Goal: Task Accomplishment & Management: Complete application form

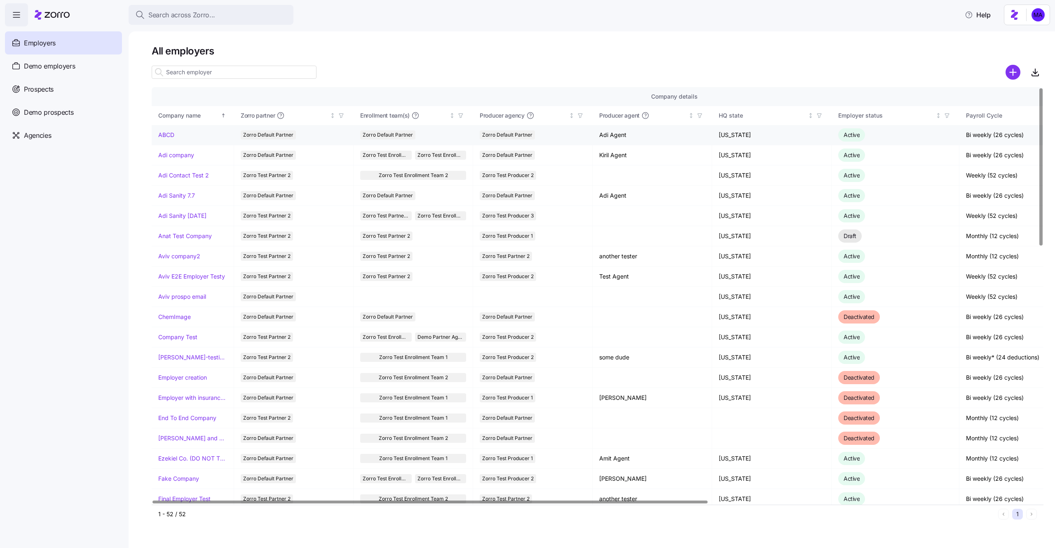
click at [167, 133] on link "ABCD" at bounding box center [166, 135] width 16 height 8
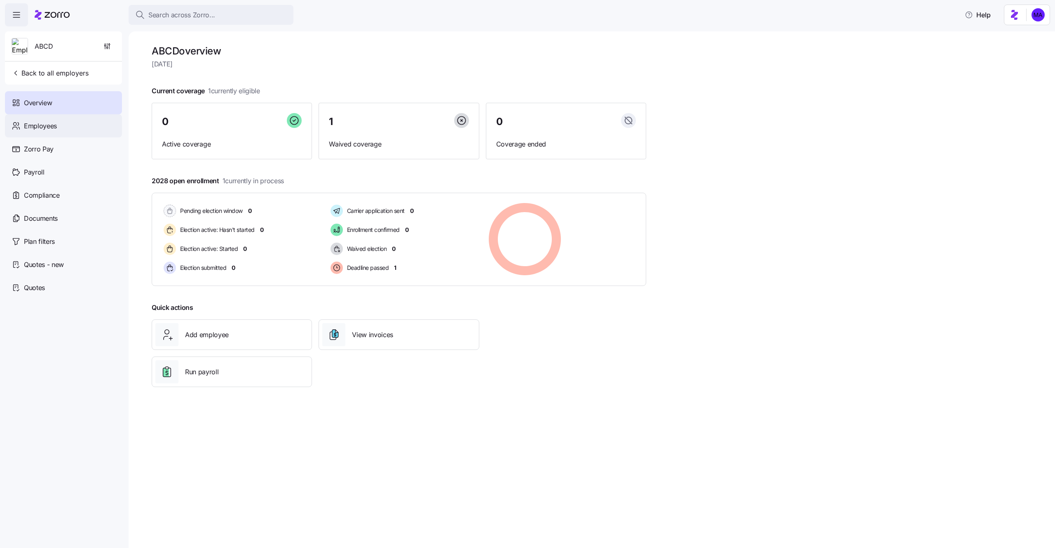
click at [57, 132] on div "Employees" at bounding box center [63, 125] width 117 height 23
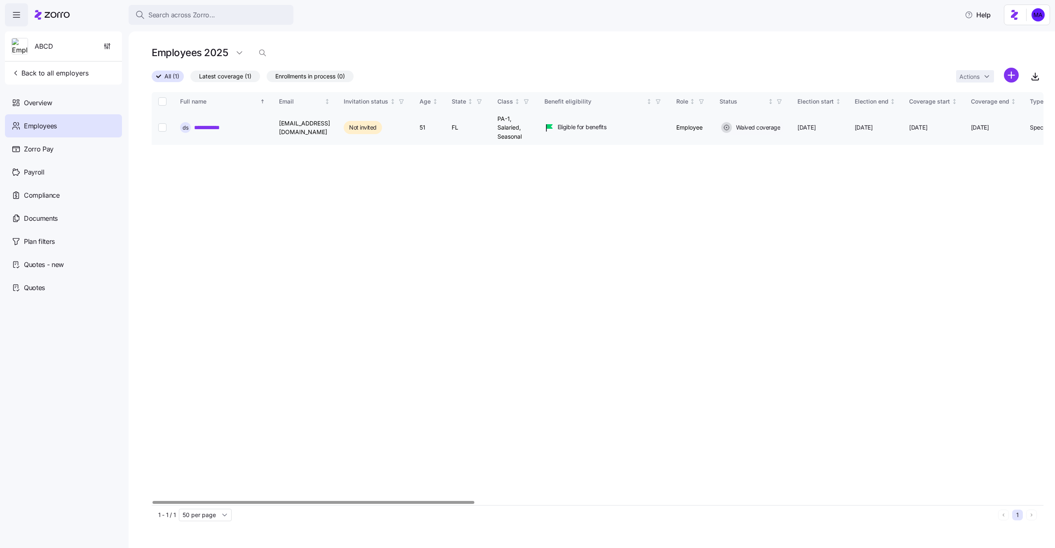
click at [214, 125] on link "**********" at bounding box center [210, 127] width 33 height 8
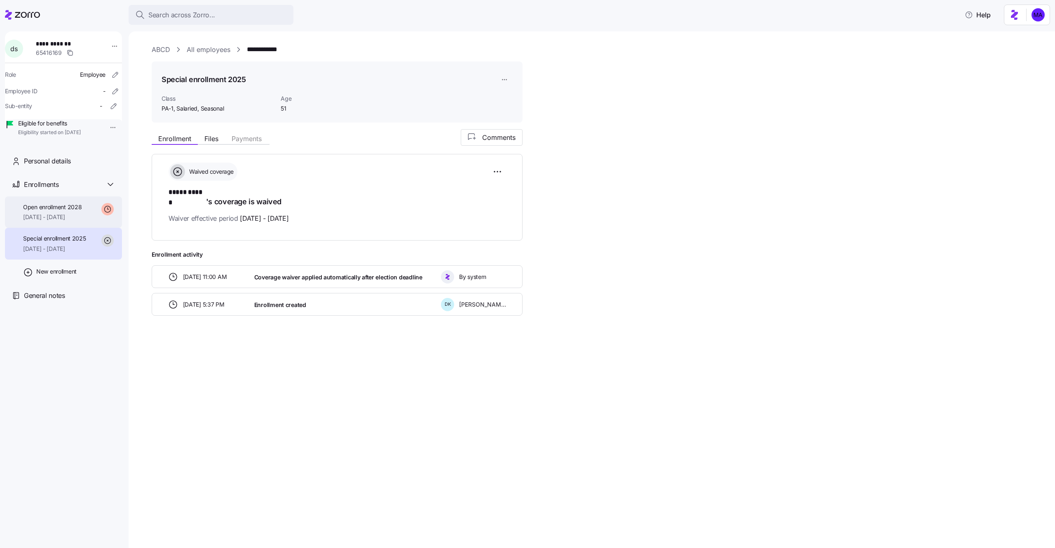
click at [97, 222] on div "Open enrollment 2028 01/01/2026 - 12/31/2028" at bounding box center [63, 212] width 117 height 32
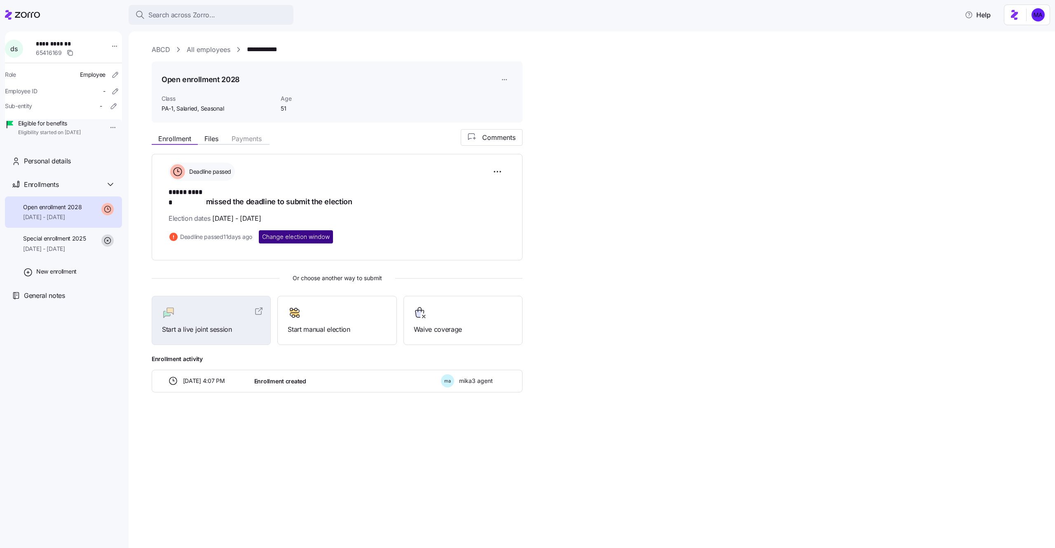
click at [324, 233] on span "Change election window" at bounding box center [296, 237] width 68 height 8
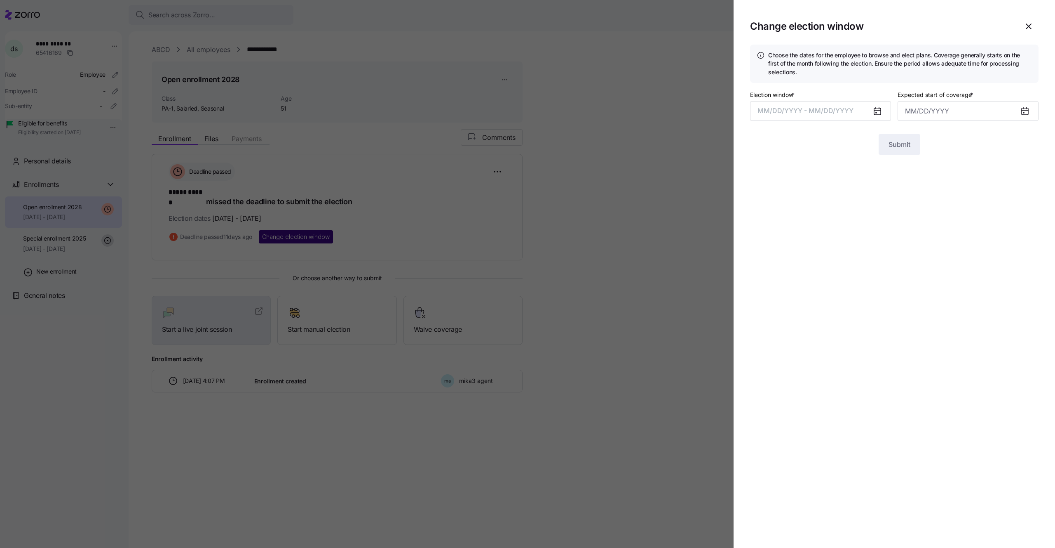
type input "January 1, 2026"
click at [793, 104] on button "08/25/2025 – 08/27/2025" at bounding box center [820, 111] width 141 height 20
click at [888, 143] on icon "button" at bounding box center [888, 139] width 9 height 9
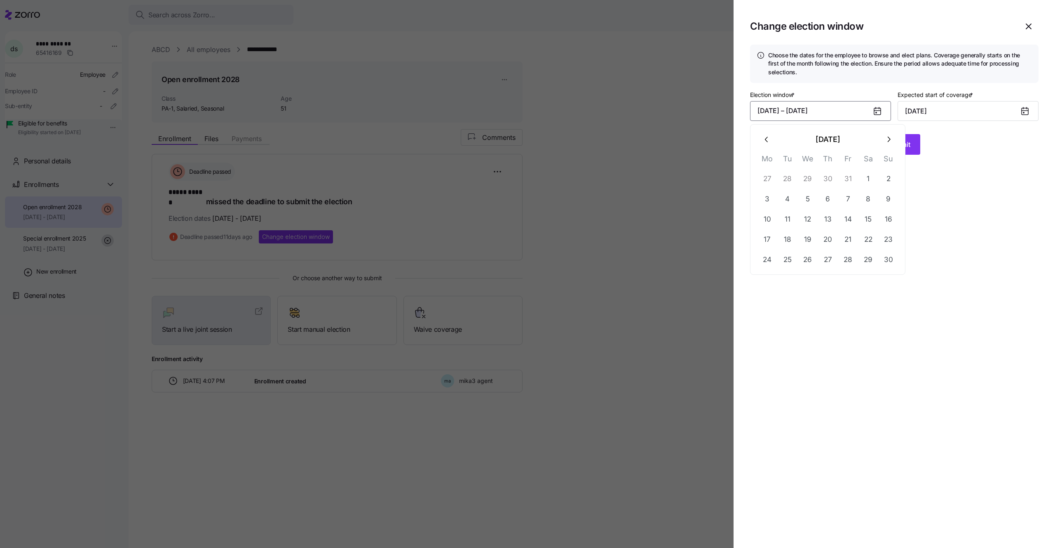
click at [660, 182] on div at bounding box center [527, 274] width 1055 height 548
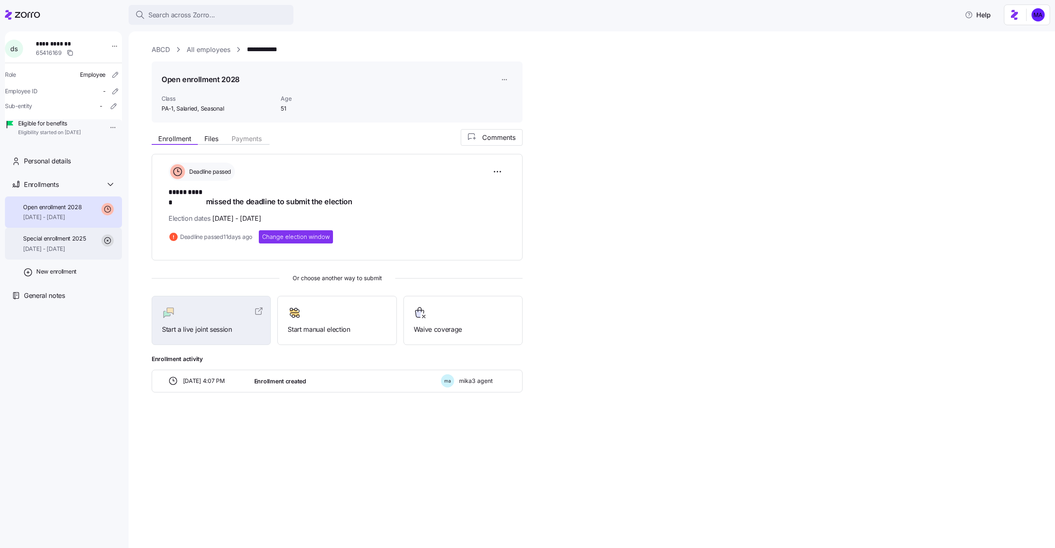
click at [49, 253] on span "08/01/2025 - 12/31/2025" at bounding box center [54, 248] width 63 height 8
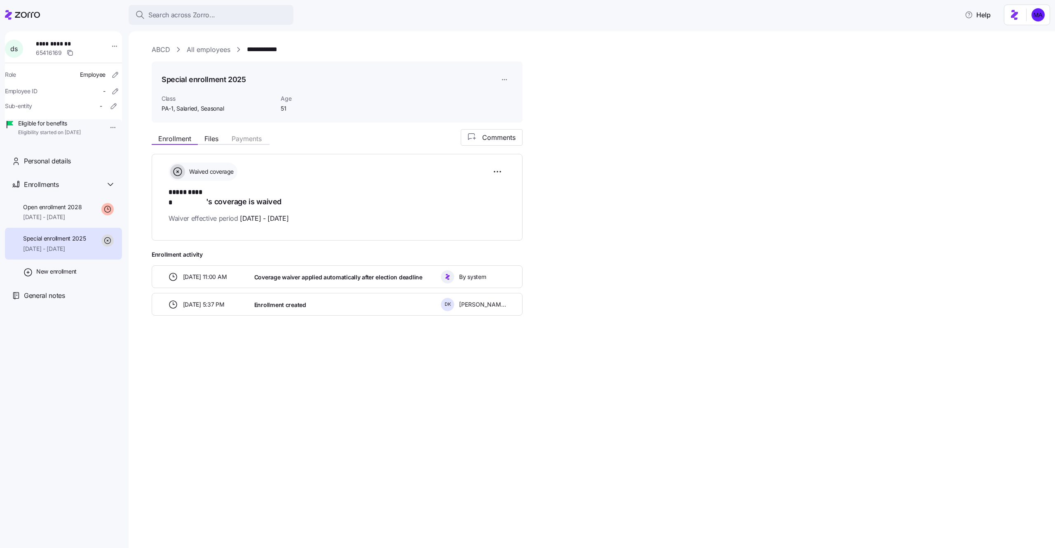
click at [155, 47] on link "ABCD" at bounding box center [161, 50] width 19 height 10
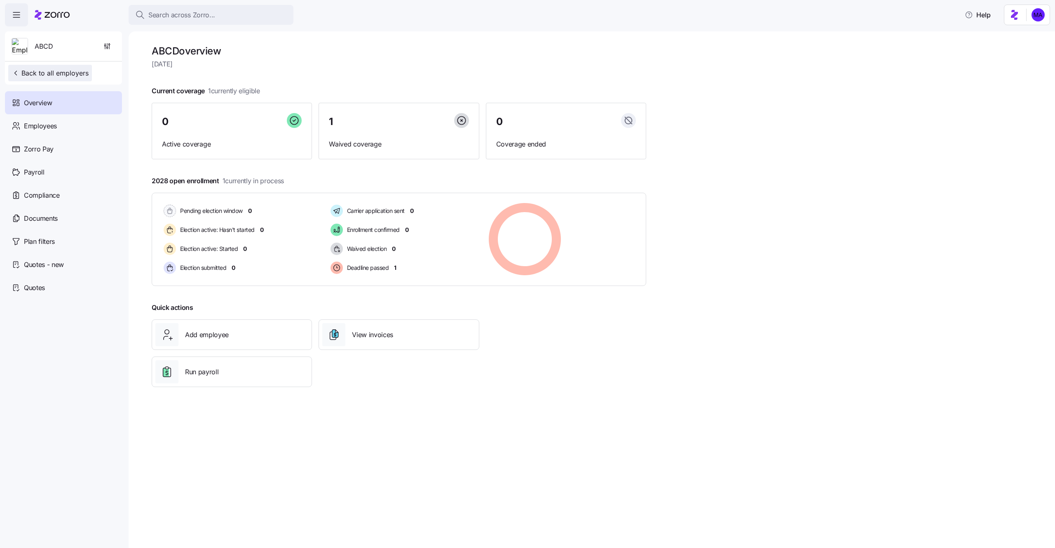
click at [74, 73] on span "Back to all employers" at bounding box center [50, 73] width 77 height 10
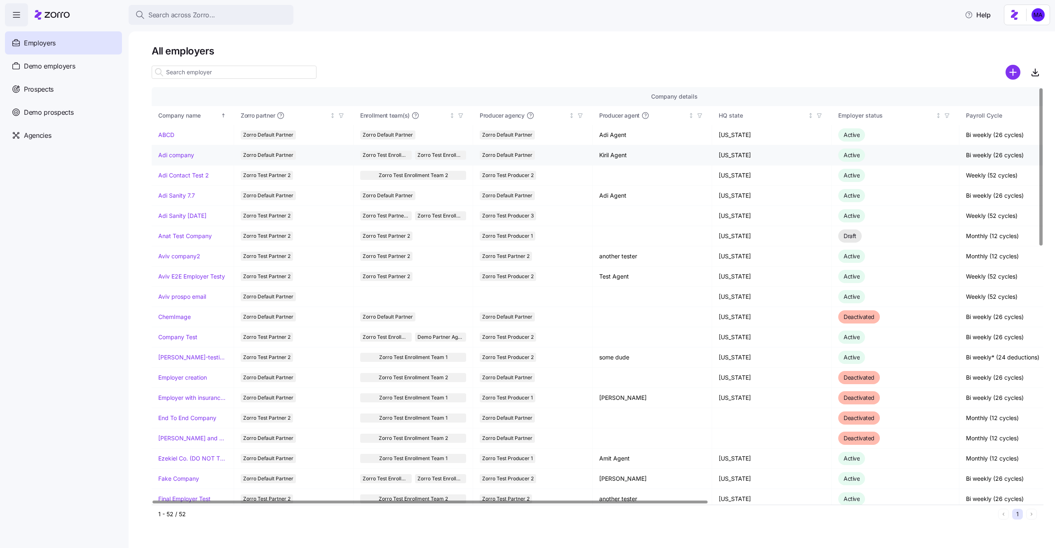
click at [186, 154] on link "Adi company" at bounding box center [176, 155] width 36 height 8
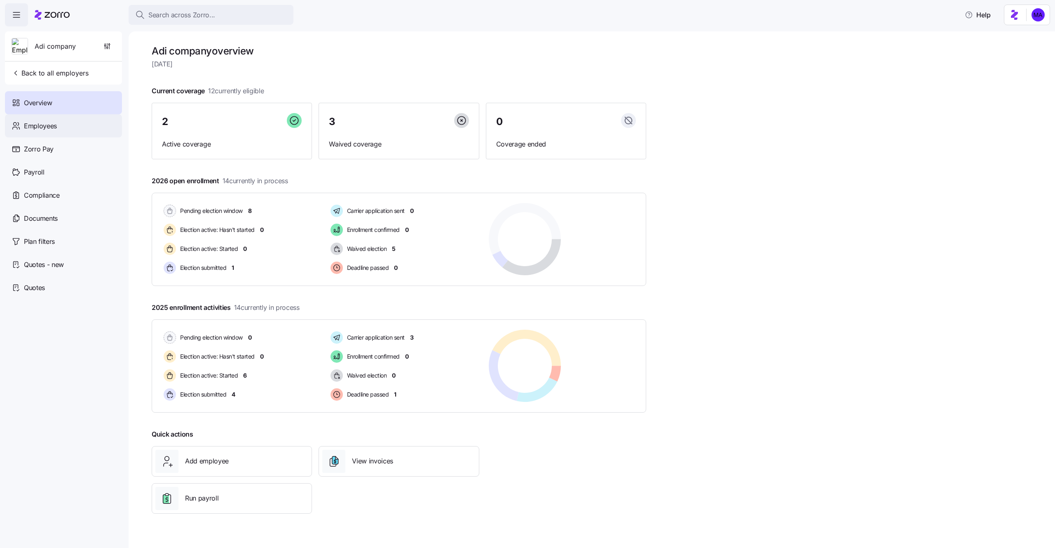
click at [73, 125] on div "Employees" at bounding box center [63, 125] width 117 height 23
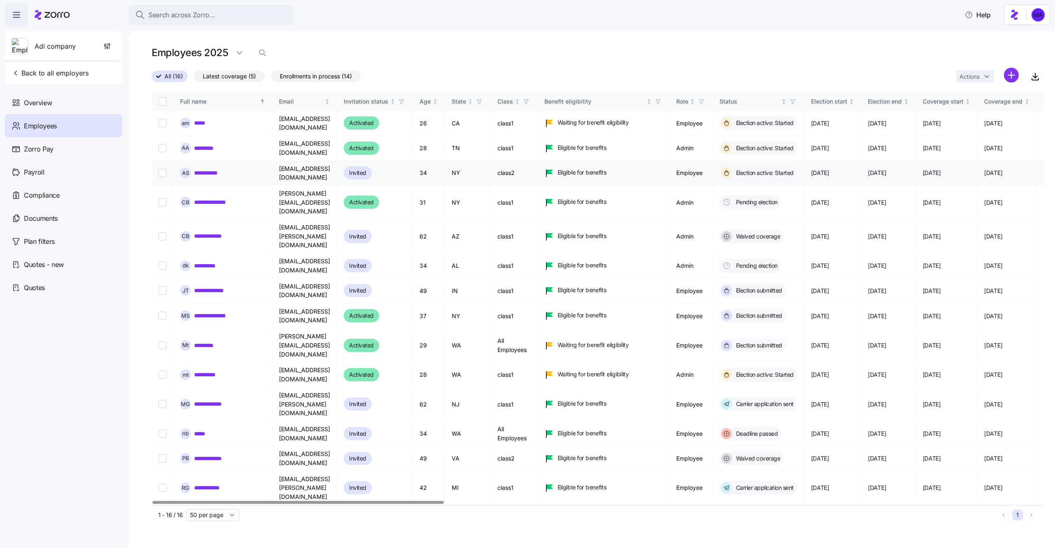
click at [207, 169] on link "**********" at bounding box center [210, 173] width 33 height 8
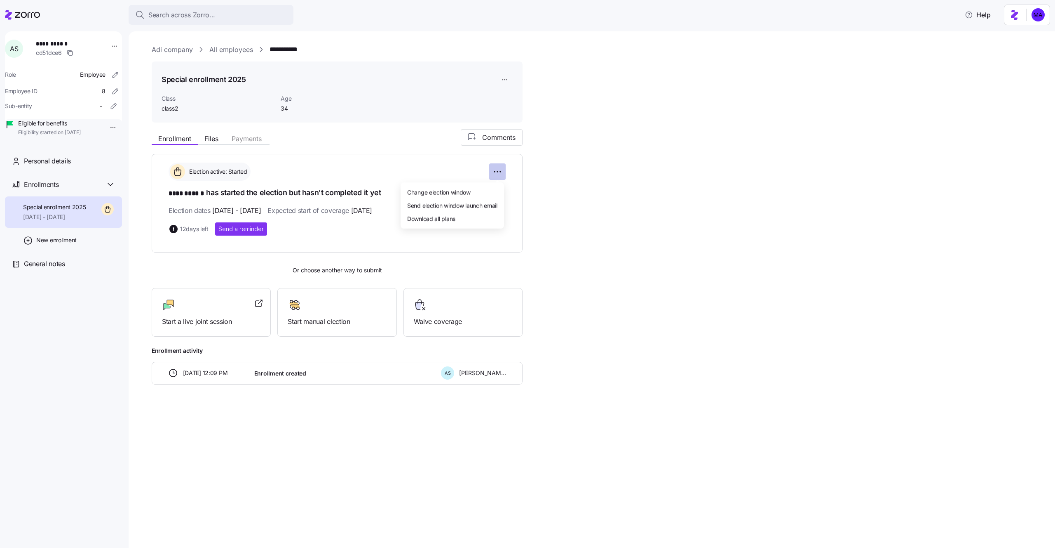
click at [491, 174] on html "**********" at bounding box center [527, 271] width 1055 height 543
click at [502, 265] on html "**********" at bounding box center [527, 271] width 1055 height 543
click at [330, 316] on span "Start manual election" at bounding box center [337, 321] width 99 height 10
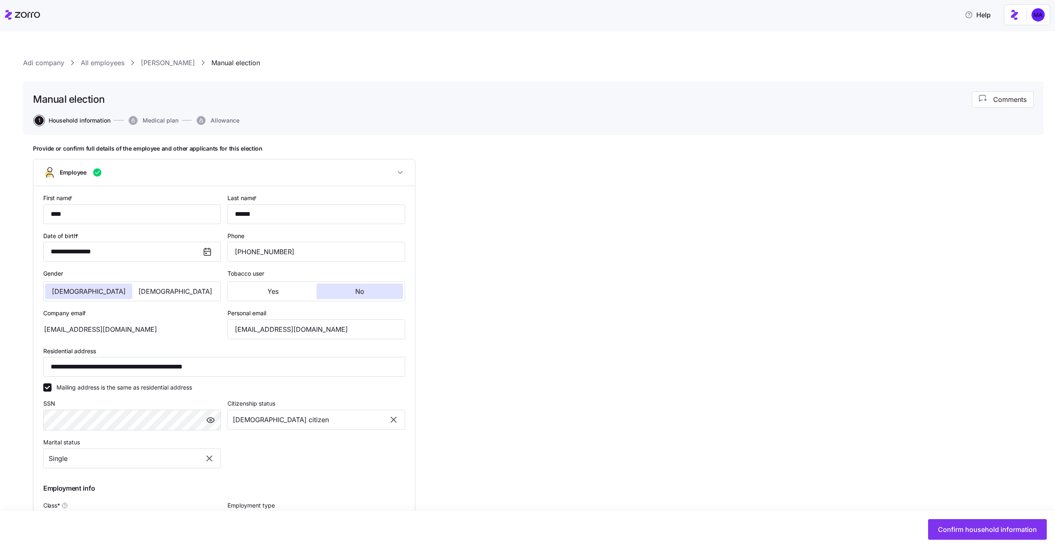
type input "class2"
click at [933, 523] on button "Confirm household information" at bounding box center [987, 529] width 119 height 21
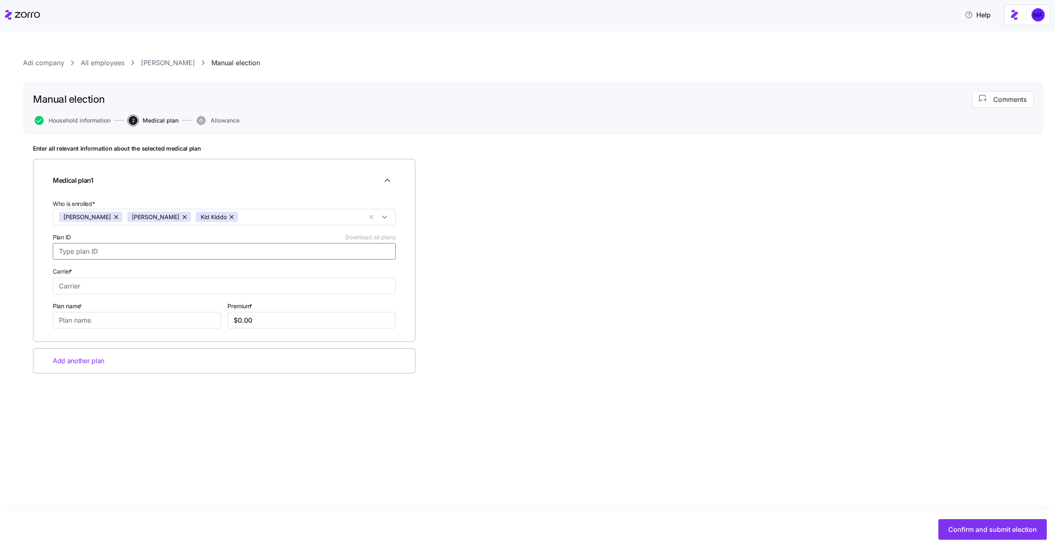
click at [265, 255] on input "Plan ID Download all plans" at bounding box center [224, 251] width 343 height 16
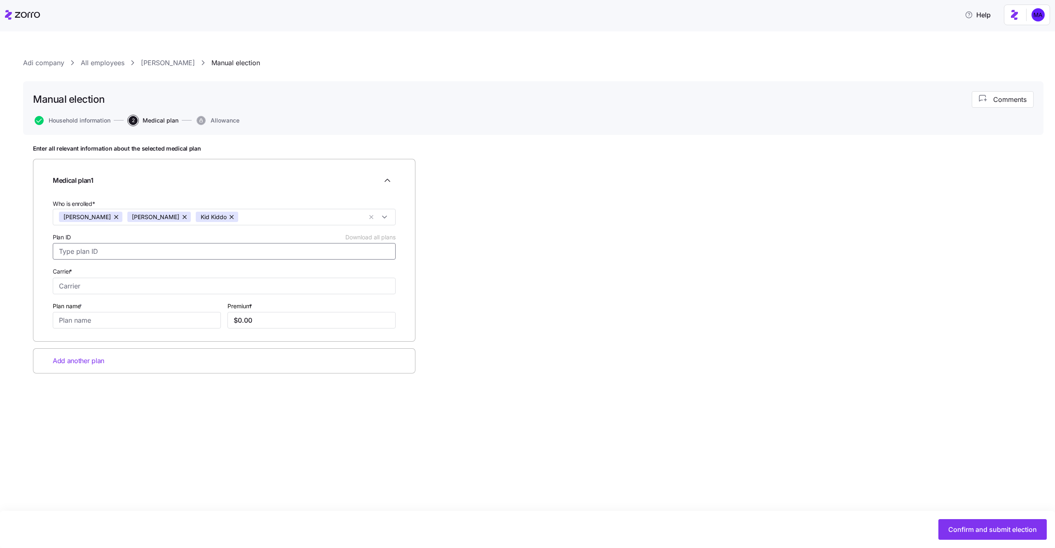
click at [265, 255] on input "Plan ID Download all plans" at bounding box center [224, 251] width 343 height 16
click at [128, 251] on input "Plan ID Download all plans" at bounding box center [224, 251] width 343 height 16
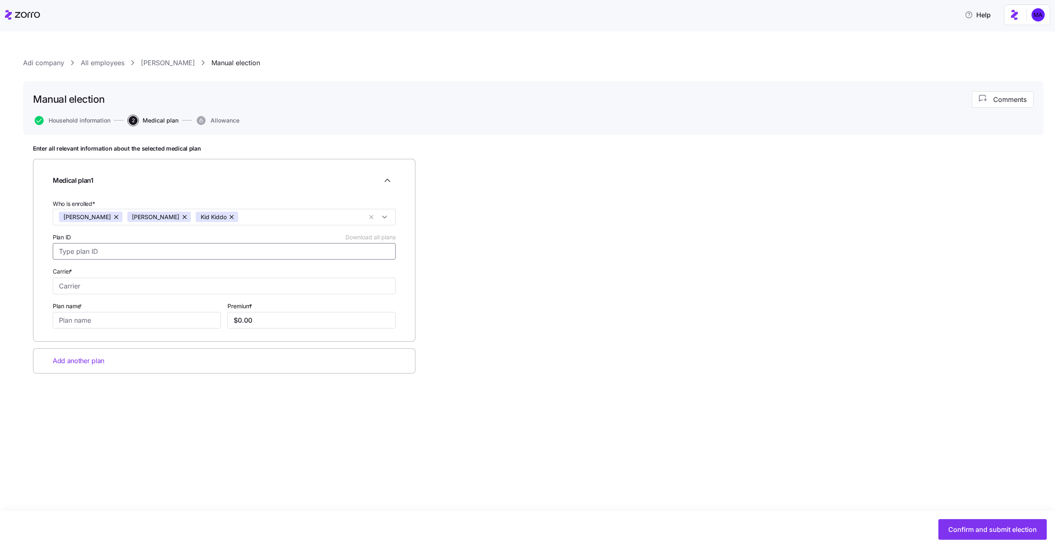
click at [128, 251] on input "Plan ID Download all plans" at bounding box center [224, 251] width 343 height 16
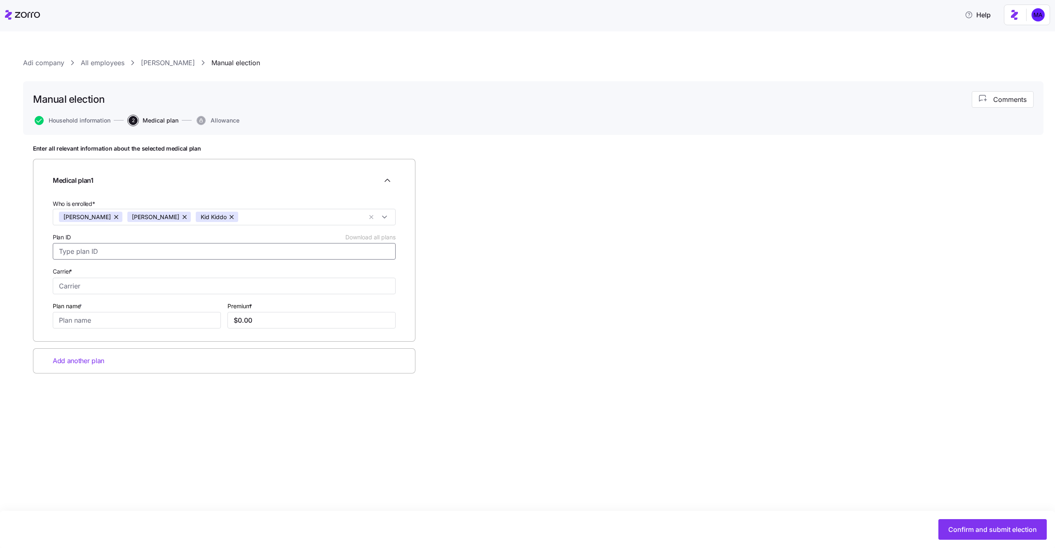
click at [128, 251] on input "Plan ID Download all plans" at bounding box center [224, 251] width 343 height 16
click at [441, 171] on div "Enter all relevant information about the selected medical plan Medical plan 1 W…" at bounding box center [533, 280] width 1001 height 270
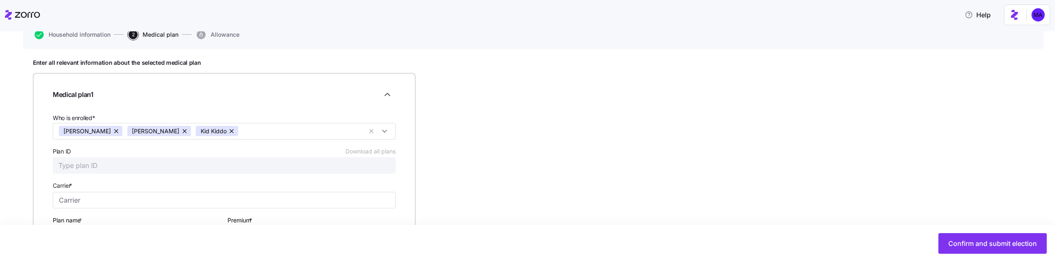
scroll to position [87, 0]
click at [215, 162] on input "Plan ID Download all plans" at bounding box center [224, 164] width 343 height 16
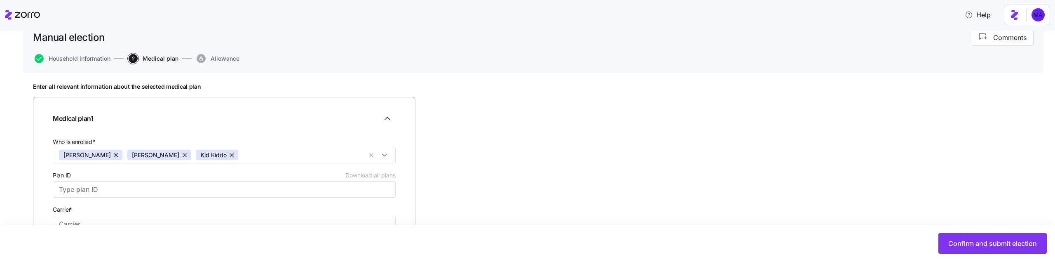
scroll to position [0, 0]
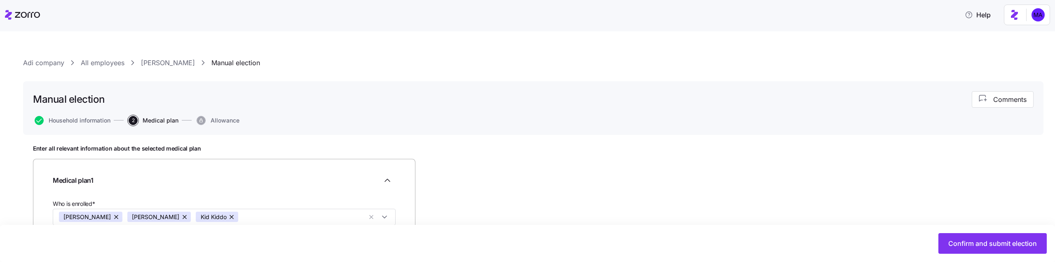
click at [54, 63] on link "Adi company" at bounding box center [43, 63] width 41 height 10
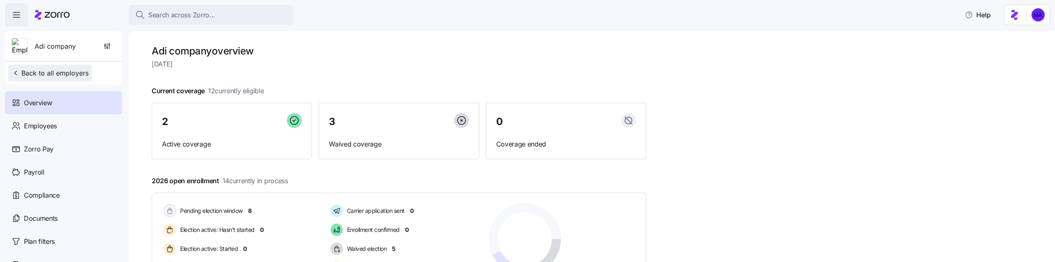
click at [56, 79] on button "Back to all employers" at bounding box center [50, 73] width 84 height 16
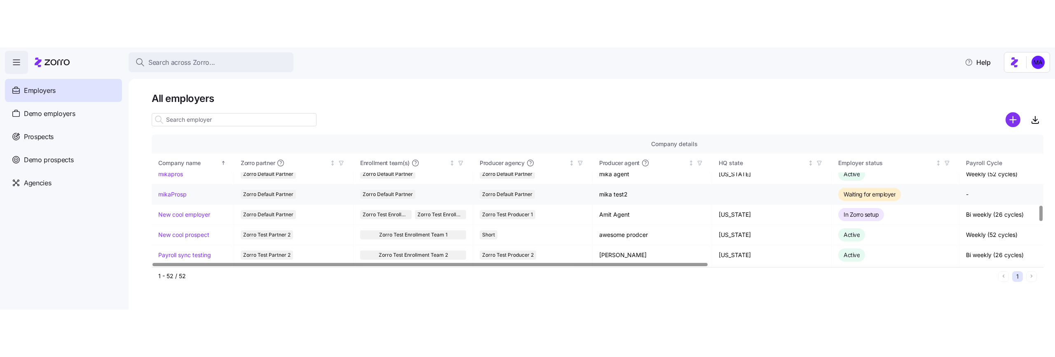
scroll to position [595, 0]
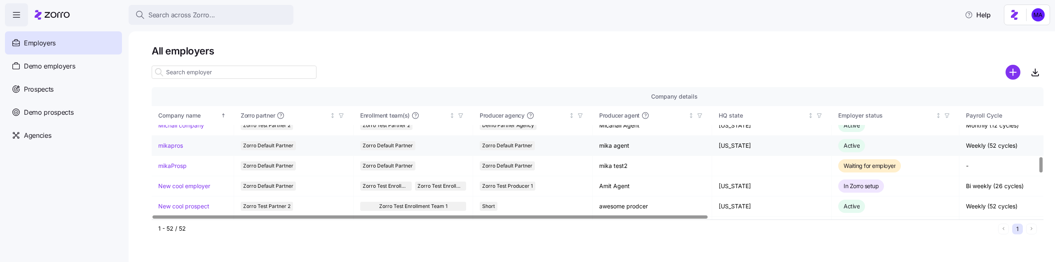
click at [176, 147] on link "mikapros" at bounding box center [170, 145] width 25 height 8
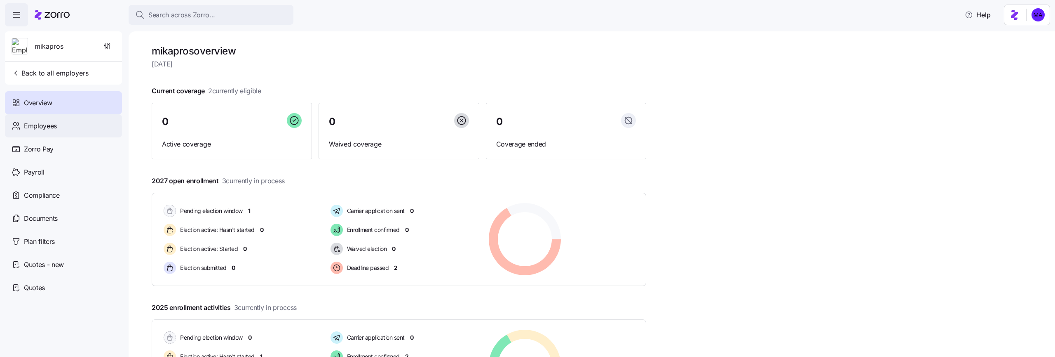
click at [68, 135] on div "Employees" at bounding box center [63, 125] width 117 height 23
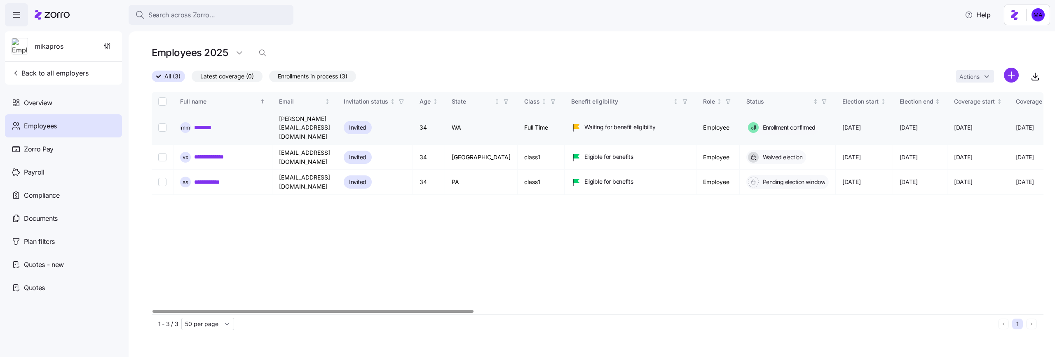
click at [216, 125] on link "********" at bounding box center [212, 127] width 37 height 8
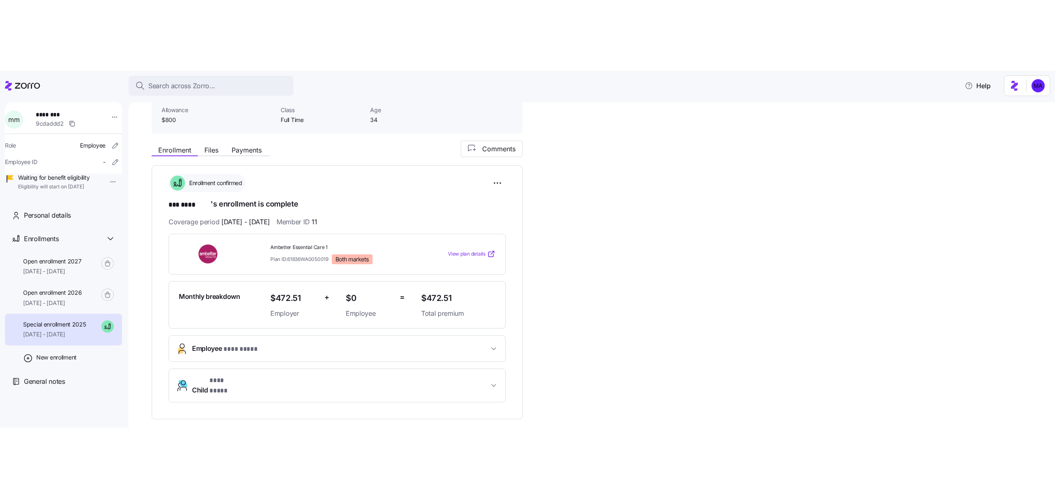
scroll to position [64, 0]
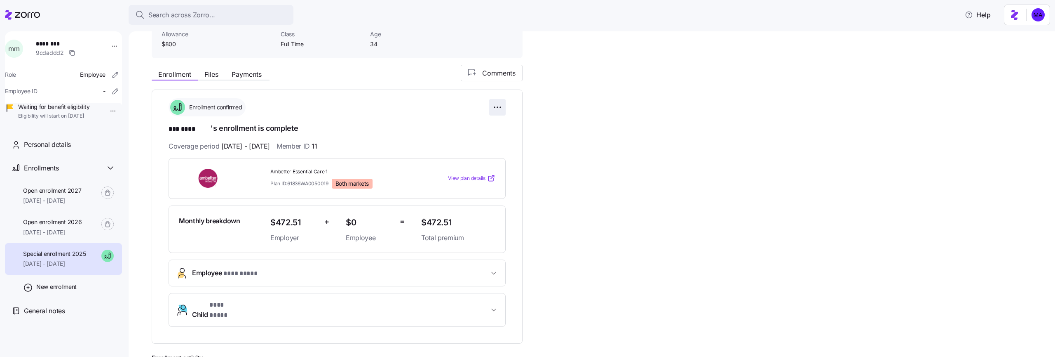
click at [496, 105] on html "**********" at bounding box center [527, 176] width 1055 height 352
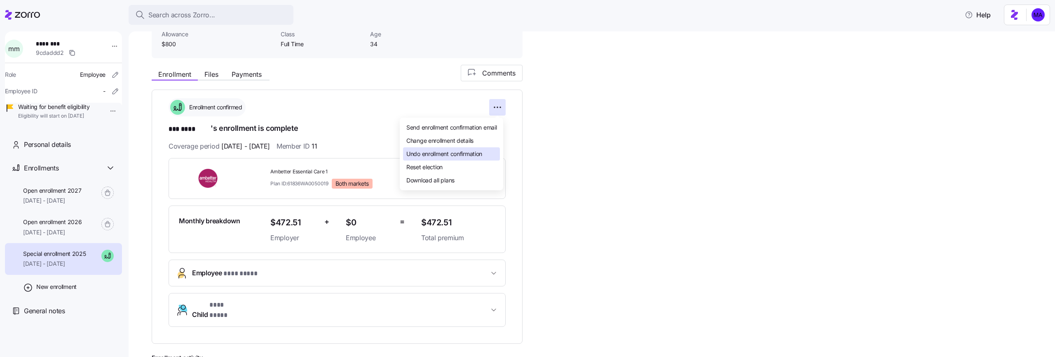
click at [453, 155] on span "Undo enrollment confirmation" at bounding box center [445, 154] width 76 height 8
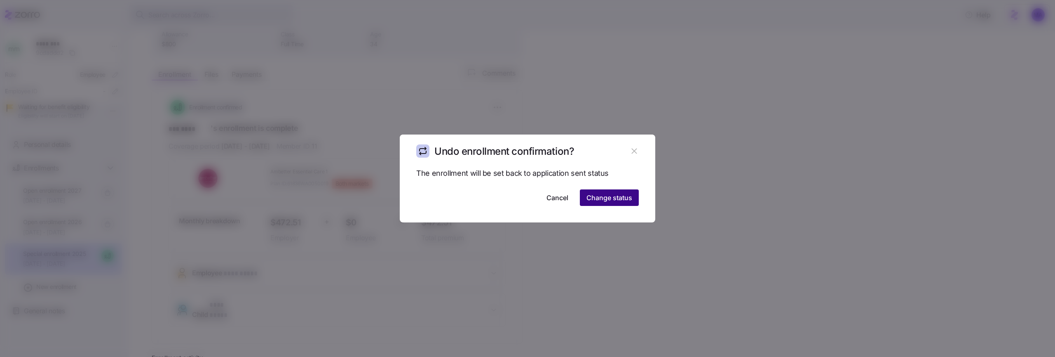
click at [591, 193] on span "Change status" at bounding box center [610, 198] width 46 height 10
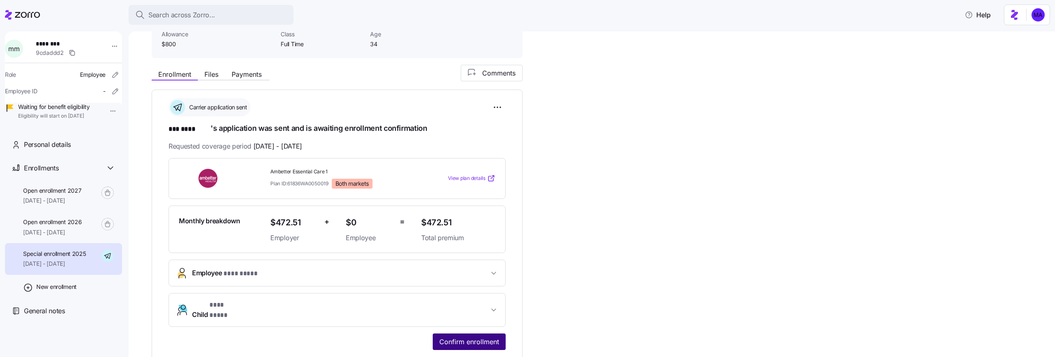
click at [448, 261] on span "Confirm enrollment" at bounding box center [470, 341] width 60 height 10
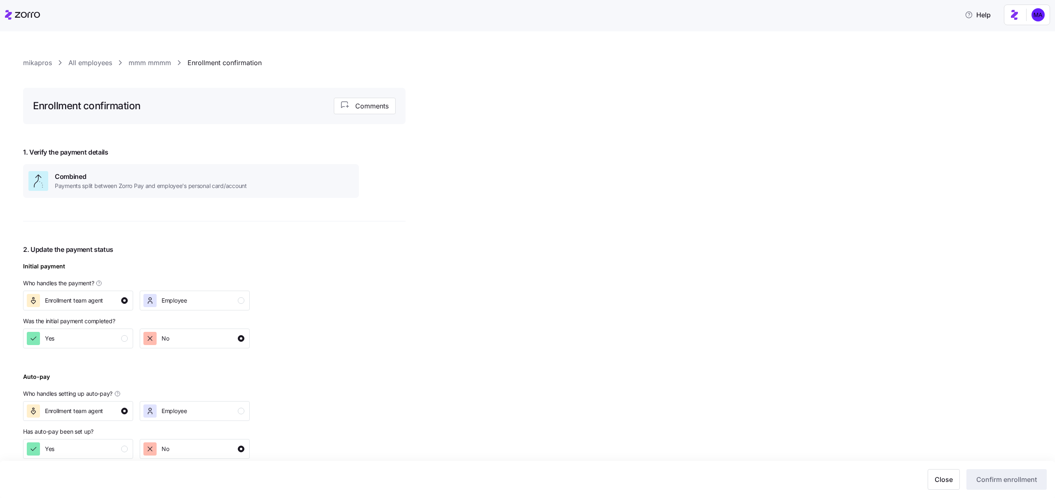
click at [141, 64] on link "mmm mmmm" at bounding box center [150, 63] width 42 height 10
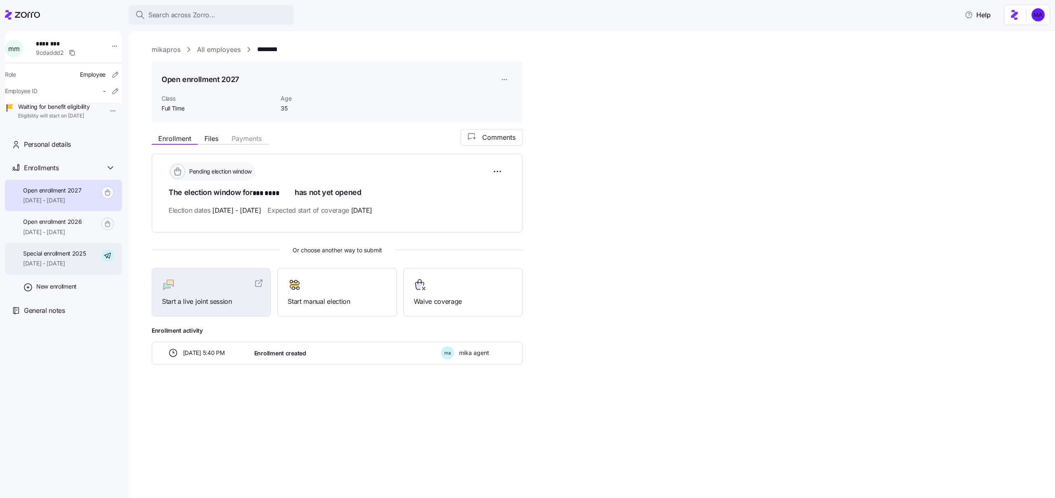
click at [82, 261] on span "11/10/2025 - 12/31/2025" at bounding box center [54, 263] width 63 height 8
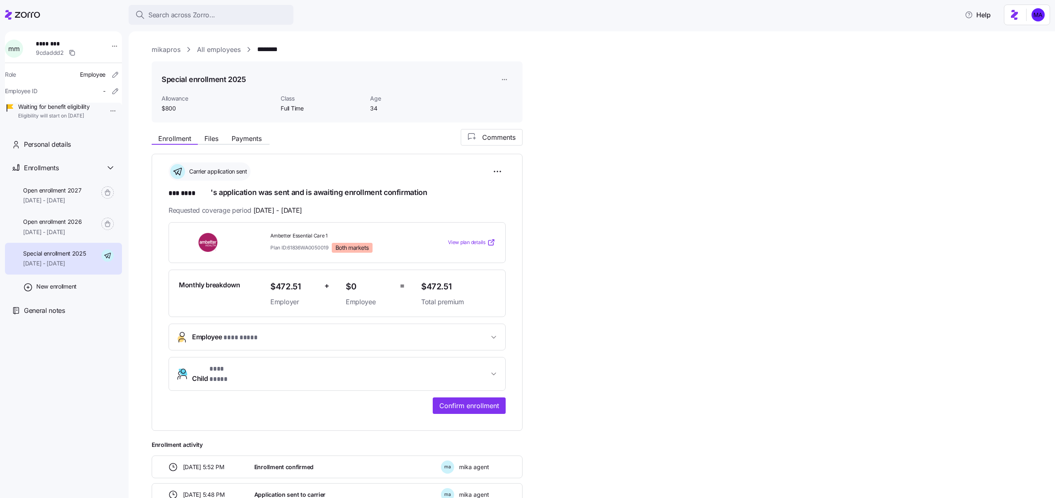
scroll to position [44, 0]
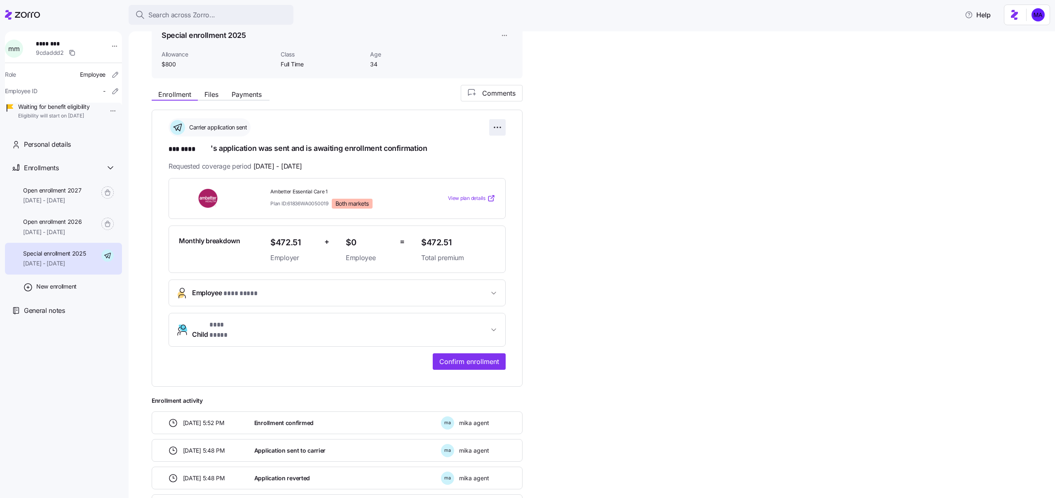
click at [495, 132] on html "**********" at bounding box center [527, 246] width 1055 height 493
click at [466, 175] on span "Undo application" at bounding box center [444, 174] width 44 height 8
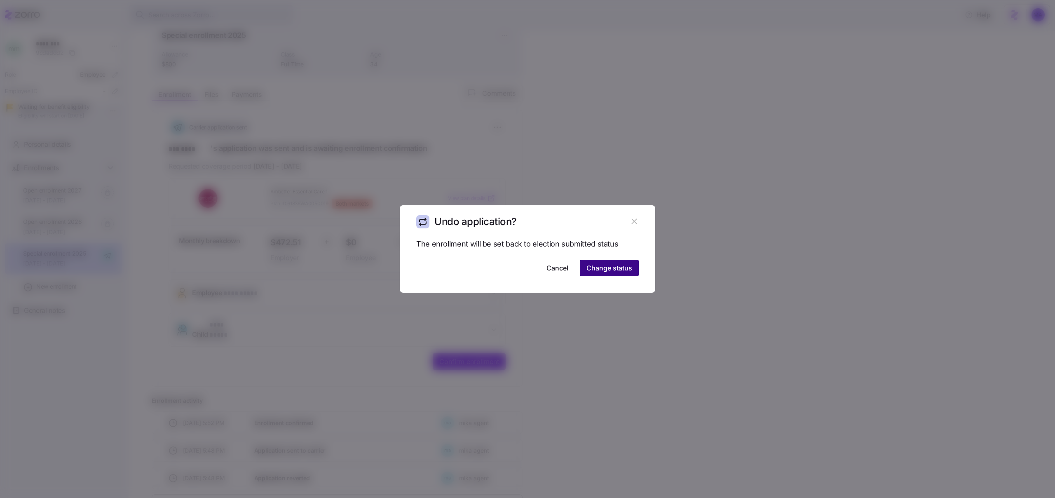
click at [613, 261] on span "Change status" at bounding box center [610, 268] width 46 height 10
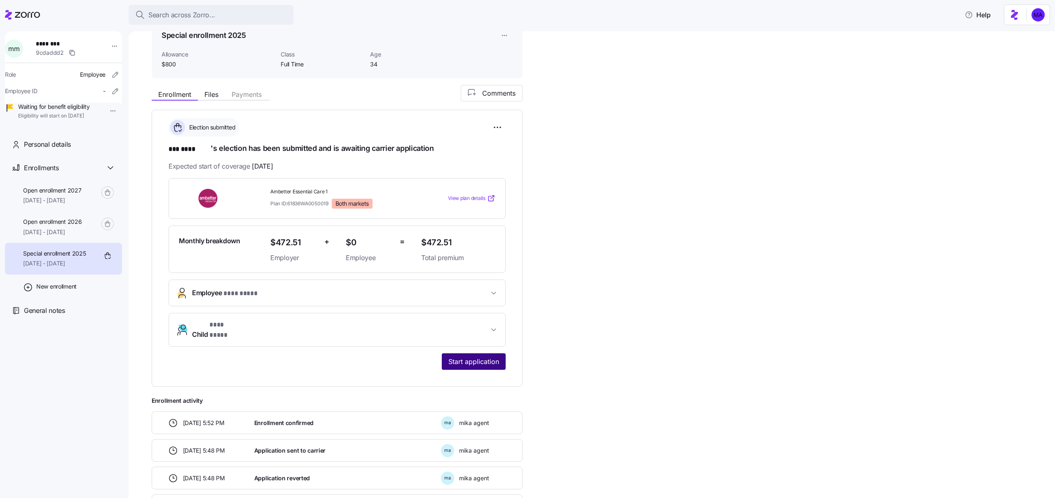
click at [485, 261] on span "Start application" at bounding box center [474, 362] width 51 height 10
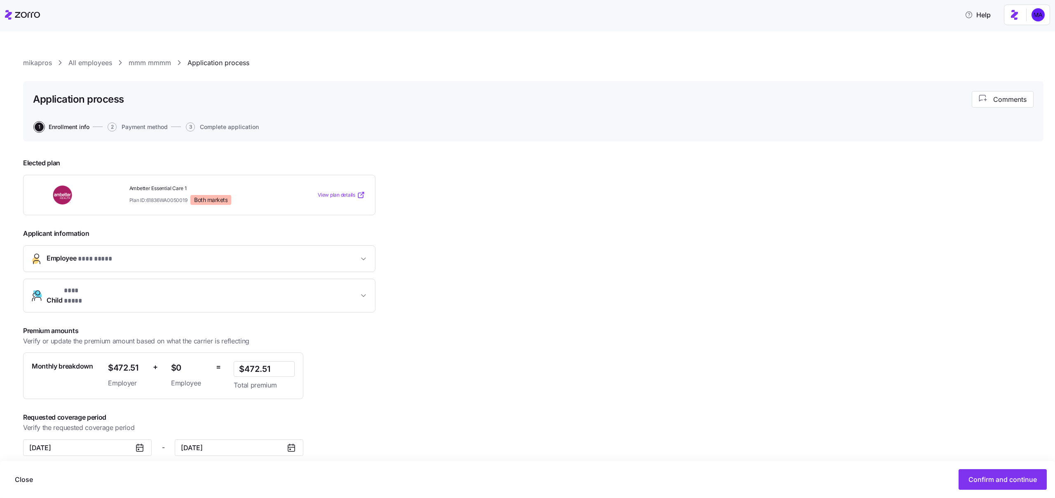
scroll to position [2, 0]
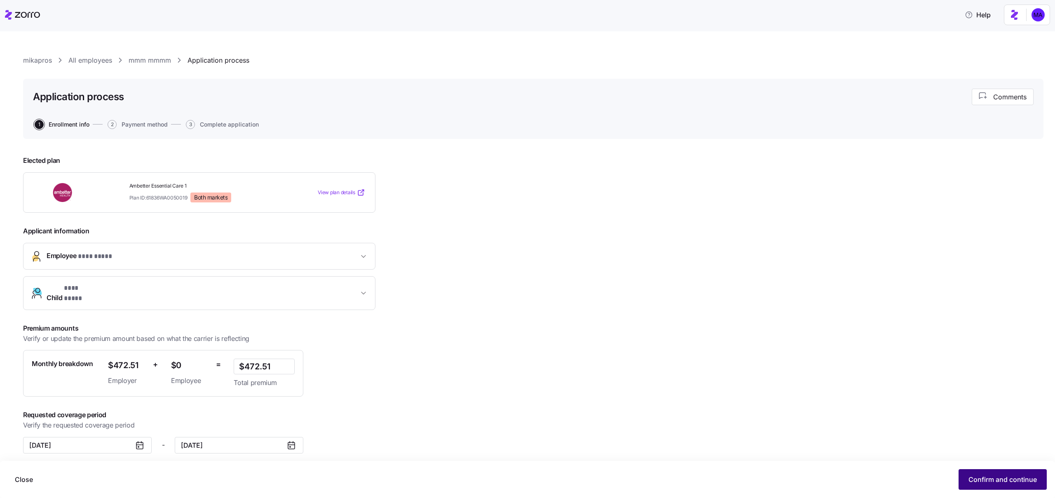
click at [1005, 261] on button "Confirm and continue" at bounding box center [1003, 479] width 88 height 21
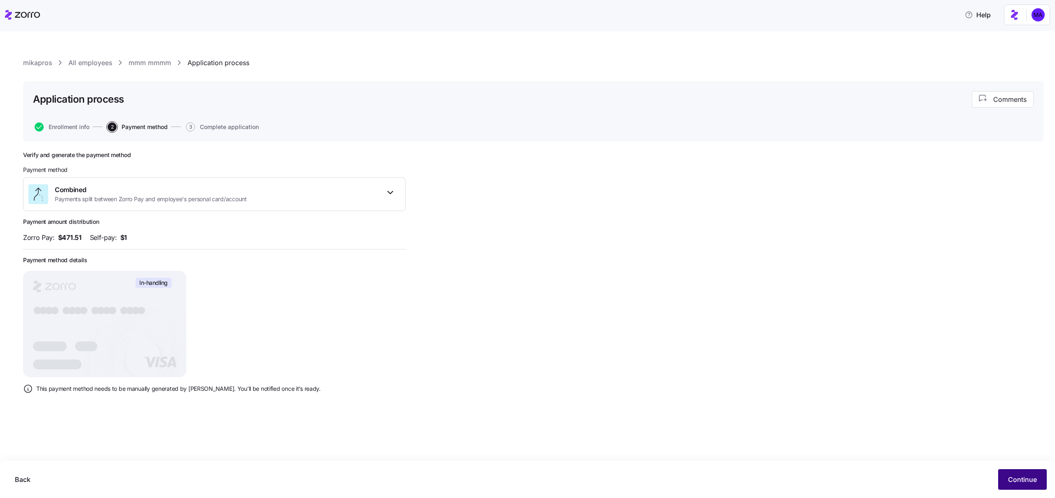
click at [1009, 261] on span "Continue" at bounding box center [1022, 480] width 29 height 10
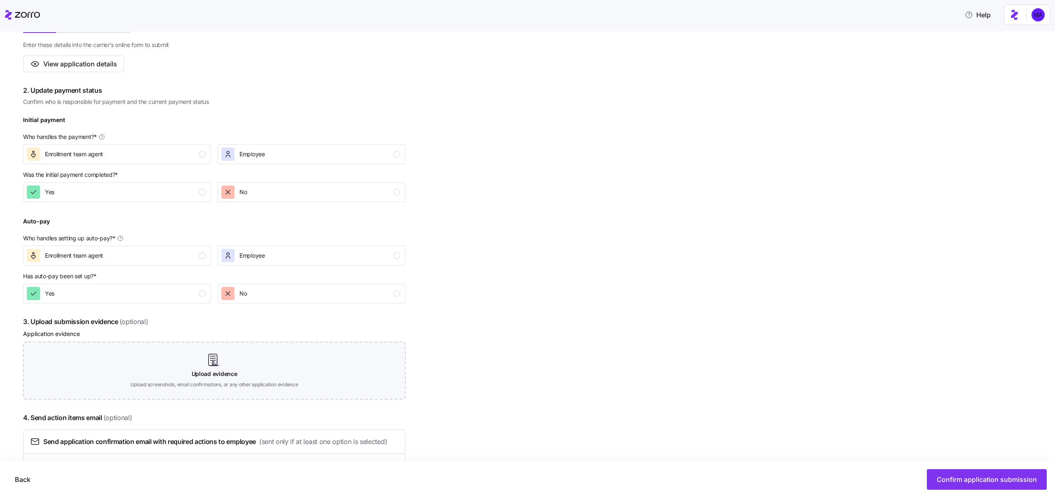
scroll to position [228, 0]
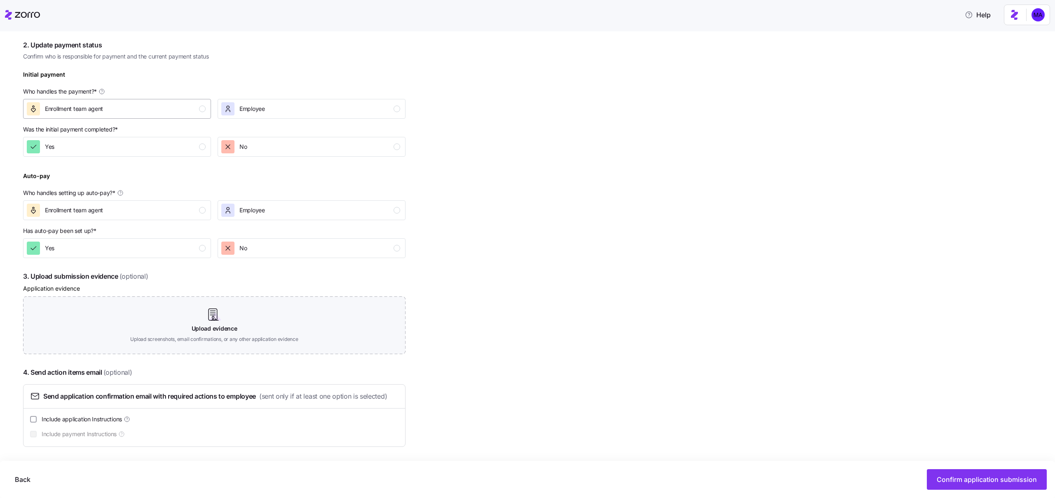
click at [178, 106] on div "Enrollment team agent" at bounding box center [116, 108] width 179 height 13
click at [178, 146] on div "Yes" at bounding box center [116, 146] width 179 height 13
click at [181, 207] on div "Enrollment team agent" at bounding box center [116, 210] width 179 height 13
click at [186, 247] on div "Yes" at bounding box center [116, 248] width 179 height 13
click at [968, 261] on span "Confirm application submission" at bounding box center [987, 480] width 100 height 10
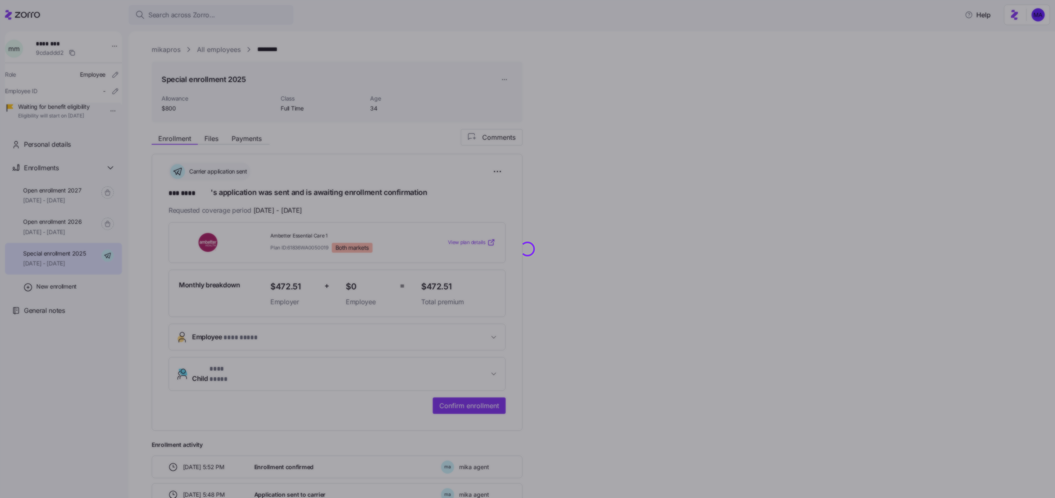
click at [590, 261] on div at bounding box center [527, 249] width 1055 height 498
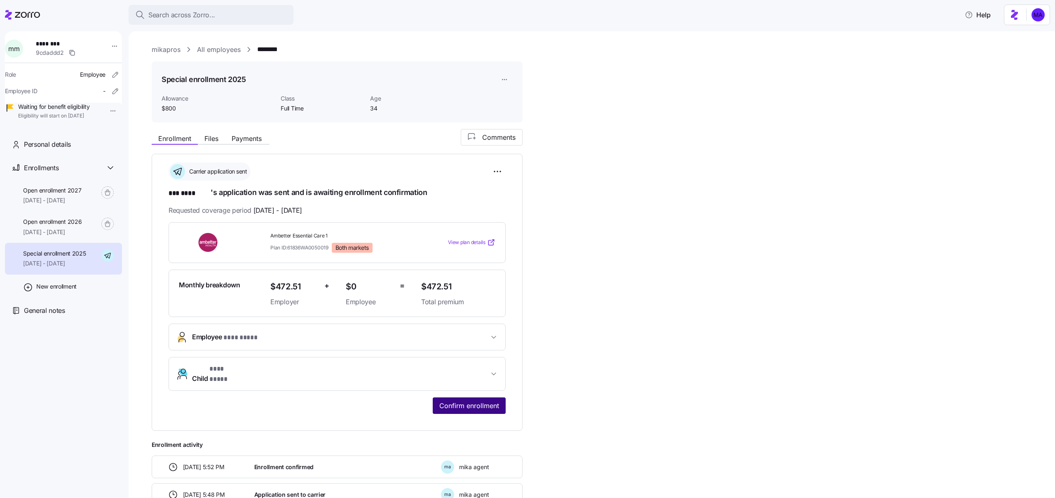
click at [483, 401] on span "Confirm enrollment" at bounding box center [470, 406] width 60 height 10
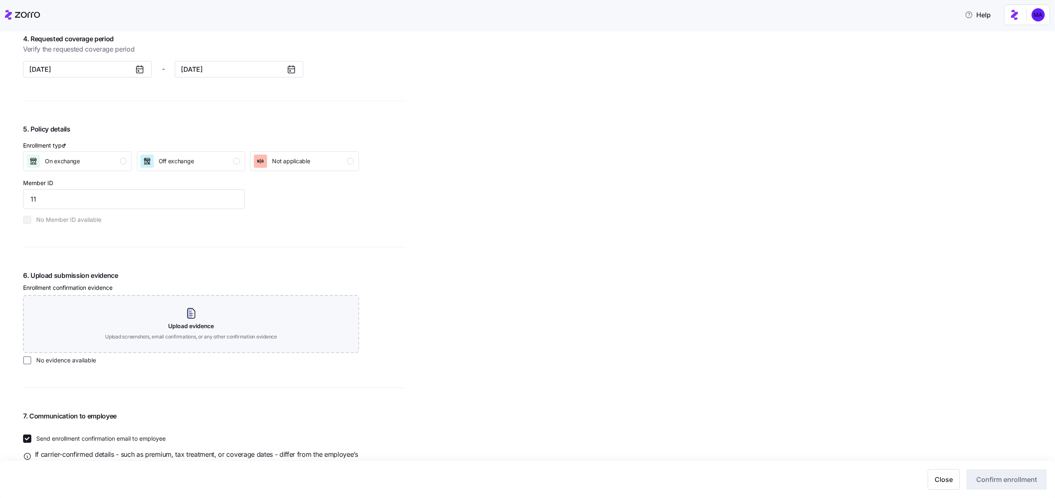
scroll to position [597, 0]
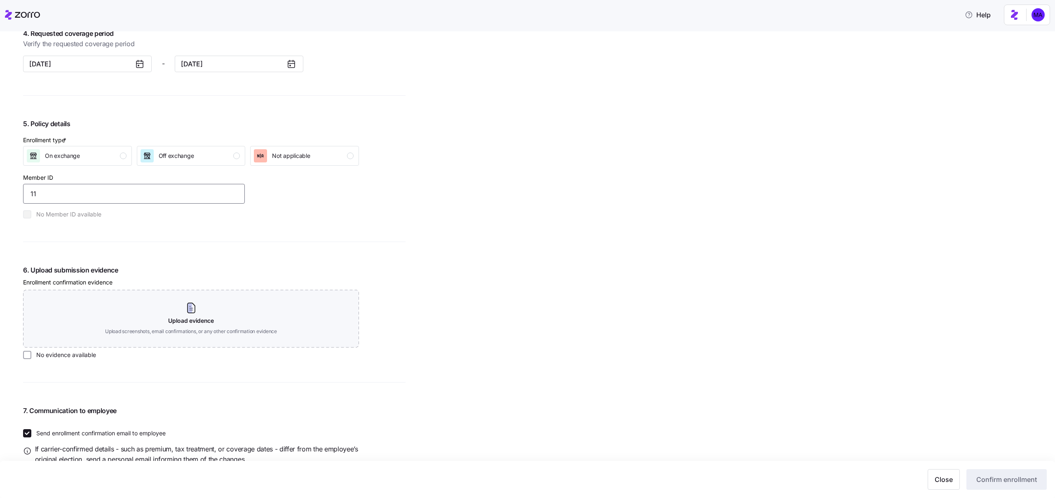
click at [153, 193] on input "11" at bounding box center [134, 194] width 222 height 20
type input "1"
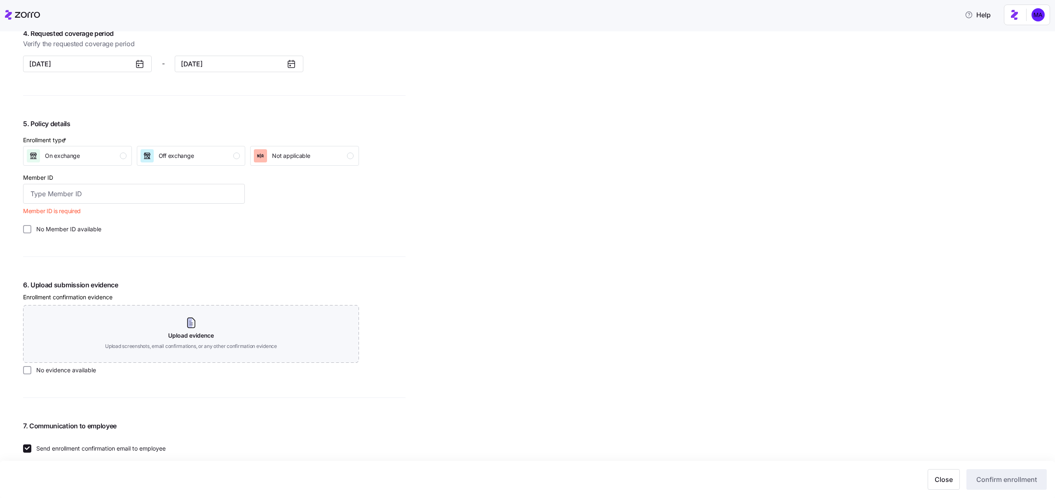
click at [70, 230] on label "No Member ID available" at bounding box center [66, 229] width 70 height 8
click at [31, 230] on input "No Member ID available" at bounding box center [27, 229] width 8 height 8
checkbox input "true"
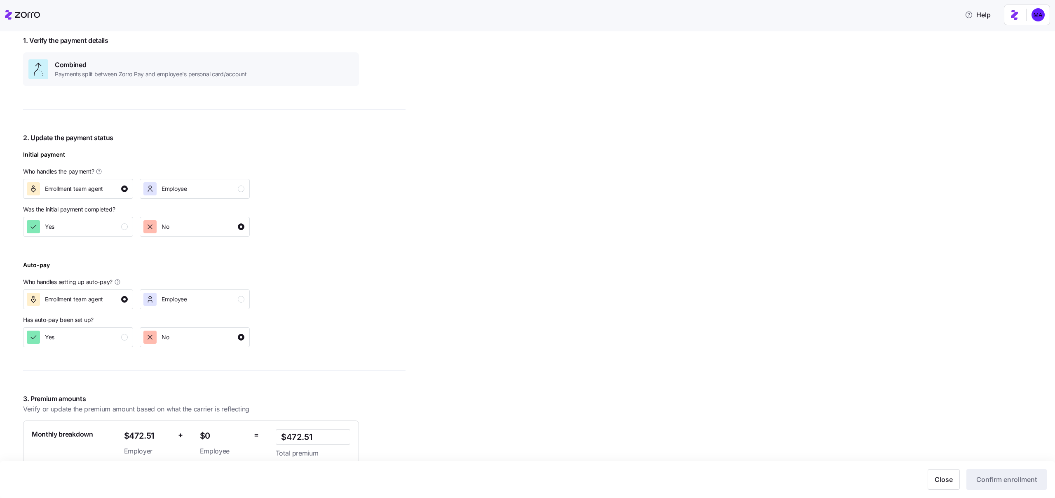
scroll to position [26, 0]
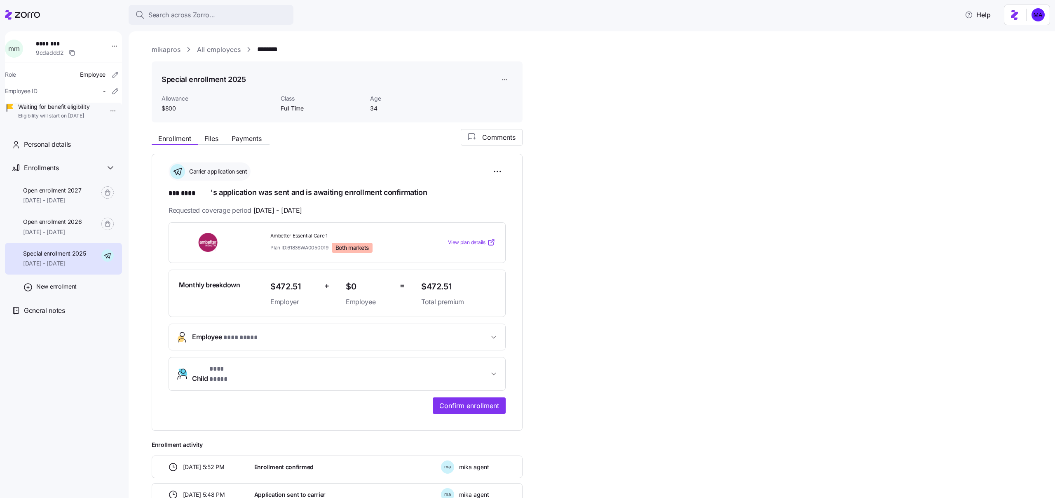
click at [207, 49] on link "All employees" at bounding box center [219, 50] width 44 height 10
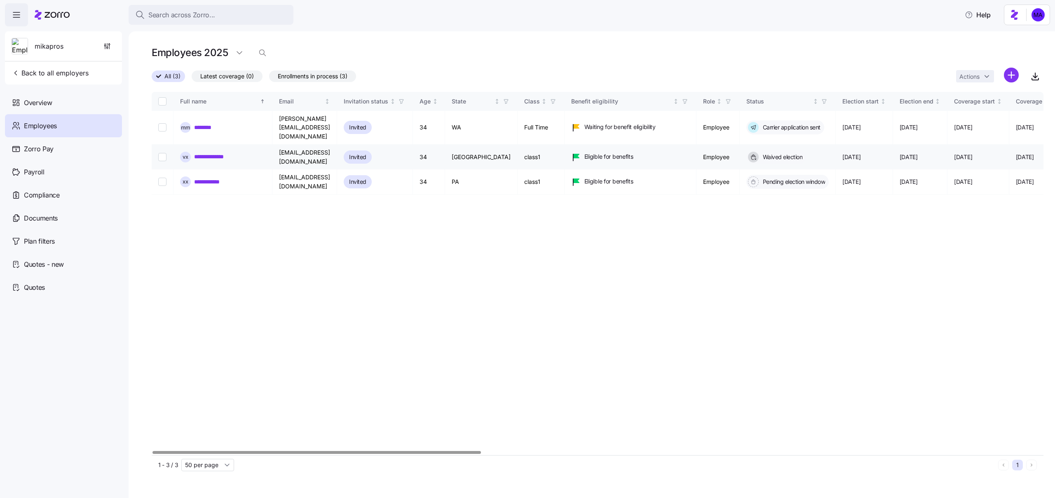
click at [221, 153] on link "**********" at bounding box center [214, 157] width 41 height 8
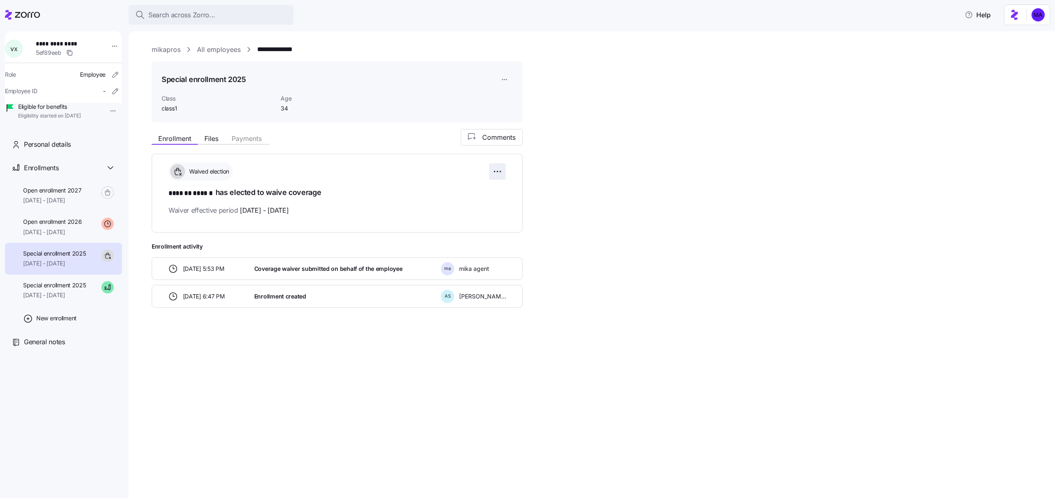
click at [496, 172] on html "**********" at bounding box center [527, 246] width 1055 height 493
click at [466, 207] on span "Change waiver details" at bounding box center [445, 205] width 57 height 8
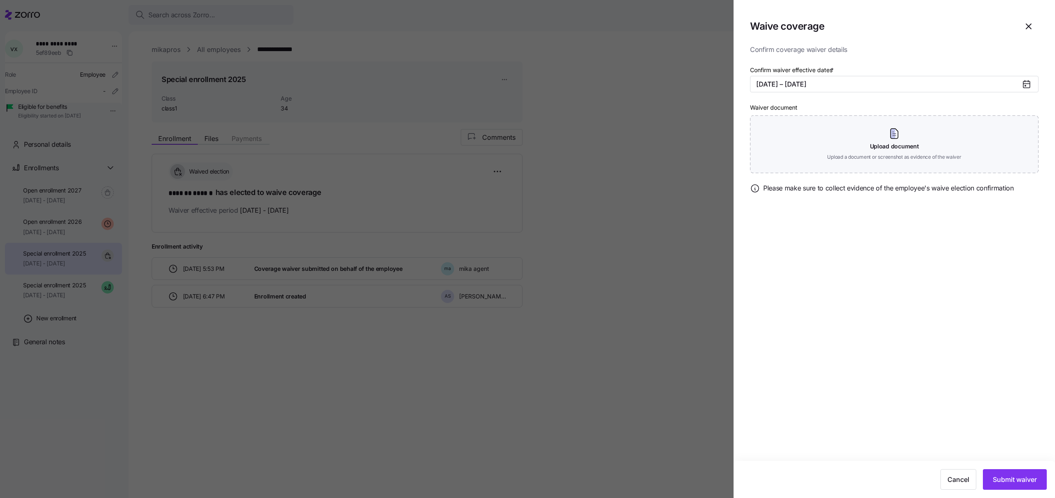
click at [620, 263] on div at bounding box center [527, 249] width 1055 height 498
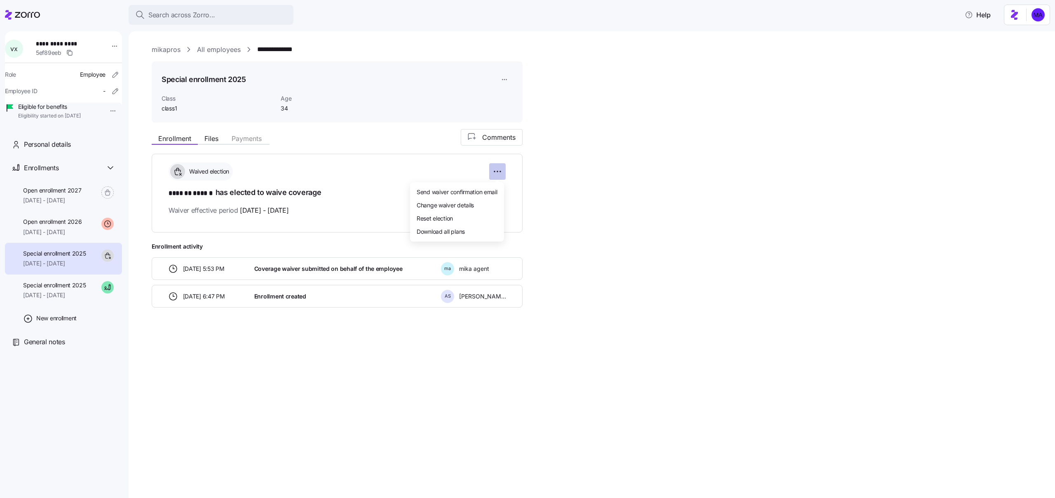
click at [499, 179] on html "**********" at bounding box center [527, 246] width 1055 height 493
click at [421, 217] on span "Reset election" at bounding box center [435, 218] width 36 height 8
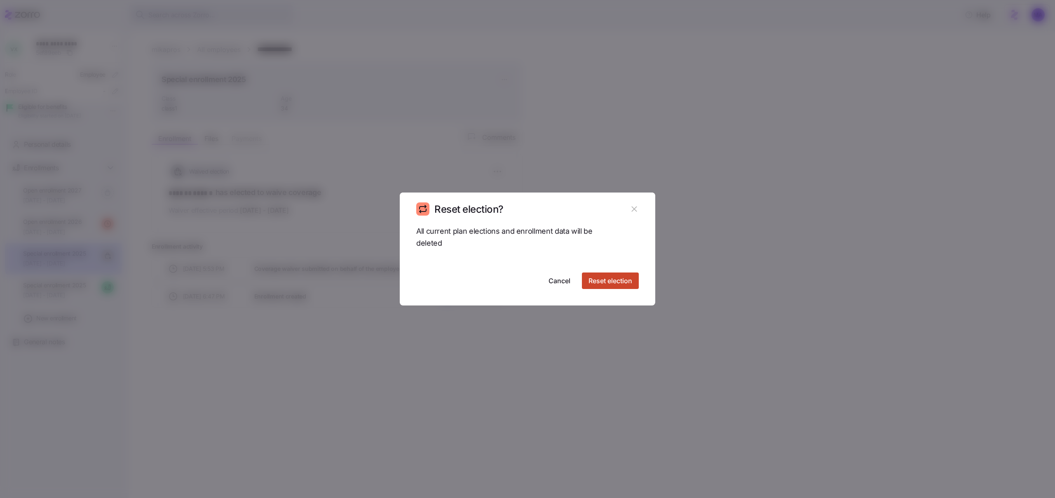
click at [620, 285] on span "Reset election" at bounding box center [611, 281] width 44 height 10
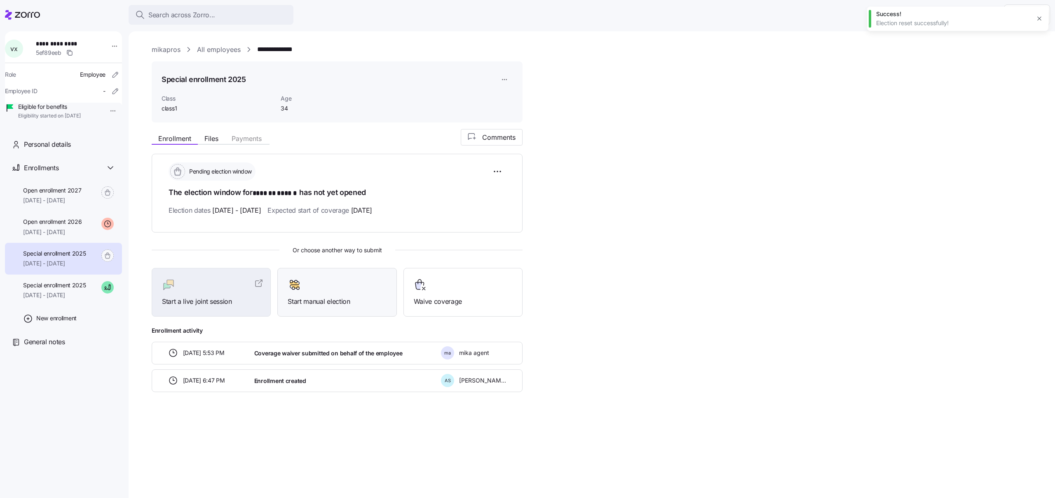
click at [342, 293] on div "Start manual election" at bounding box center [337, 292] width 99 height 28
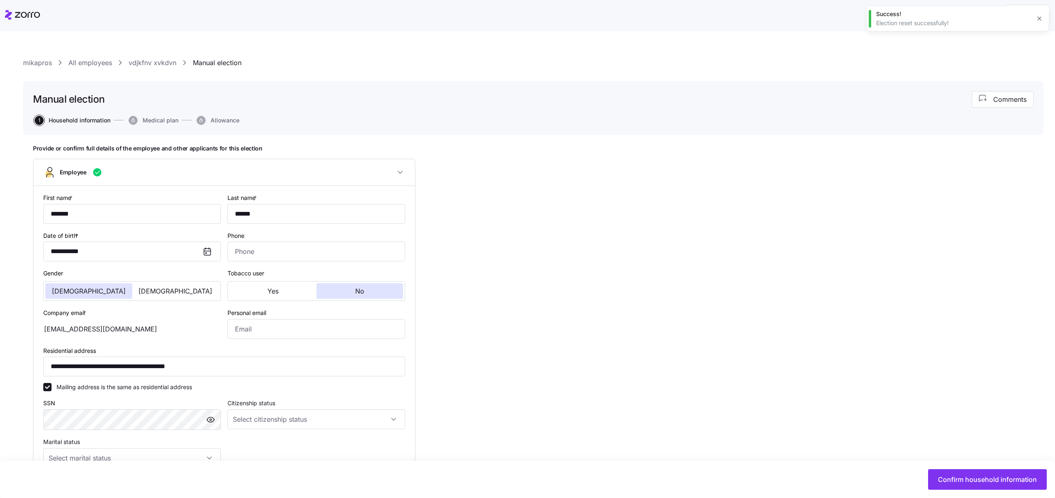
type input "class1"
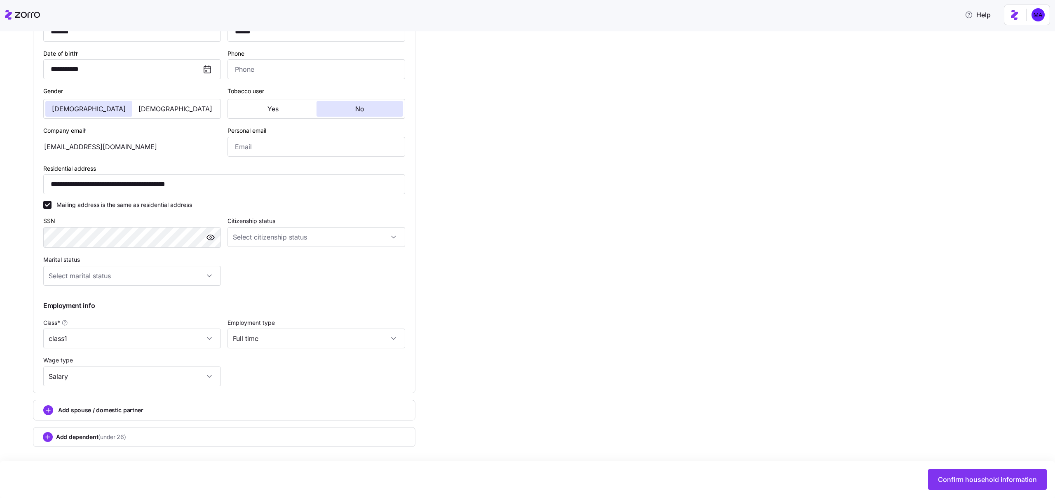
click at [964, 466] on div "Confirm household information" at bounding box center [527, 479] width 1055 height 37
click at [965, 482] on span "Confirm household information" at bounding box center [987, 480] width 99 height 10
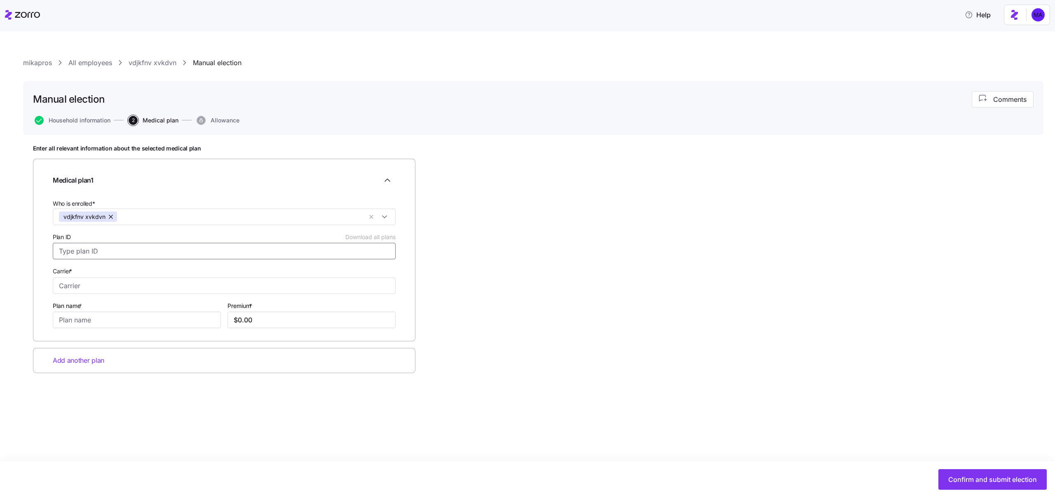
click at [277, 248] on input "Plan ID Download all plans" at bounding box center [224, 251] width 343 height 16
click at [273, 251] on input "Plan ID Download all plans" at bounding box center [224, 251] width 343 height 16
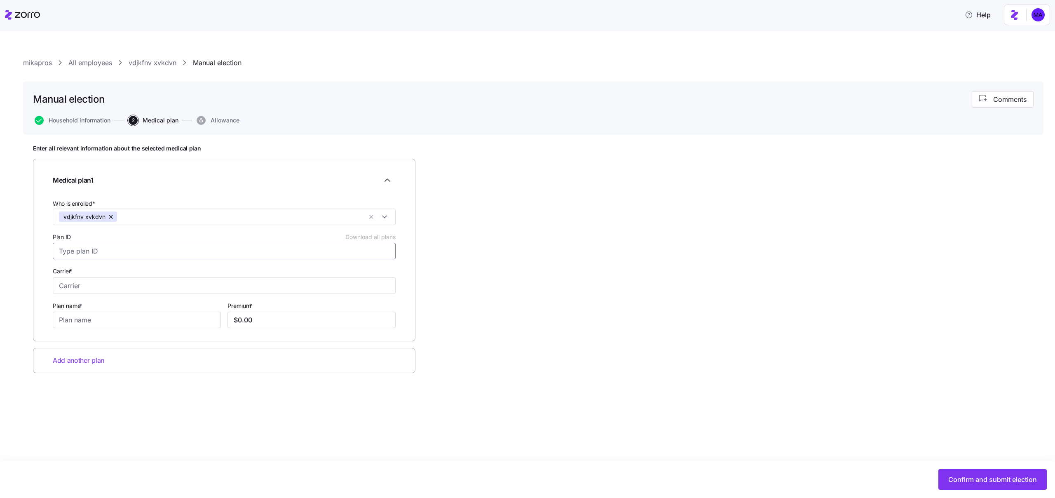
click at [273, 251] on input "Plan ID Download all plans" at bounding box center [224, 251] width 343 height 16
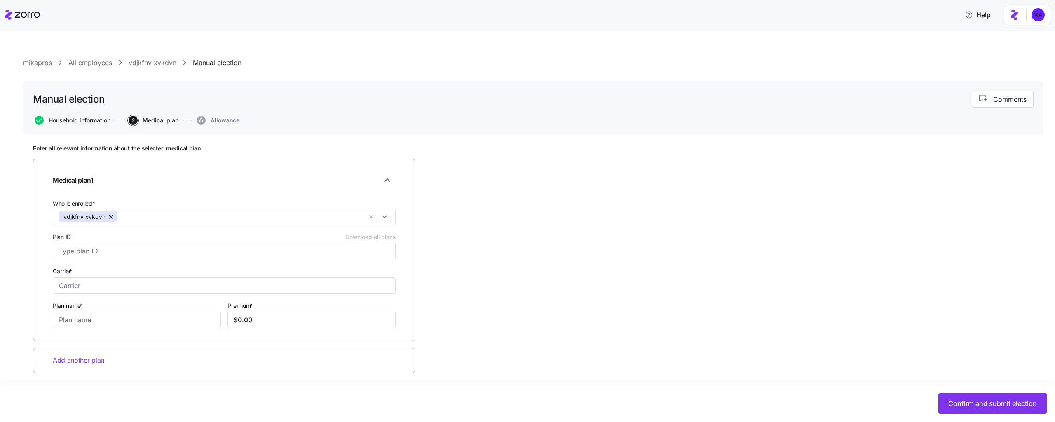
click at [67, 118] on span "Household information" at bounding box center [80, 121] width 62 height 6
click at [46, 64] on link "mikapros" at bounding box center [37, 63] width 29 height 10
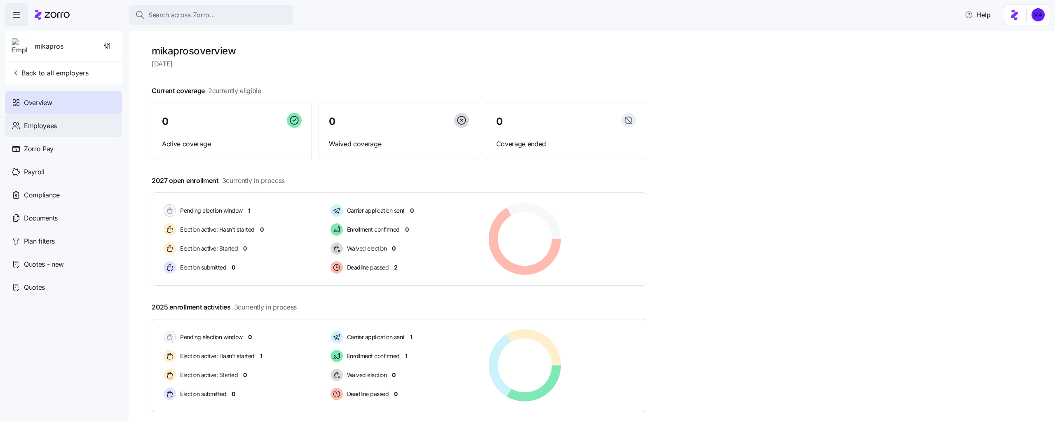
click at [58, 123] on div "Employees" at bounding box center [63, 125] width 117 height 23
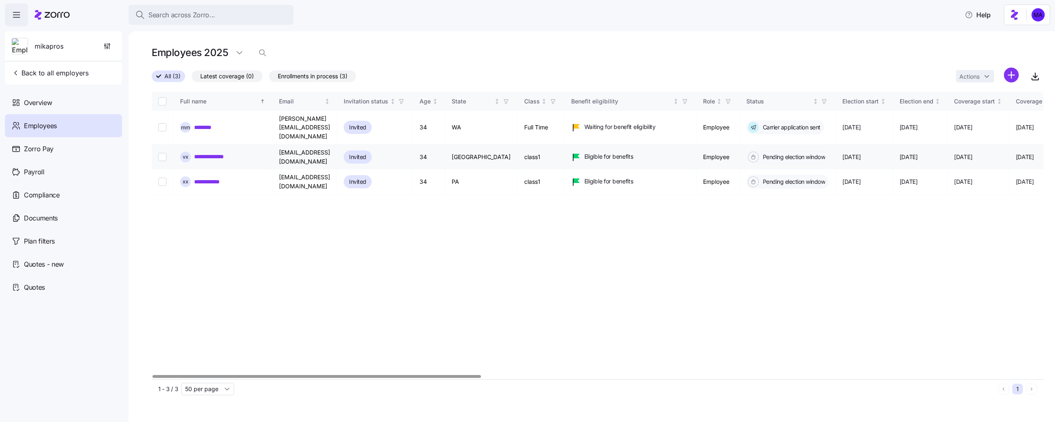
click at [204, 153] on link "**********" at bounding box center [214, 157] width 41 height 8
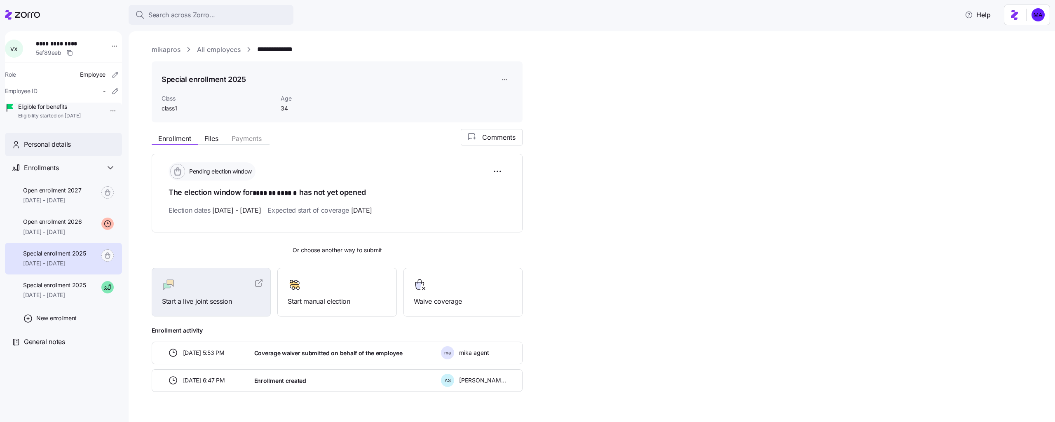
click at [66, 150] on span "Personal details" at bounding box center [47, 144] width 47 height 10
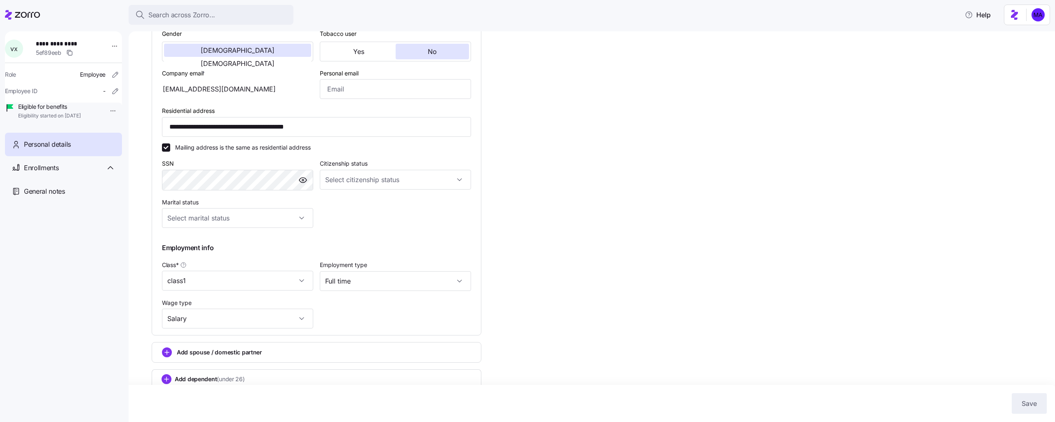
scroll to position [226, 0]
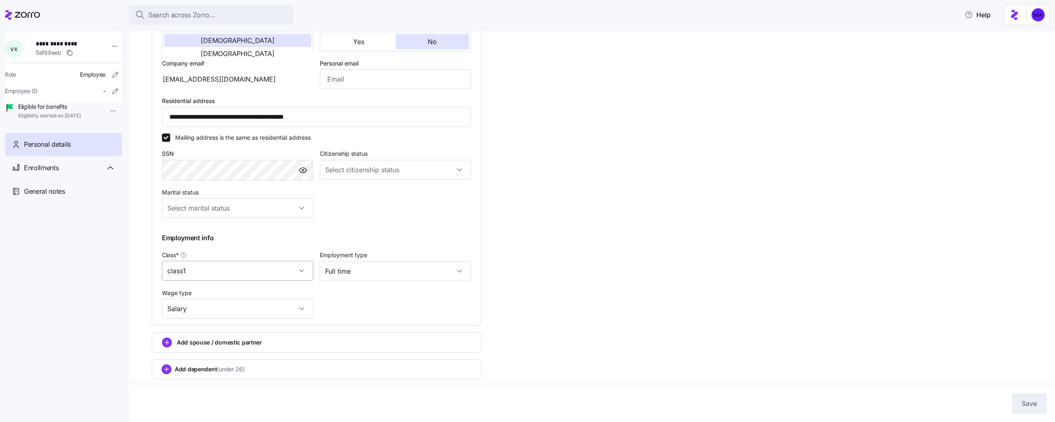
click at [242, 265] on input "class1" at bounding box center [237, 271] width 151 height 20
click at [235, 297] on div "Full Time" at bounding box center [237, 295] width 145 height 17
type input "Full Time"
click at [1033, 412] on button "Save" at bounding box center [1029, 403] width 35 height 21
click at [28, 173] on span "Enrollments" at bounding box center [41, 168] width 35 height 10
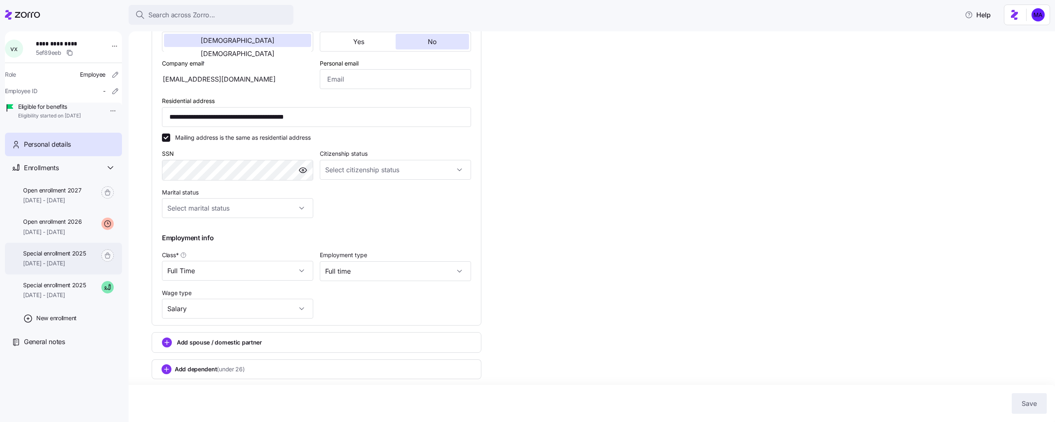
click at [88, 274] on div "Special enrollment 2025 11/01/2025 - 12/31/2025" at bounding box center [63, 259] width 117 height 32
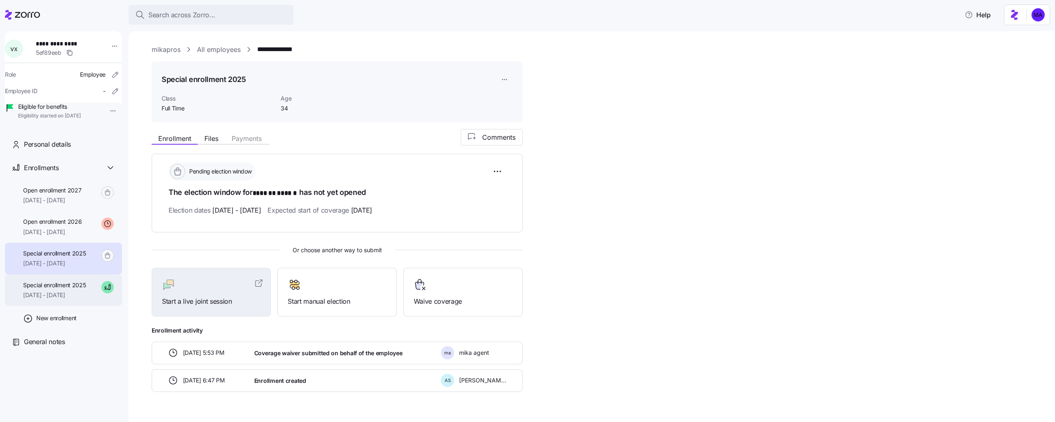
click at [82, 299] on span "10/01/2025 - 12/31/2025" at bounding box center [54, 295] width 63 height 8
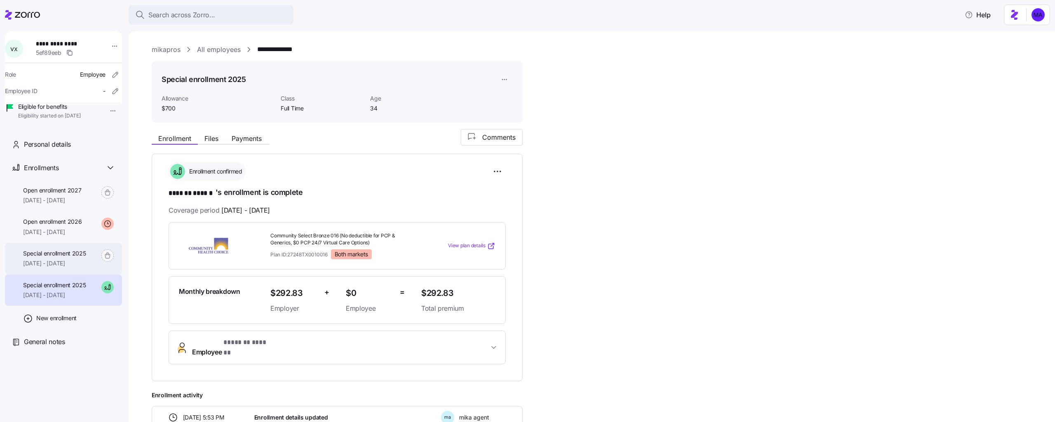
click at [45, 268] on span "11/01/2025 - 12/31/2025" at bounding box center [54, 263] width 63 height 8
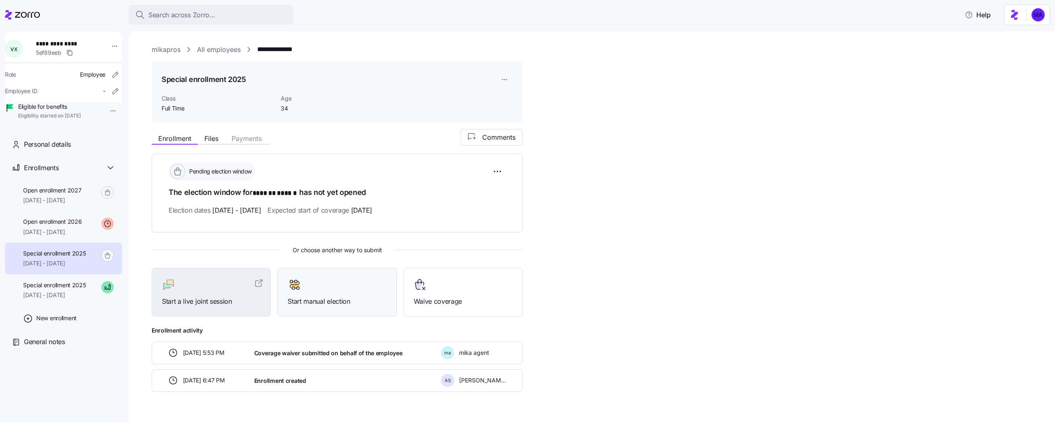
click at [388, 300] on div "Start manual election" at bounding box center [336, 292] width 119 height 49
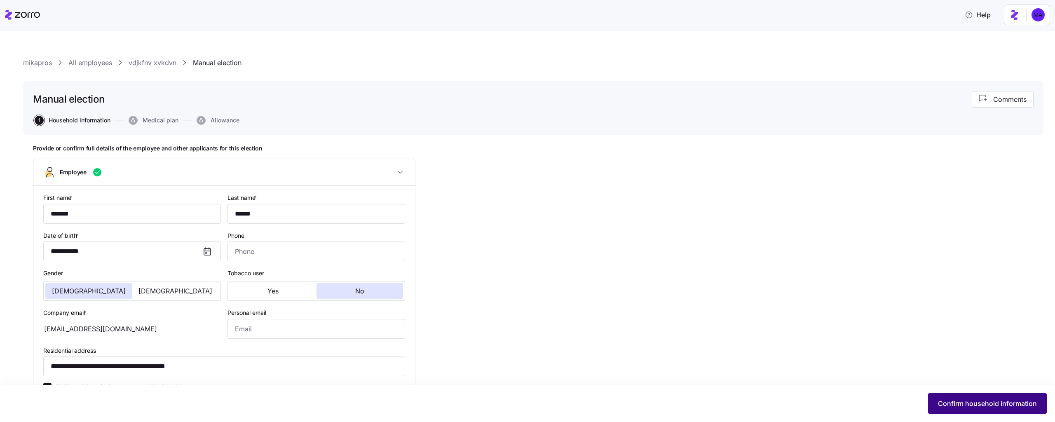
click at [990, 399] on span "Confirm household information" at bounding box center [987, 404] width 99 height 10
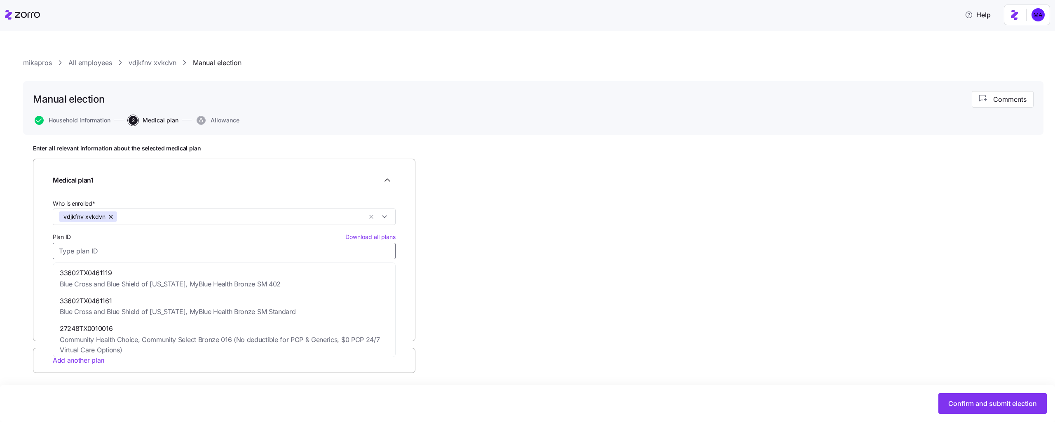
click at [288, 253] on input "Plan ID Download all plans" at bounding box center [224, 251] width 343 height 16
click at [280, 279] on div "33602TX0461119 Blue Cross and Blue Shield of Texas, MyBlue Health Bronze SM 402" at bounding box center [224, 279] width 339 height 28
type input "33602TX0461119"
type input "Blue Cross and Blue Shield of Texas"
type input "MyBlue Health Bronze SM 402"
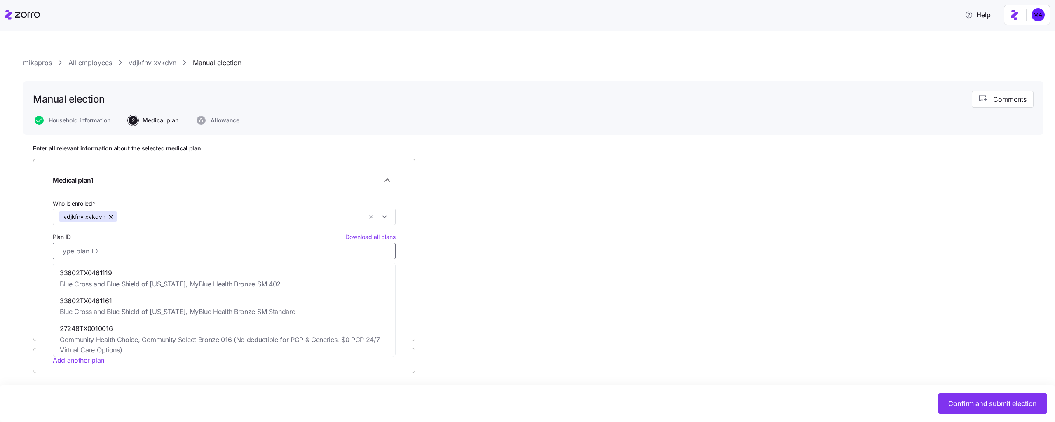
type input "$287.58"
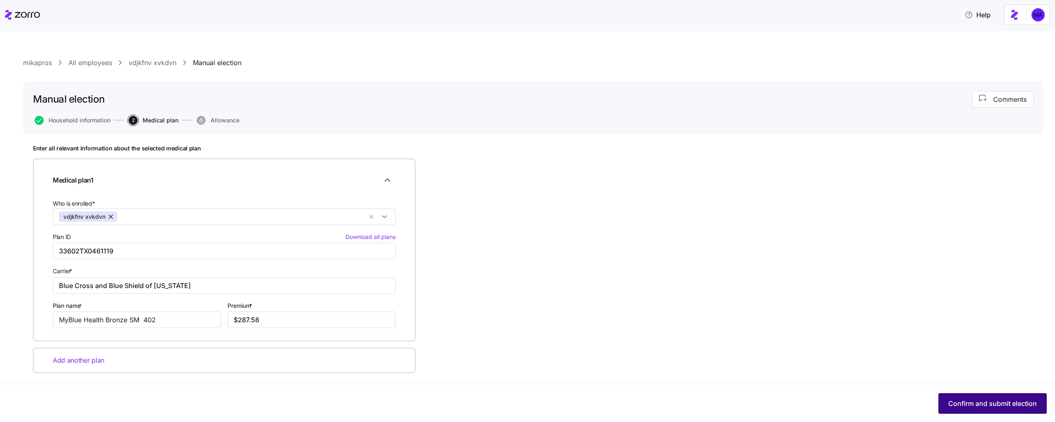
click at [964, 403] on span "Confirm and submit election" at bounding box center [993, 404] width 89 height 10
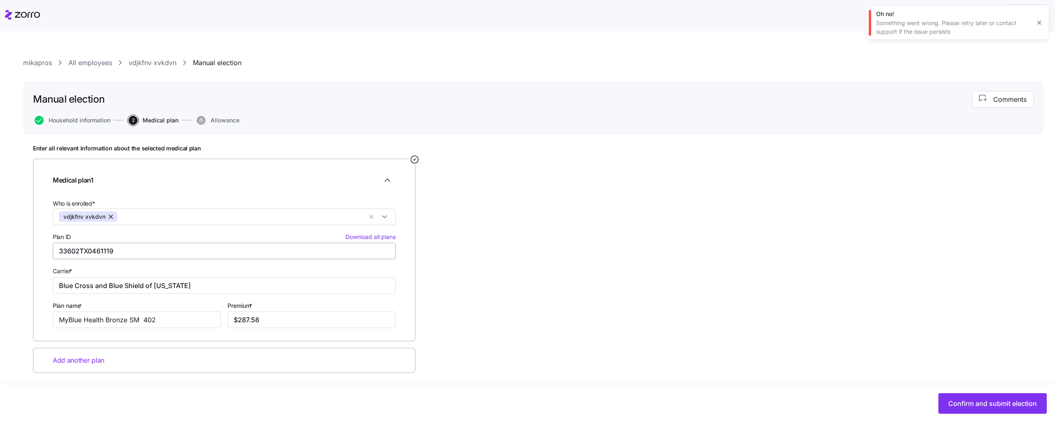
click at [327, 259] on div "Plan ID Download all plans 33602TX0461119" at bounding box center [224, 245] width 350 height 34
click at [325, 250] on input "33602TX0461119" at bounding box center [224, 251] width 343 height 16
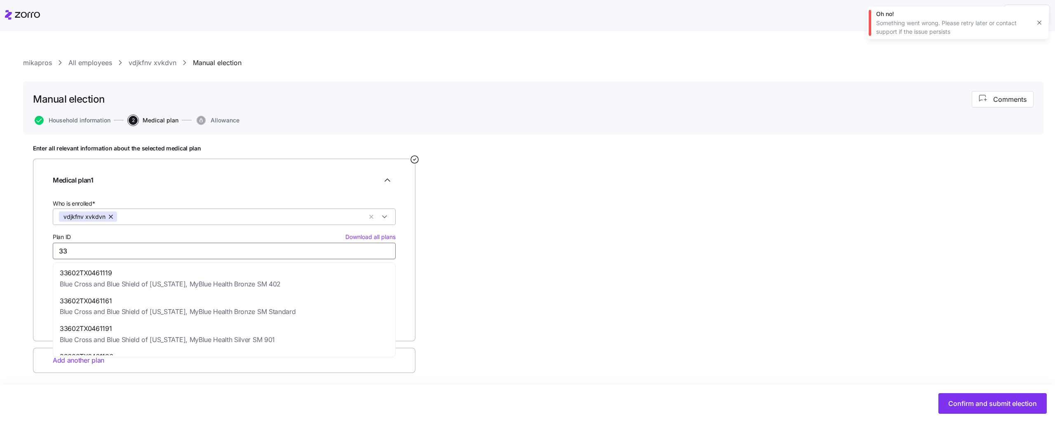
type input "3"
click at [277, 312] on div "33602TX0461161 Blue Cross and Blue Shield of Texas, MyBlue Health Bronze SM Sta…" at bounding box center [224, 307] width 339 height 28
type input "33602TX0461161"
type input "MyBlue Health Bronze SM Standard"
type input "$290.89"
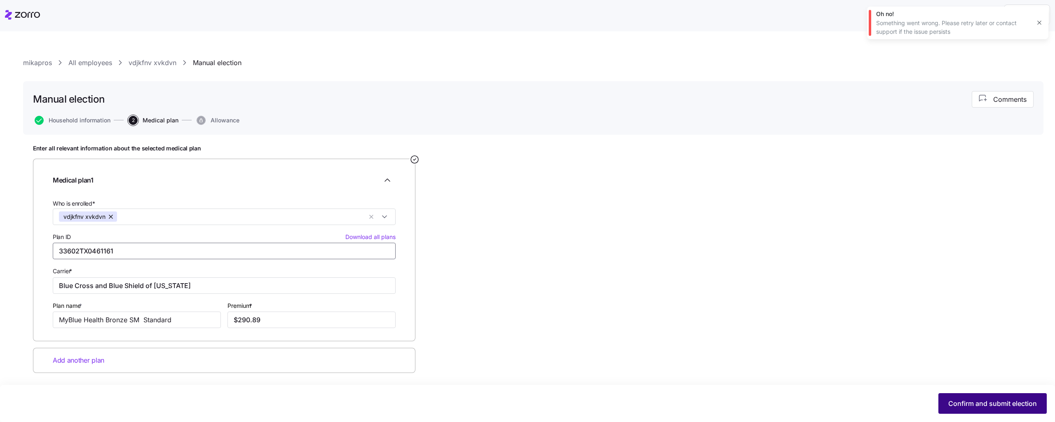
type input "33602TX0461161"
click at [1009, 400] on span "Confirm and submit election" at bounding box center [993, 404] width 89 height 10
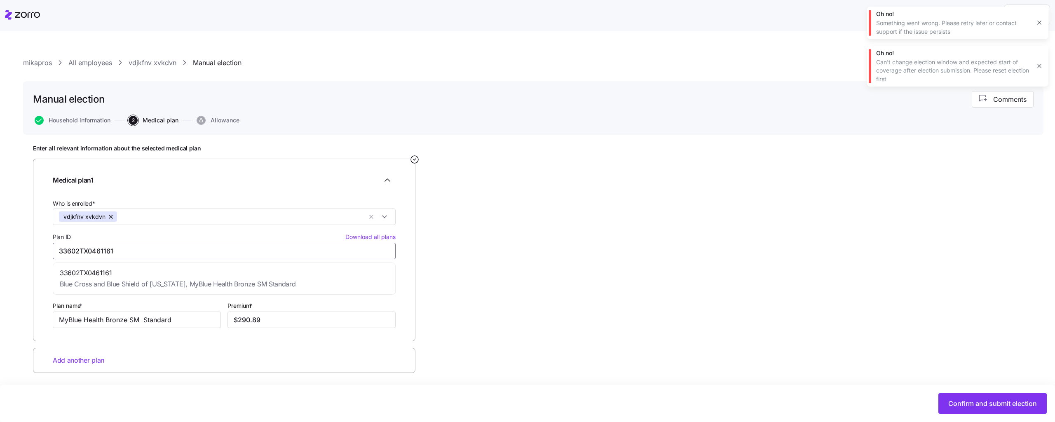
click at [222, 244] on input "33602TX0461161" at bounding box center [224, 251] width 343 height 16
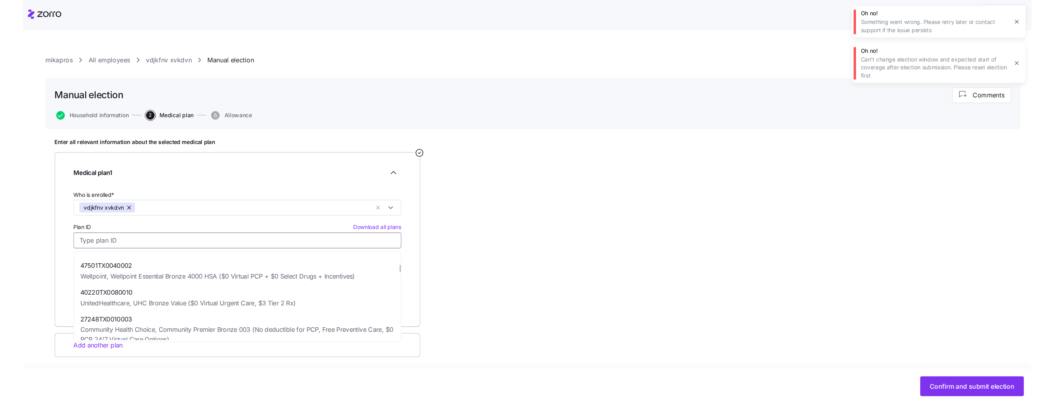
scroll to position [577, 0]
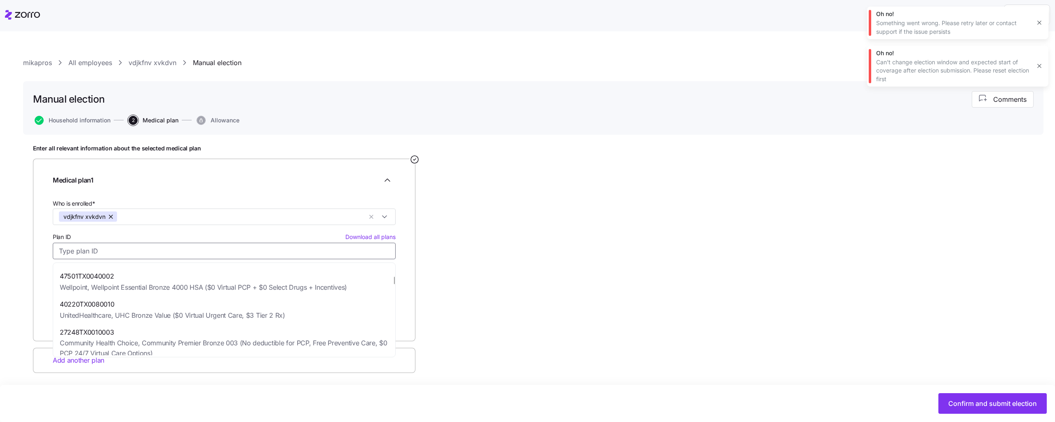
click at [199, 299] on div "40220TX0080010 UnitedHealthcare, UHC Bronze Value ($0 Virtual Urgent Care, $3 T…" at bounding box center [224, 310] width 339 height 28
type input "40220TX0080010"
type input "UnitedHealthcare"
type input "UHC Bronze Value ($0 Virtual Urgent Care, $3 Tier 2 Rx)"
type input "$391.57"
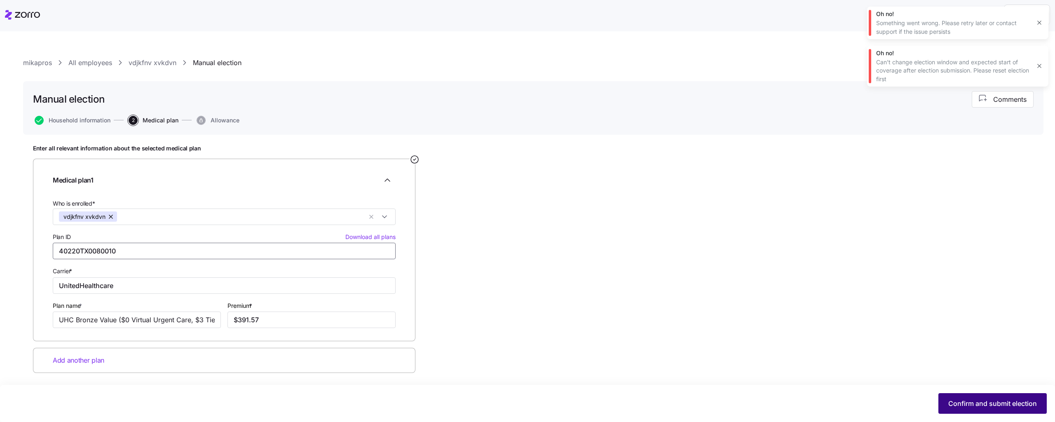
type input "40220TX0080010"
click at [971, 402] on span "Confirm and submit election" at bounding box center [993, 404] width 89 height 10
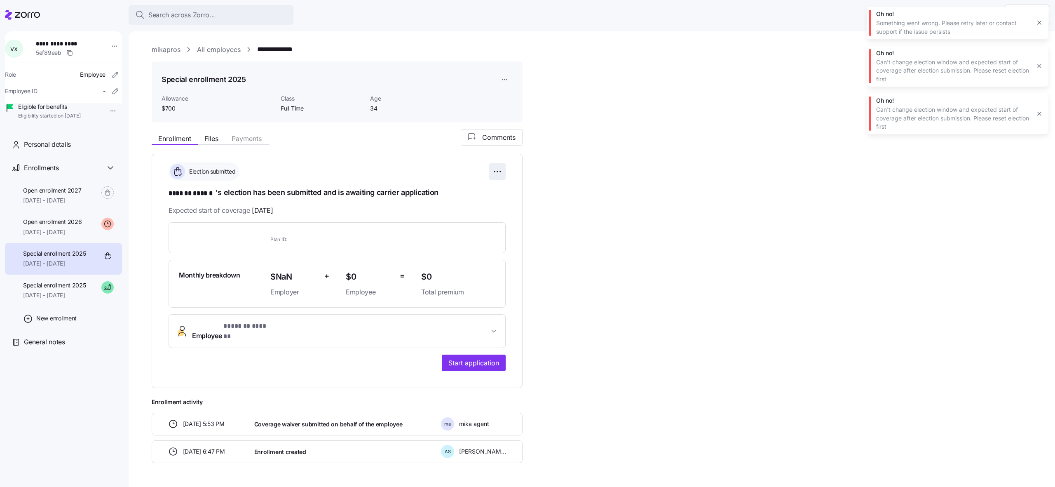
click at [498, 170] on html "**********" at bounding box center [527, 241] width 1055 height 482
click at [475, 212] on div "Reset election" at bounding box center [460, 218] width 82 height 13
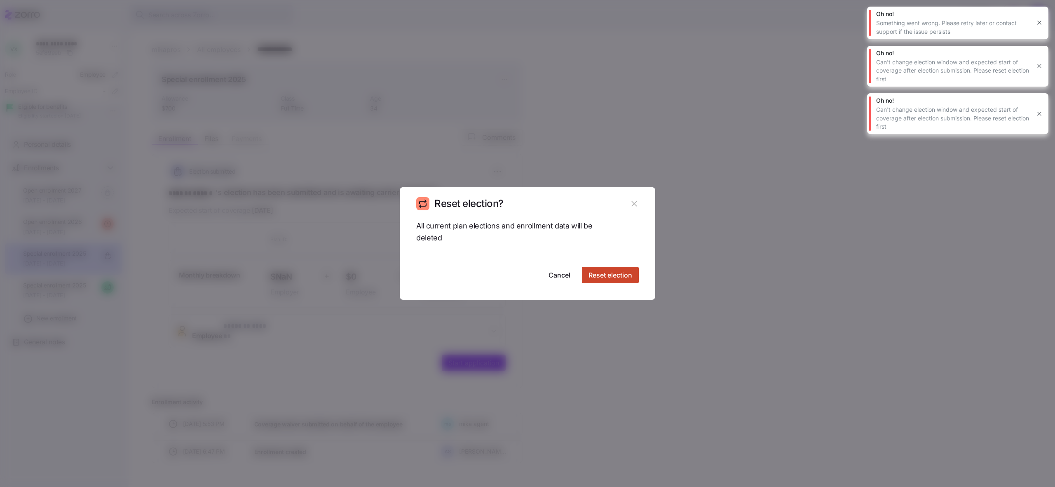
click at [623, 277] on span "Reset election" at bounding box center [611, 275] width 44 height 10
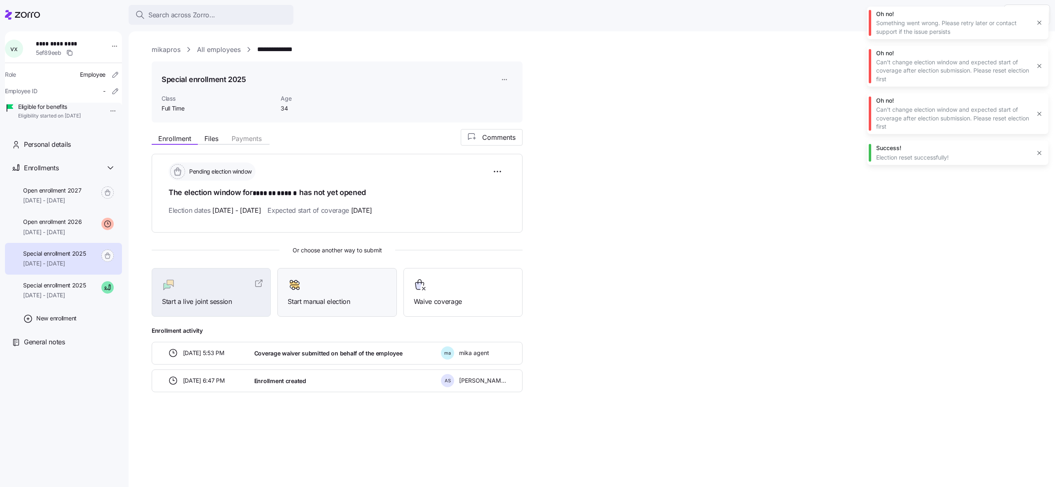
click at [358, 284] on div at bounding box center [337, 284] width 99 height 13
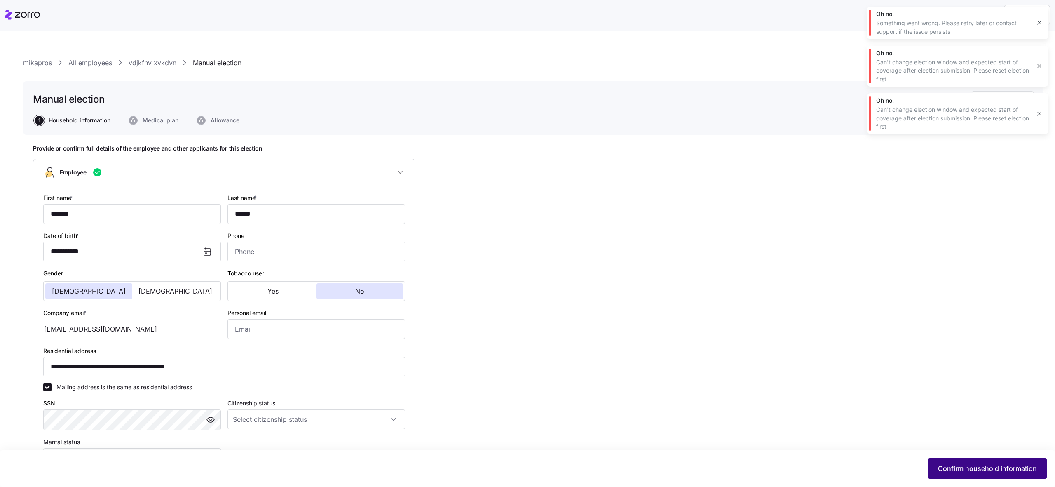
click at [966, 471] on span "Confirm household information" at bounding box center [987, 468] width 99 height 10
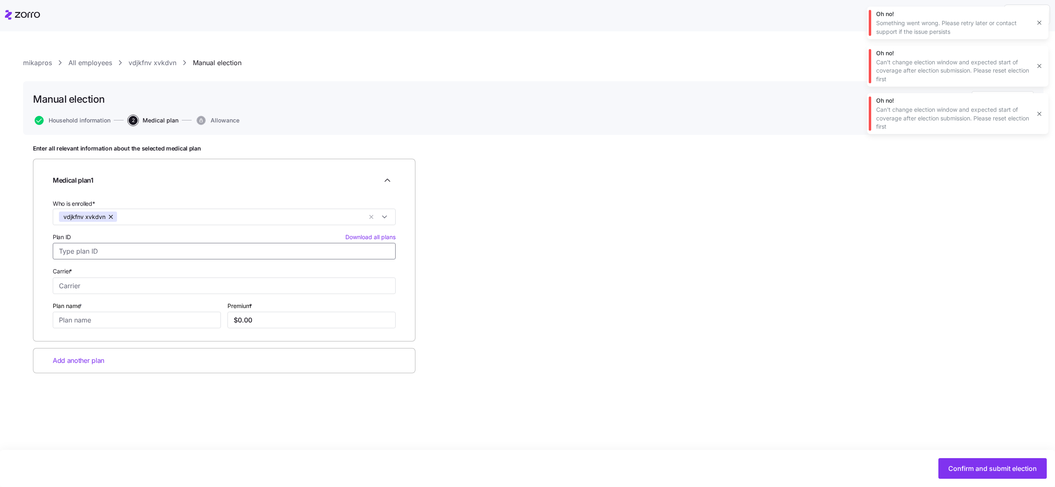
click at [243, 253] on input "Plan ID Download all plans" at bounding box center [224, 251] width 343 height 16
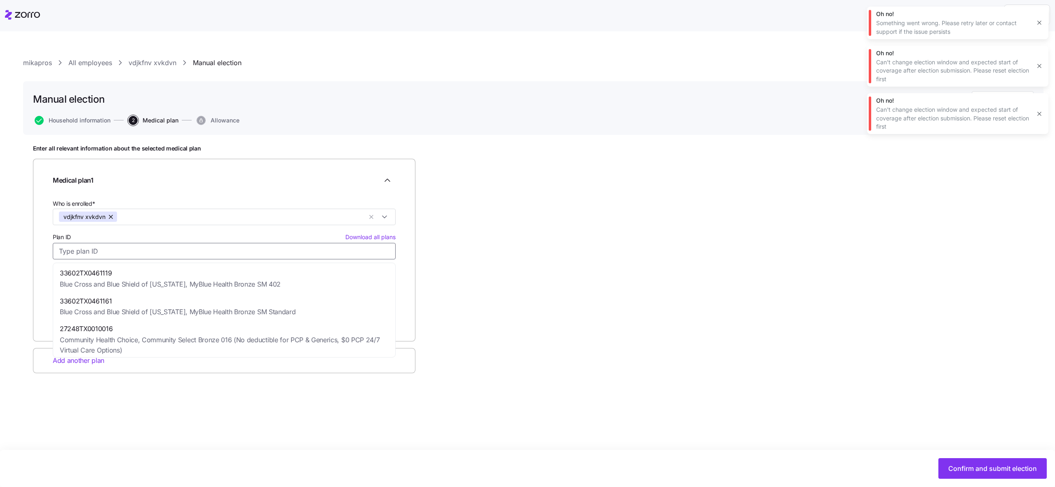
click at [143, 331] on span "27248TX0010016" at bounding box center [224, 329] width 329 height 10
type input "27248TX0010016"
type input "Community Health Choice"
type input "Community Select Bronze 016 (No deductible for PCP & Generics, $0 PCP 24/7 Virt…"
type input "$292.83"
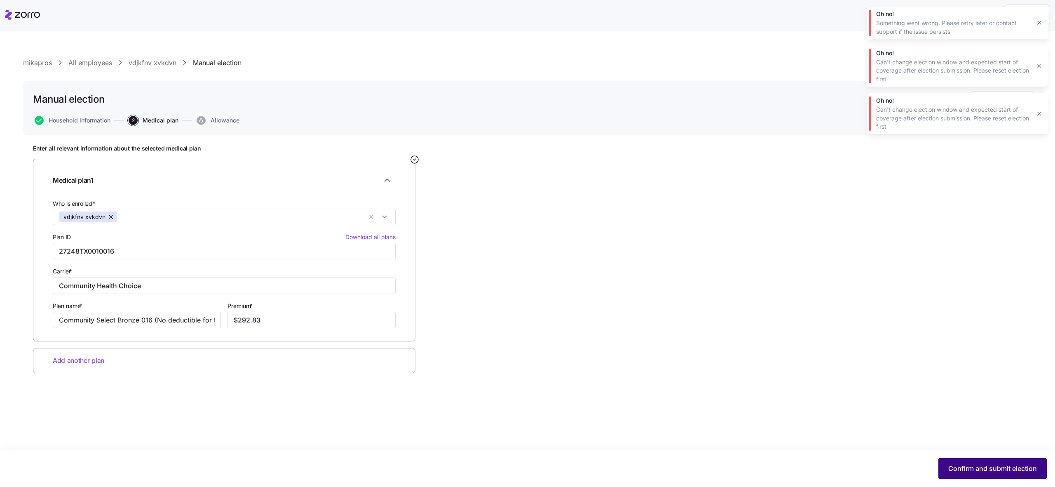
click at [967, 470] on span "Confirm and submit election" at bounding box center [993, 468] width 89 height 10
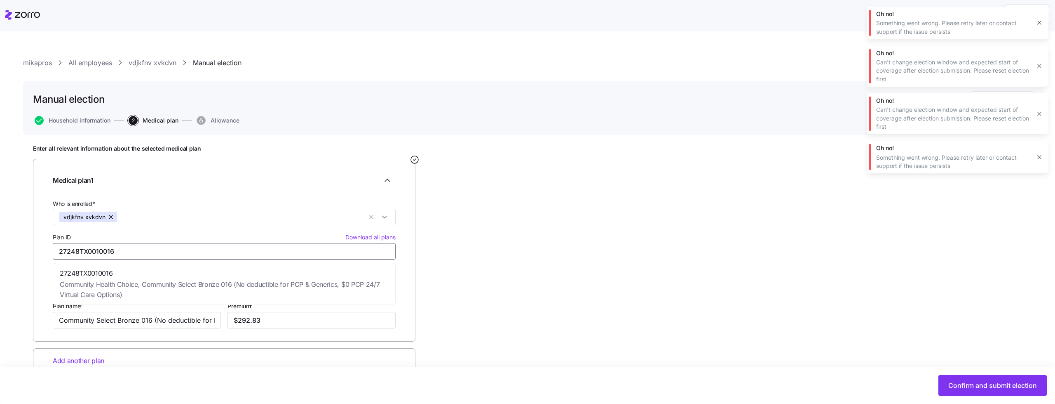
click at [302, 255] on input "27248TX0010016" at bounding box center [224, 251] width 343 height 16
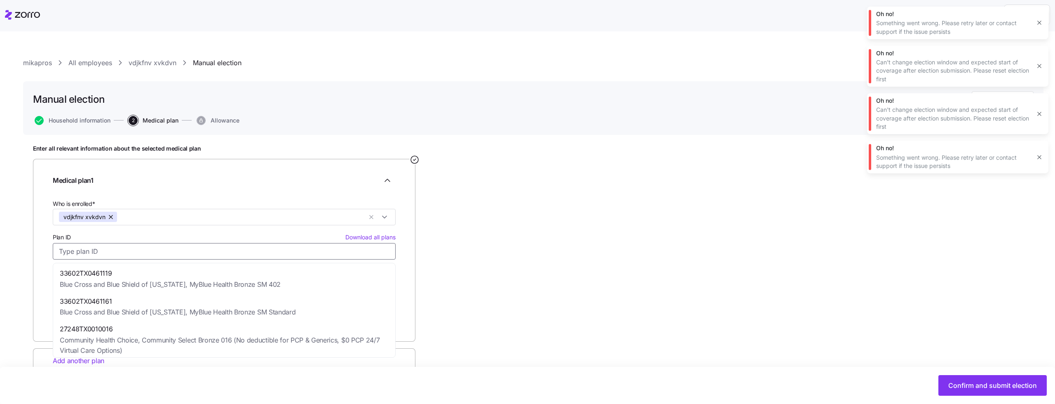
click at [317, 255] on input "Plan ID Download all plans" at bounding box center [224, 251] width 343 height 16
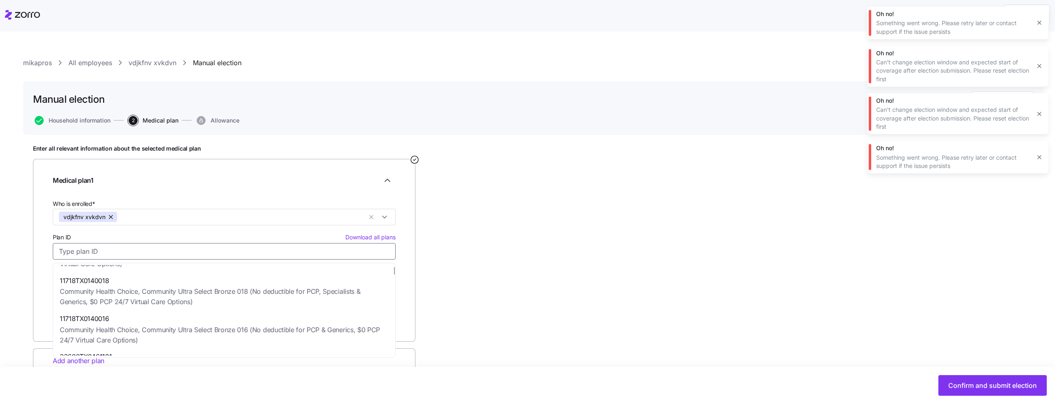
scroll to position [88, 0]
click at [244, 330] on span "Community Health Choice, Community Ultra Select Bronze 016 (No deductible for P…" at bounding box center [224, 333] width 329 height 21
type input "11718TX0140016"
type input "Community Ultra Select Bronze 016 (No deductible for PCP & Generics, $0 PCP 24/…"
type input "$322.13"
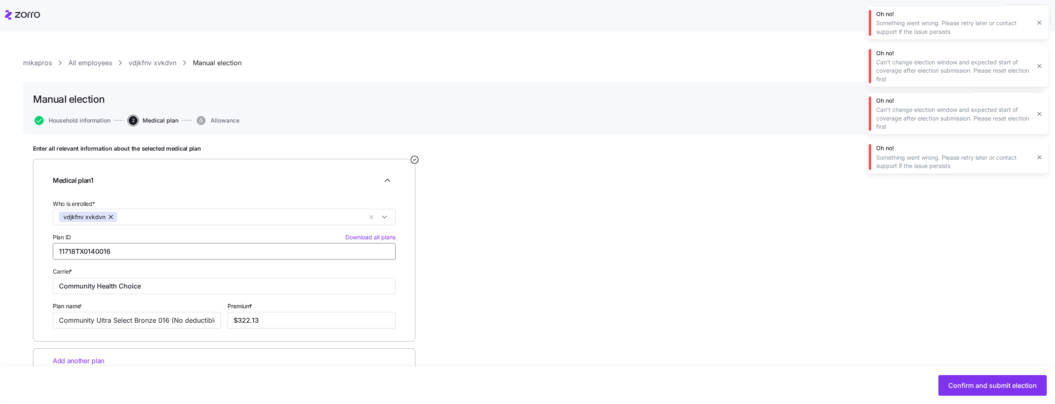
type input "11718TX0140016"
click at [624, 289] on div "Enter all relevant information about the selected medical plan Medical plan 1 W…" at bounding box center [533, 280] width 1001 height 270
click at [972, 392] on button "Confirm and submit election" at bounding box center [993, 385] width 108 height 21
click at [90, 118] on span "Household information" at bounding box center [80, 121] width 62 height 6
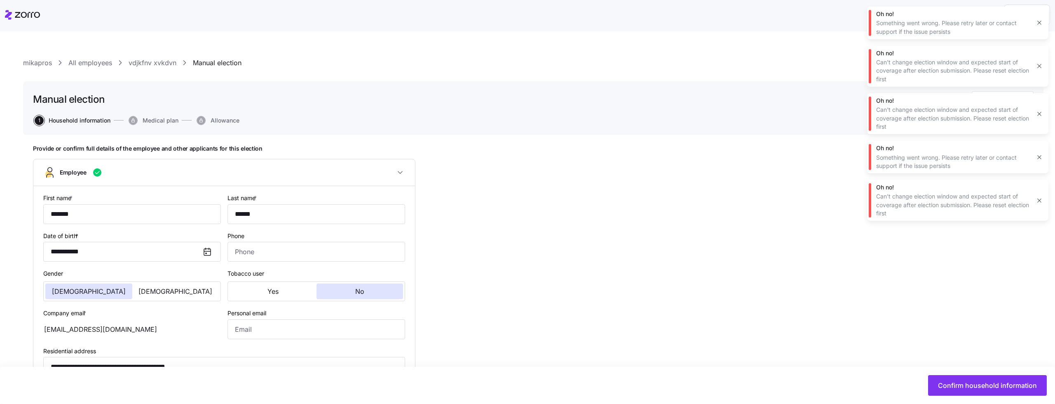
click at [85, 63] on link "All employees" at bounding box center [90, 63] width 44 height 10
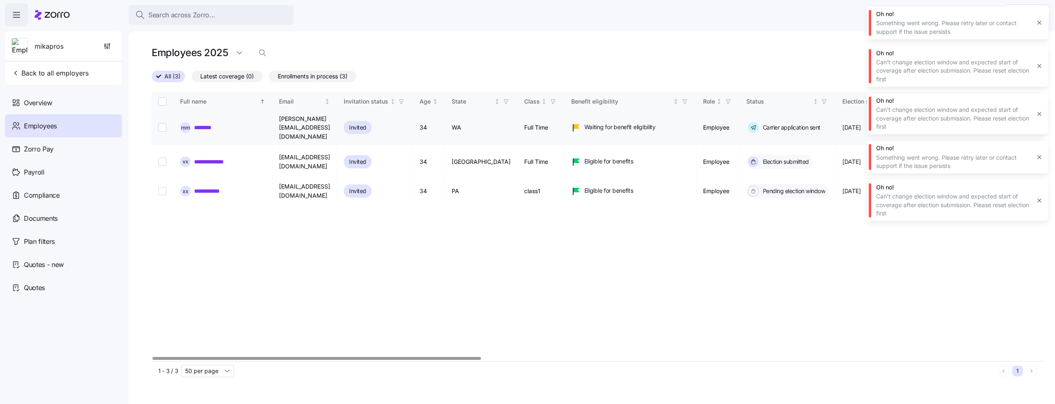
click at [217, 125] on link "********" at bounding box center [212, 127] width 37 height 8
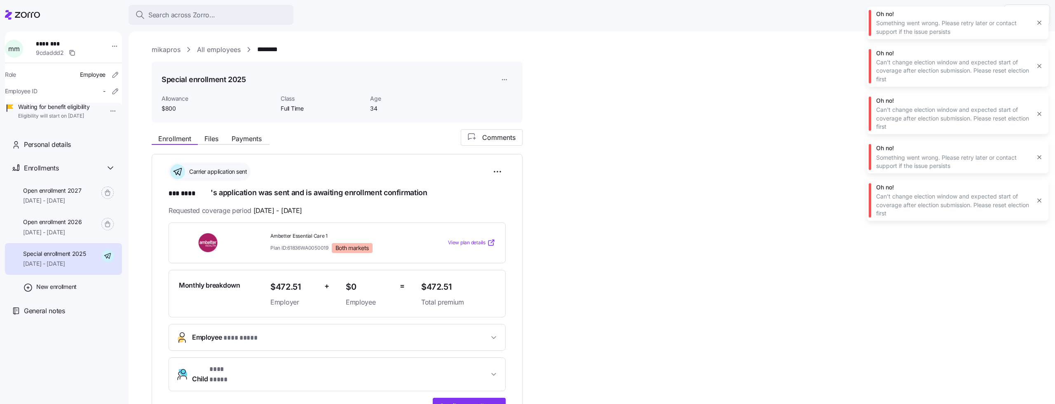
click at [507, 82] on html "**********" at bounding box center [527, 199] width 1055 height 399
click at [521, 110] on div "Delete enrollment record" at bounding box center [536, 112] width 66 height 9
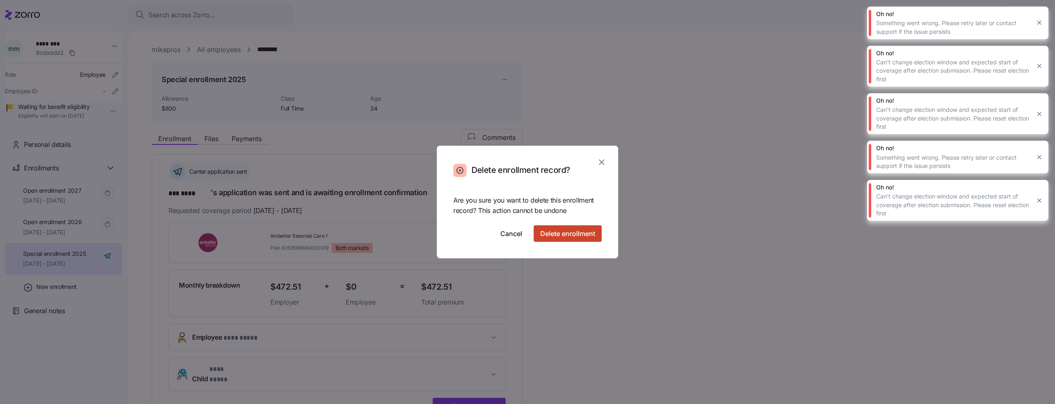
click at [576, 237] on span "Delete enrollment" at bounding box center [568, 233] width 55 height 10
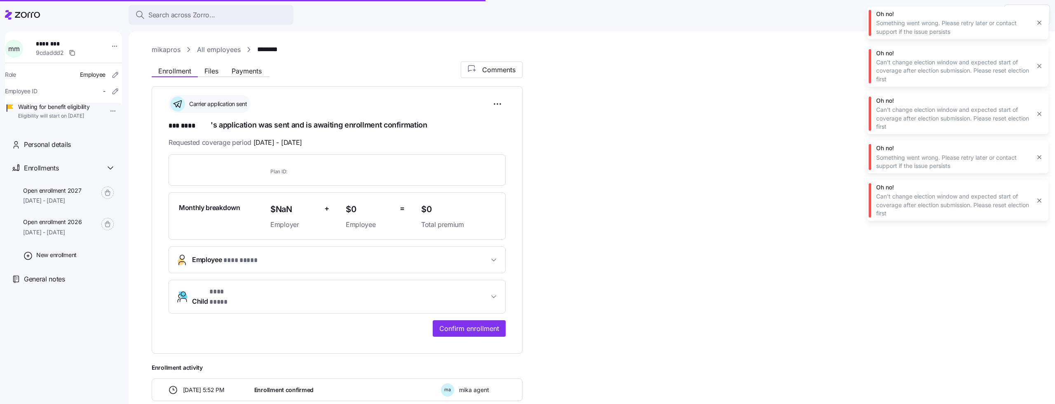
click at [1039, 24] on icon "button" at bounding box center [1040, 22] width 7 height 7
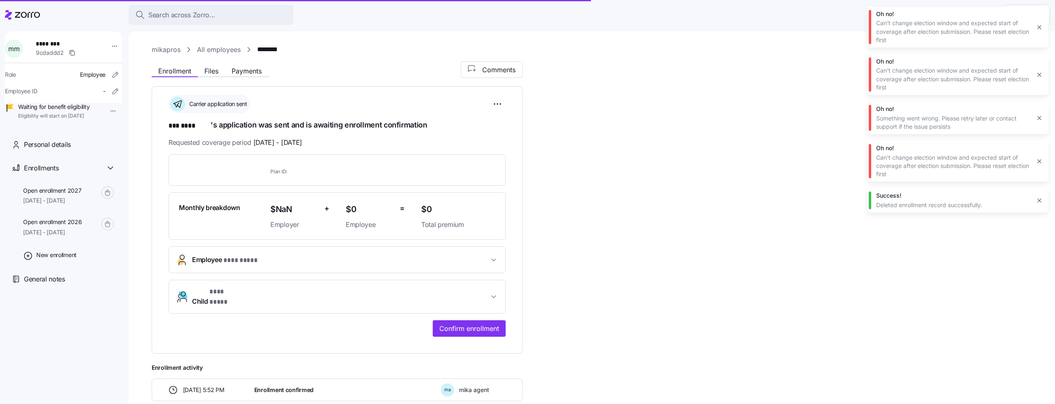
click at [1039, 26] on icon "button" at bounding box center [1040, 27] width 7 height 7
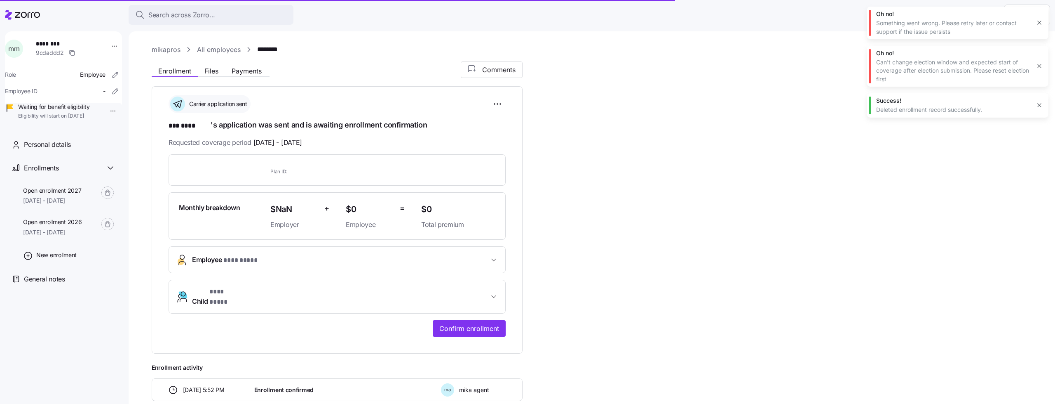
click at [1039, 26] on icon "button" at bounding box center [1040, 22] width 7 height 7
click at [1039, 26] on icon "button" at bounding box center [1040, 27] width 7 height 7
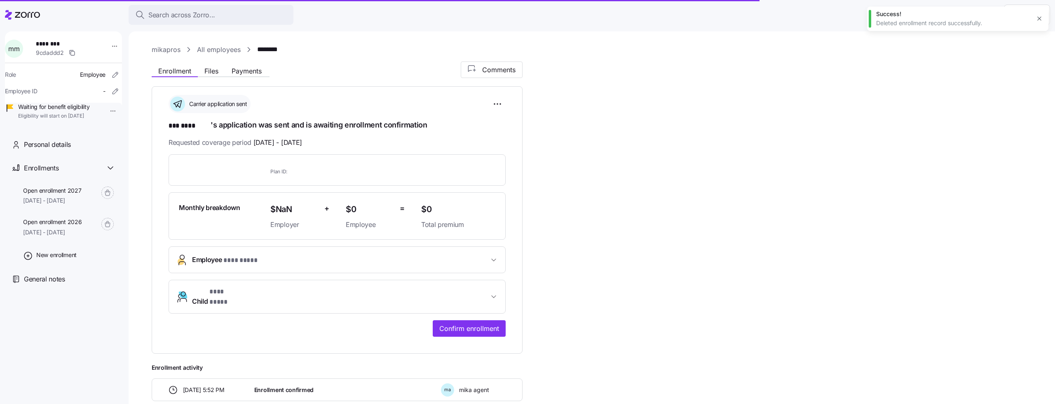
click at [1039, 26] on div "Success! Deleted enrollment record successfully." at bounding box center [957, 19] width 181 height 24
click at [1039, 17] on icon "button" at bounding box center [1040, 18] width 7 height 7
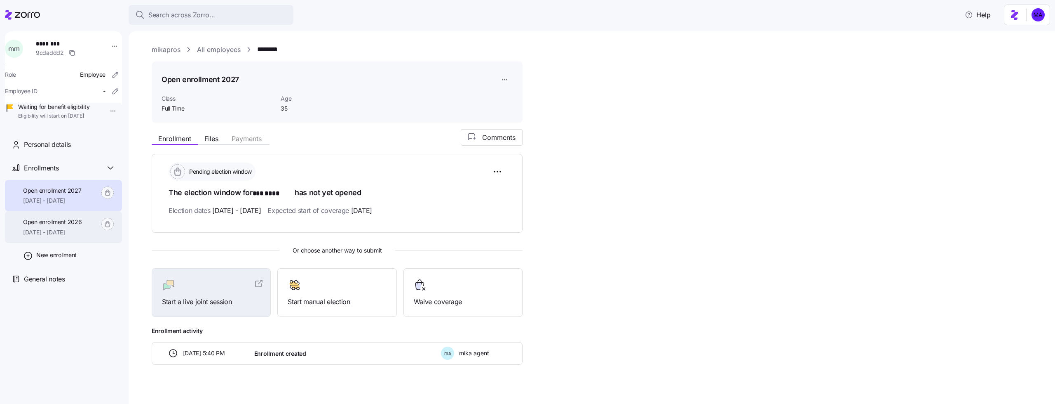
click at [67, 226] on span "Open enrollment 2026" at bounding box center [52, 222] width 59 height 8
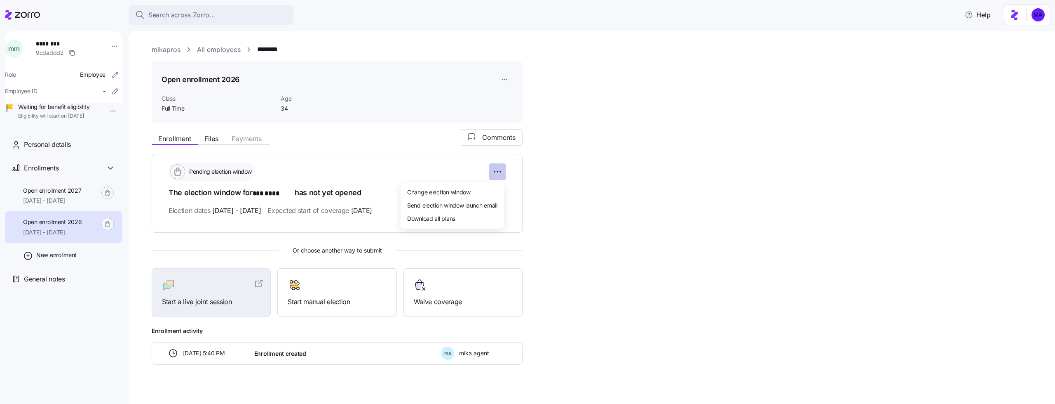
click at [503, 174] on html "Search across Zorro... Help m m ******** 9cdaddd2 Role Employee Employee ID - W…" at bounding box center [527, 199] width 1055 height 399
click at [358, 284] on html "Search across Zorro... Help m m ******** 9cdaddd2 Role Employee Employee ID - W…" at bounding box center [527, 199] width 1055 height 399
click at [502, 167] on html "Search across Zorro... Help m m ******** 9cdaddd2 Role Employee Employee ID - W…" at bounding box center [527, 199] width 1055 height 399
click at [458, 195] on span "Change election window" at bounding box center [438, 192] width 63 height 8
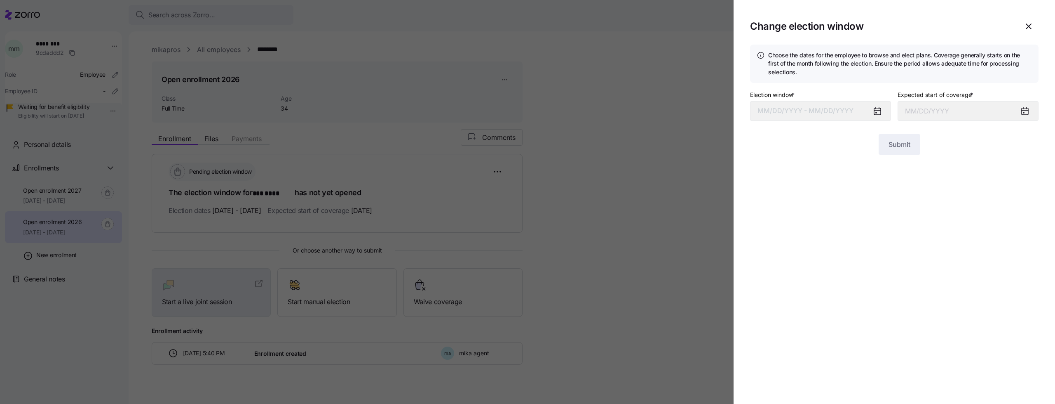
type input "January 1, 2026"
click at [887, 143] on button "Submit" at bounding box center [900, 144] width 42 height 21
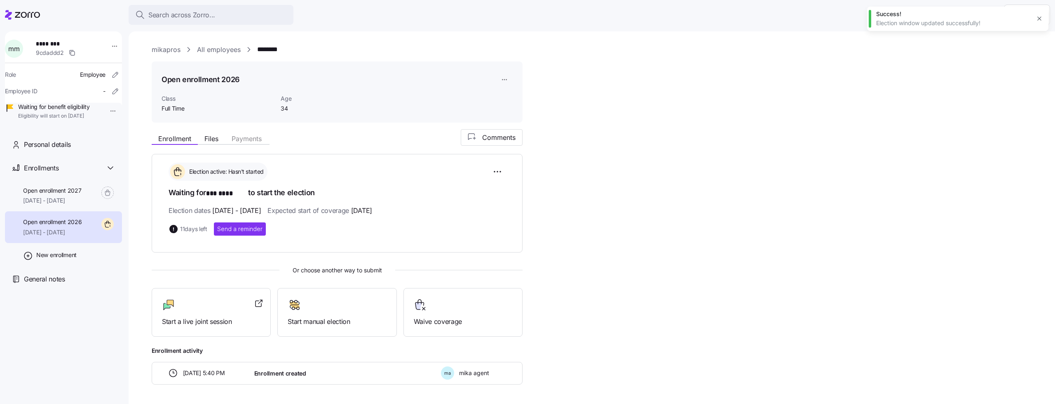
click at [634, 202] on div "Enrollment Files Payments Comments Election active: Hasn't started Waiting for …" at bounding box center [598, 256] width 892 height 255
click at [320, 314] on div "Start manual election" at bounding box center [337, 312] width 99 height 28
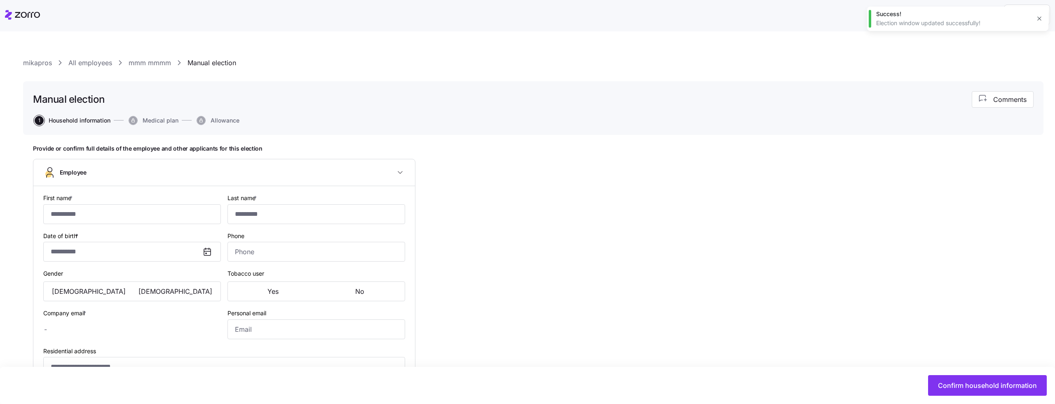
type input "***"
type input "****"
type input "mika.a+employeeeee@myzorro.co"
type input "mikmik567@gmail.com"
type input "**********"
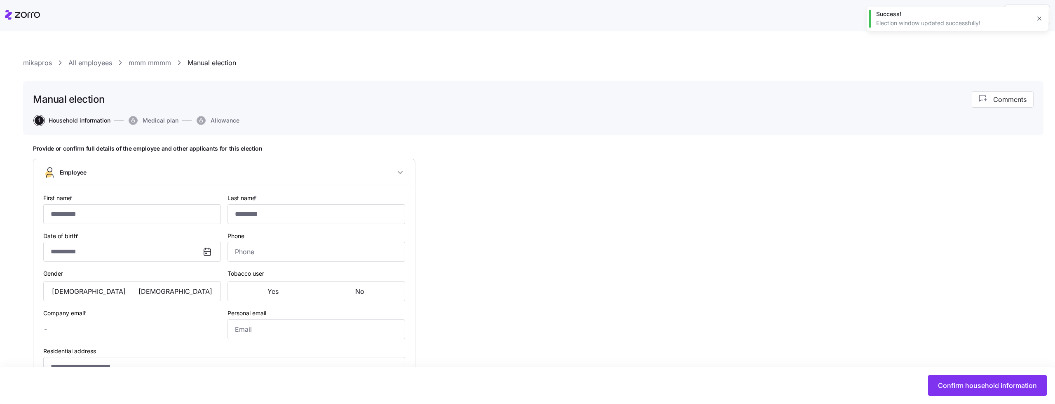
checkbox input "true"
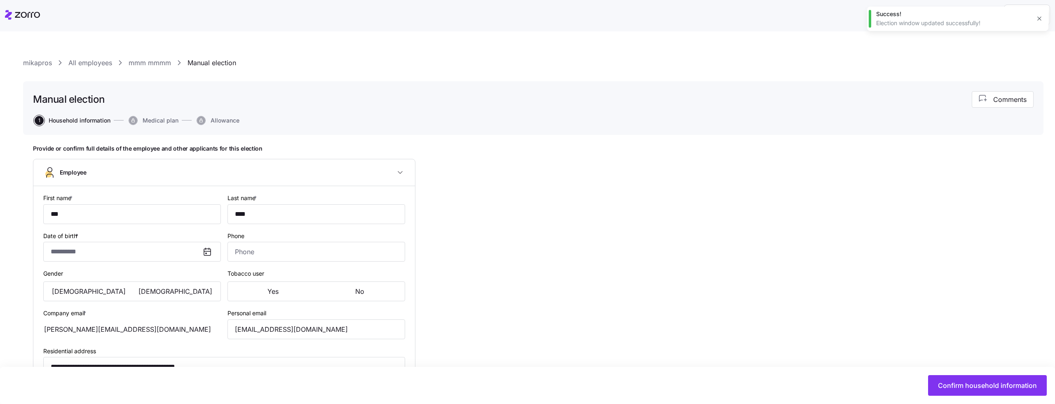
type input "**********"
type input "(212) 555-9994"
type input "US citizen"
type input "Single"
type input "Full Time"
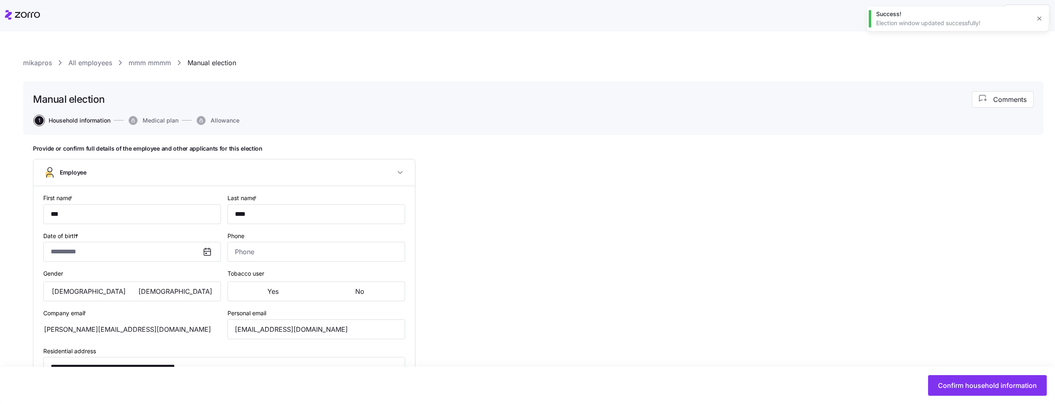
type input "Part time"
type input "Salary"
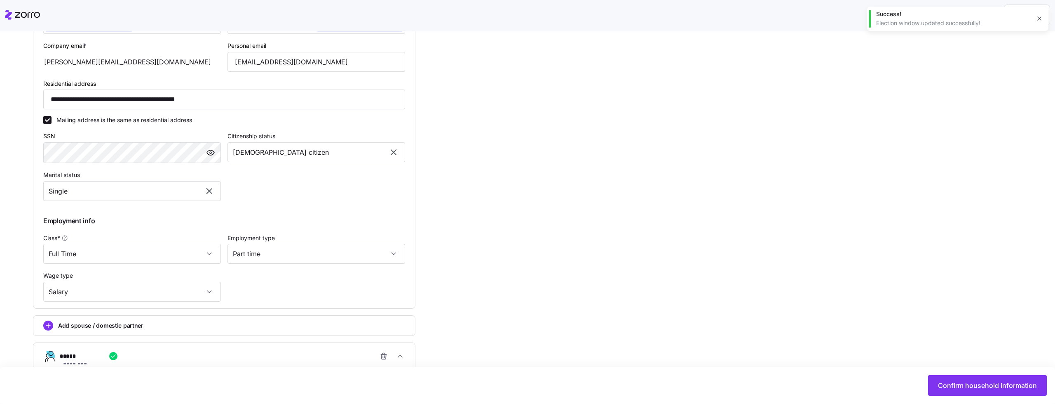
scroll to position [282, 0]
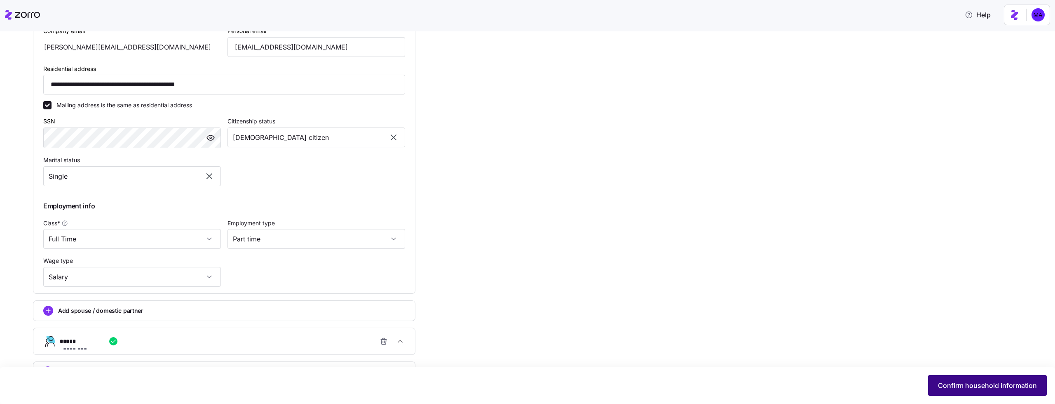
click at [965, 386] on span "Confirm household information" at bounding box center [987, 385] width 99 height 10
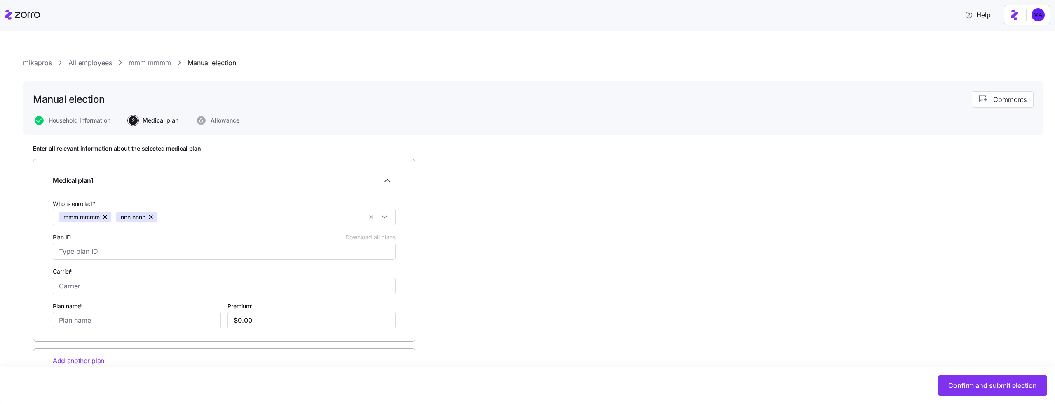
click at [270, 262] on div "Who is enrolled* mmm mmmm nnn nnnn Plan ID Download all plans Carrier * Plan na…" at bounding box center [224, 263] width 350 height 136
click at [272, 256] on input "Plan ID Download all plans" at bounding box center [224, 251] width 343 height 16
click at [263, 253] on input "Plan ID Download all plans" at bounding box center [224, 251] width 343 height 16
click at [263, 228] on div "Who is enrolled* mmm mmmm nnn nnnn" at bounding box center [224, 211] width 350 height 33
click at [263, 245] on input "Plan ID Download all plans" at bounding box center [224, 251] width 343 height 16
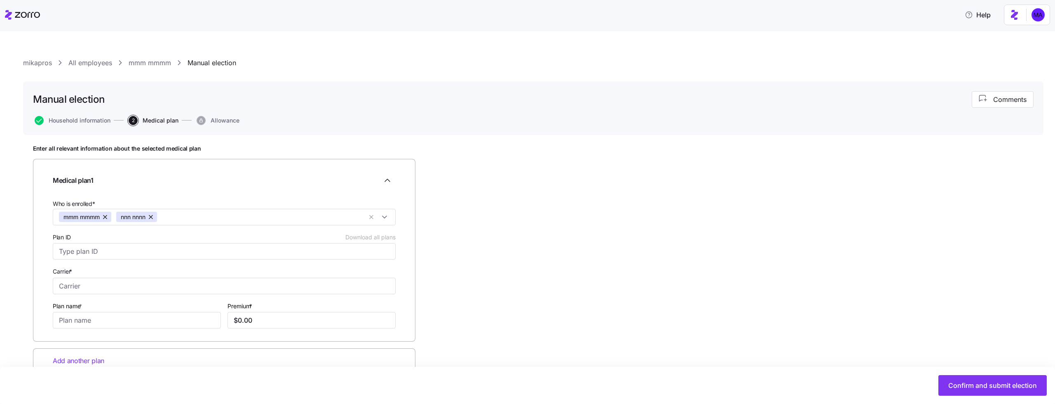
click at [469, 257] on div "Enter all relevant information about the selected medical plan Medical plan 1 W…" at bounding box center [533, 280] width 1001 height 270
click at [140, 62] on link "mmm mmmm" at bounding box center [150, 63] width 42 height 10
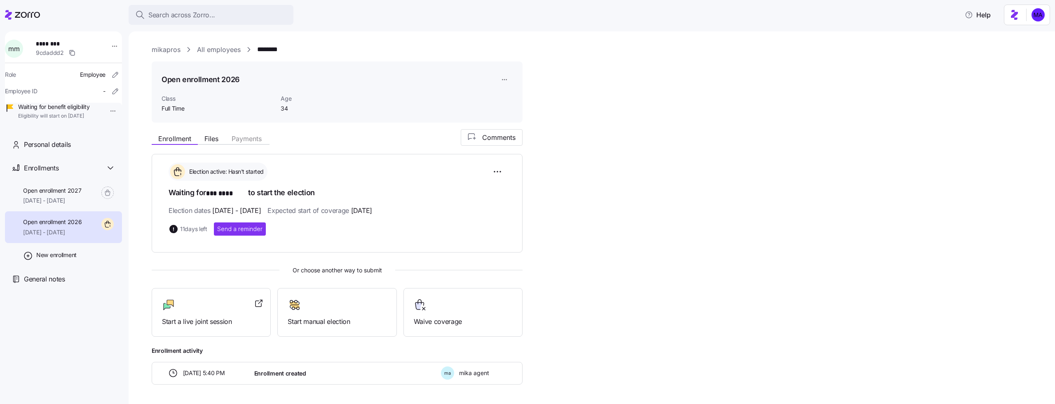
click at [16, 45] on span "m m" at bounding box center [13, 48] width 11 height 7
click at [33, 13] on icon at bounding box center [22, 15] width 35 height 10
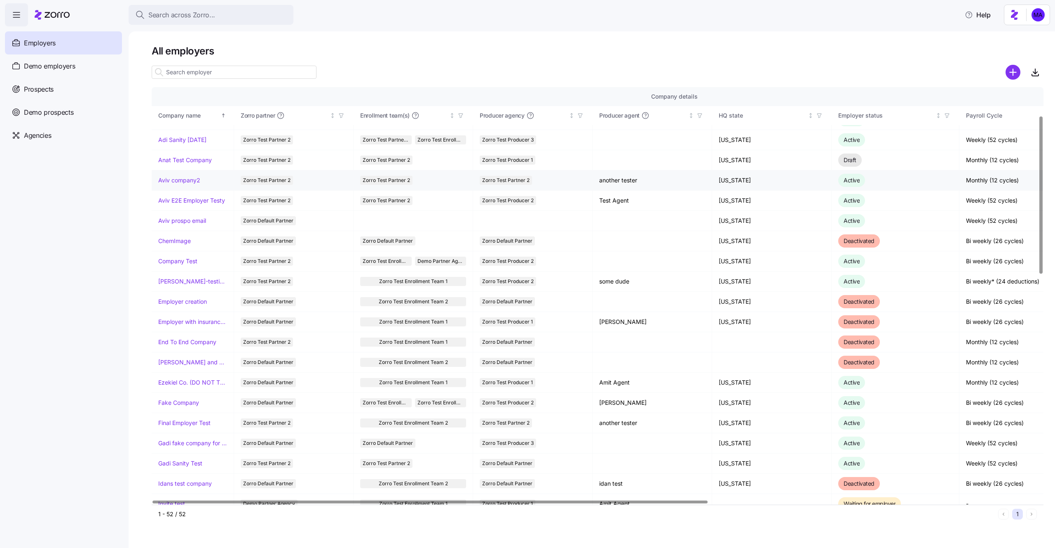
scroll to position [84, 0]
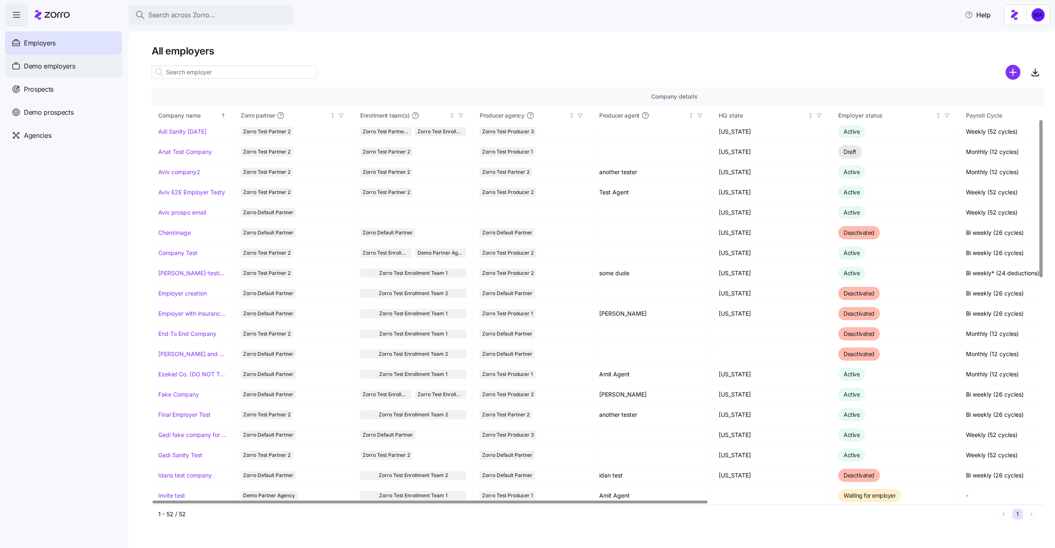
click at [71, 75] on div "Demo employers" at bounding box center [63, 65] width 117 height 23
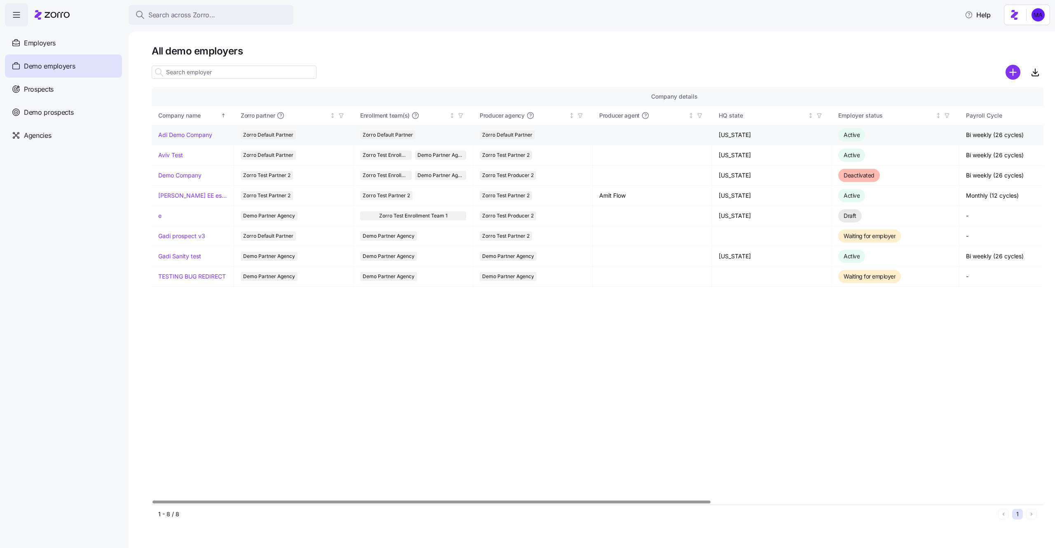
click at [176, 135] on link "Adi Demo Company" at bounding box center [185, 135] width 54 height 8
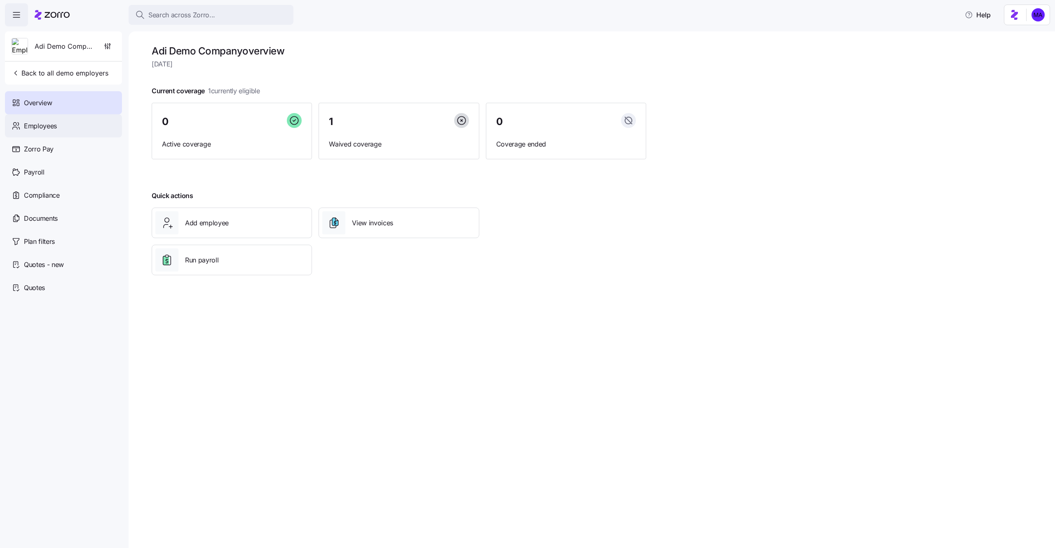
click at [92, 134] on div "Employees" at bounding box center [63, 125] width 117 height 23
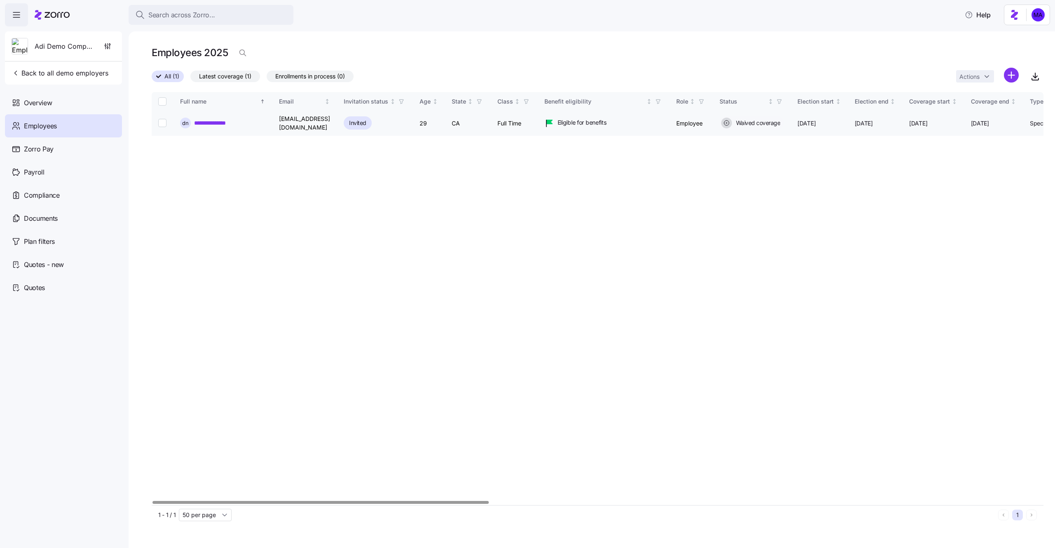
click at [226, 119] on link "**********" at bounding box center [215, 123] width 42 height 8
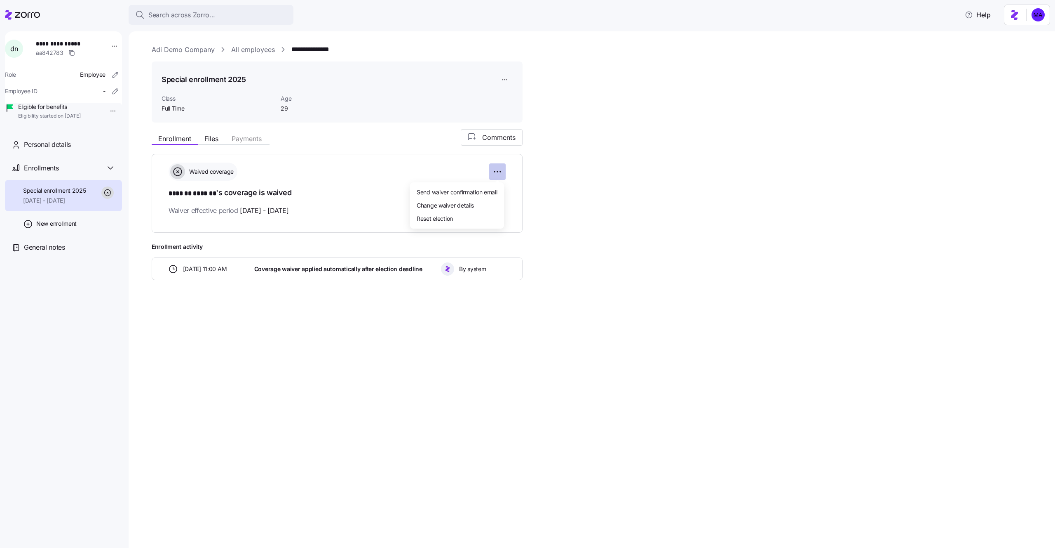
click at [503, 167] on html "**********" at bounding box center [527, 271] width 1055 height 543
click at [473, 214] on div "Reset election" at bounding box center [457, 218] width 87 height 13
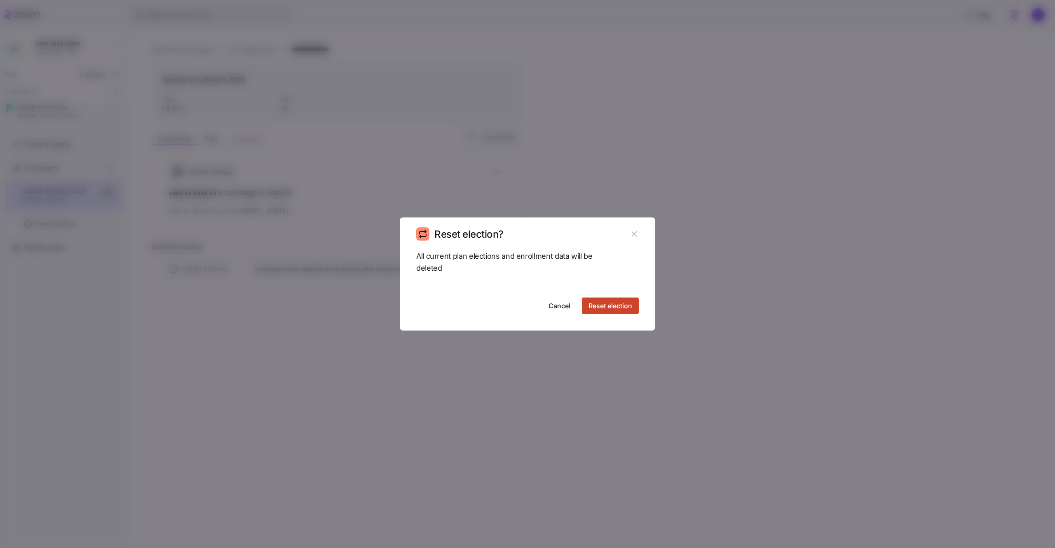
click at [599, 299] on button "Reset election" at bounding box center [610, 305] width 57 height 16
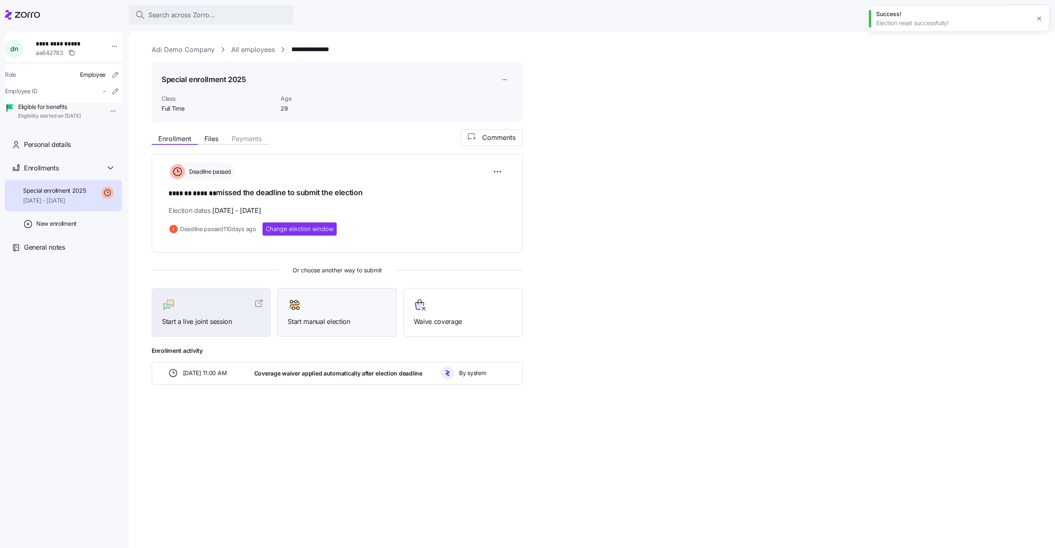
click at [320, 308] on div at bounding box center [337, 304] width 99 height 13
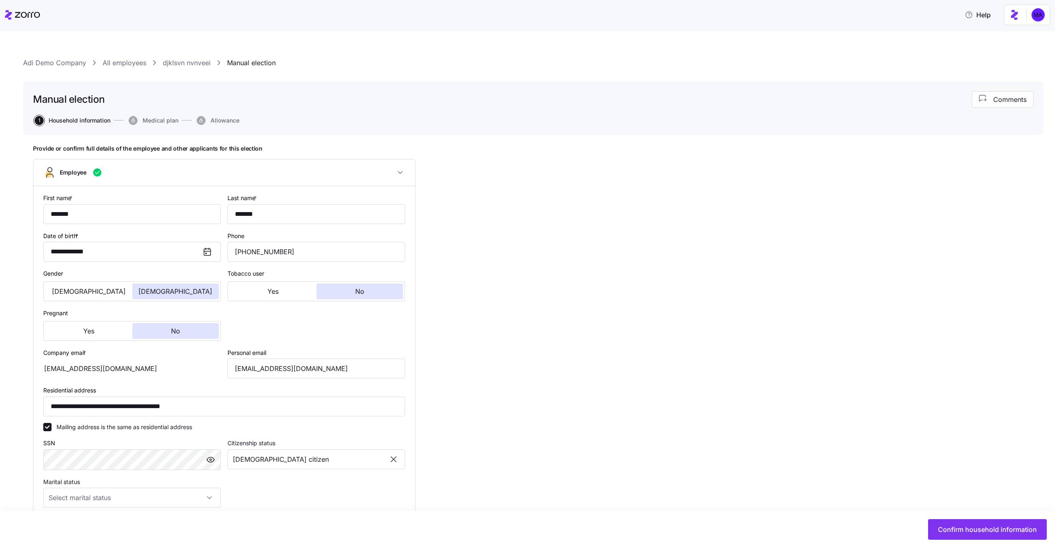
type input "Full Time"
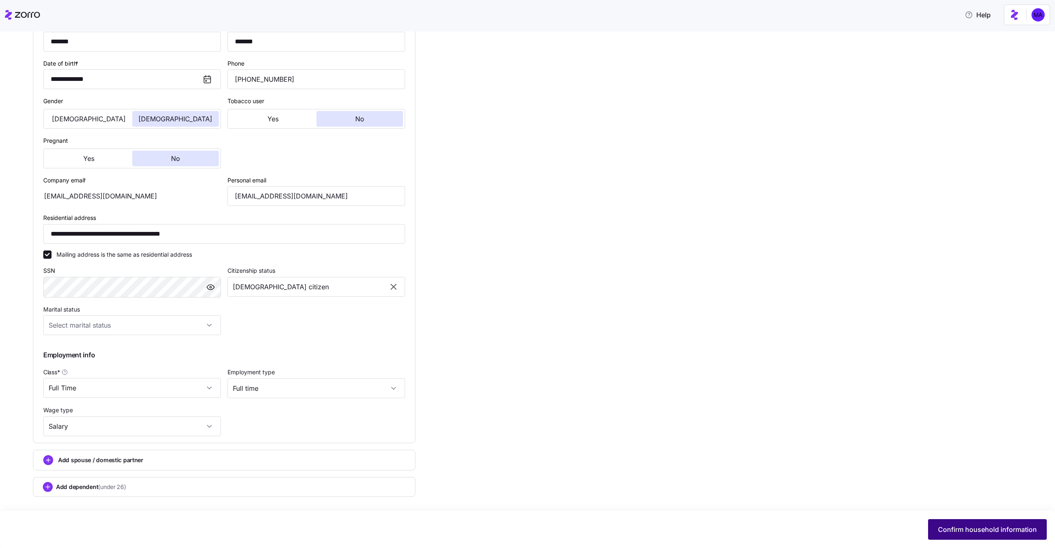
click at [944, 498] on button "Confirm household information" at bounding box center [987, 529] width 119 height 21
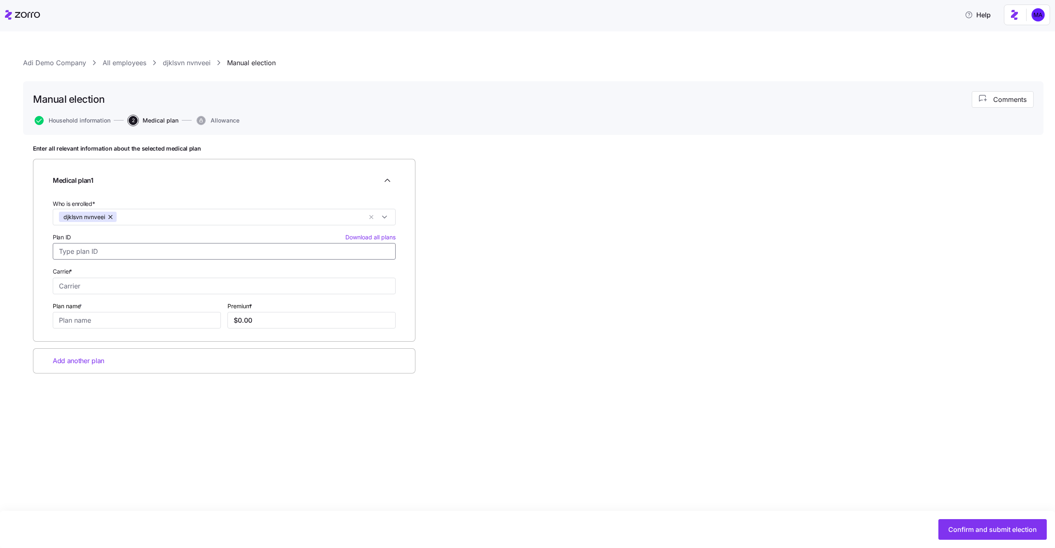
click at [314, 253] on input "Plan ID Download all plans" at bounding box center [224, 251] width 343 height 16
click at [236, 308] on div "40513CA0390020 Kaiser Permanente, Minimum Coverage HMO" at bounding box center [224, 307] width 339 height 28
type input "40513CA0390020"
type input "Kaiser Permanente"
type input "Minimum Coverage HMO"
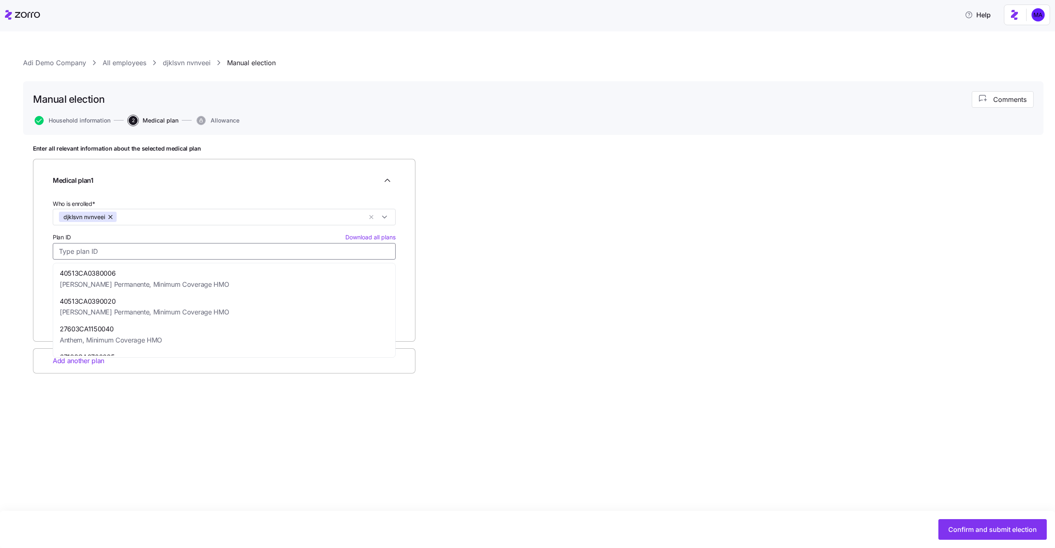
type input "$253.33"
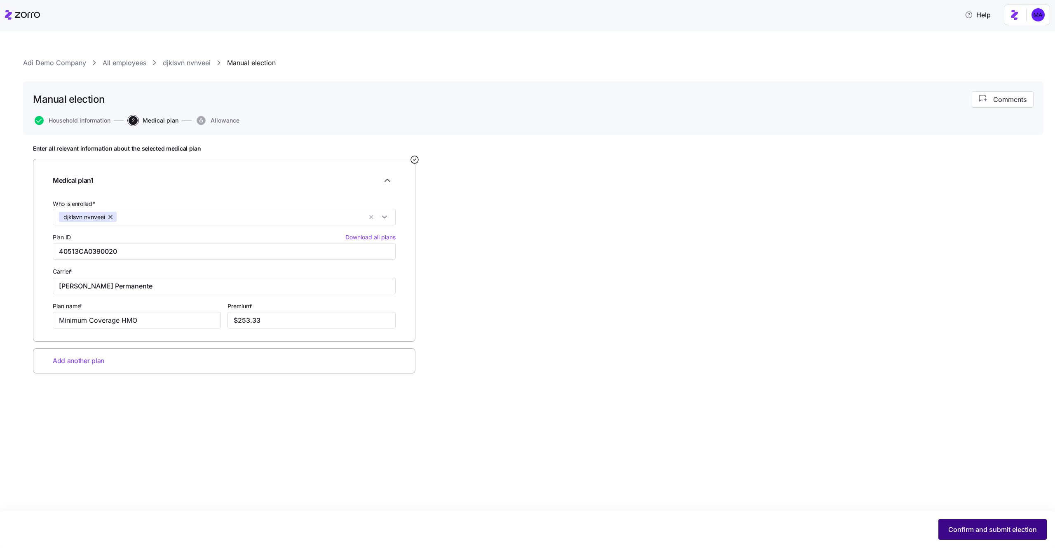
click at [967, 498] on span "Confirm and submit election" at bounding box center [993, 529] width 89 height 10
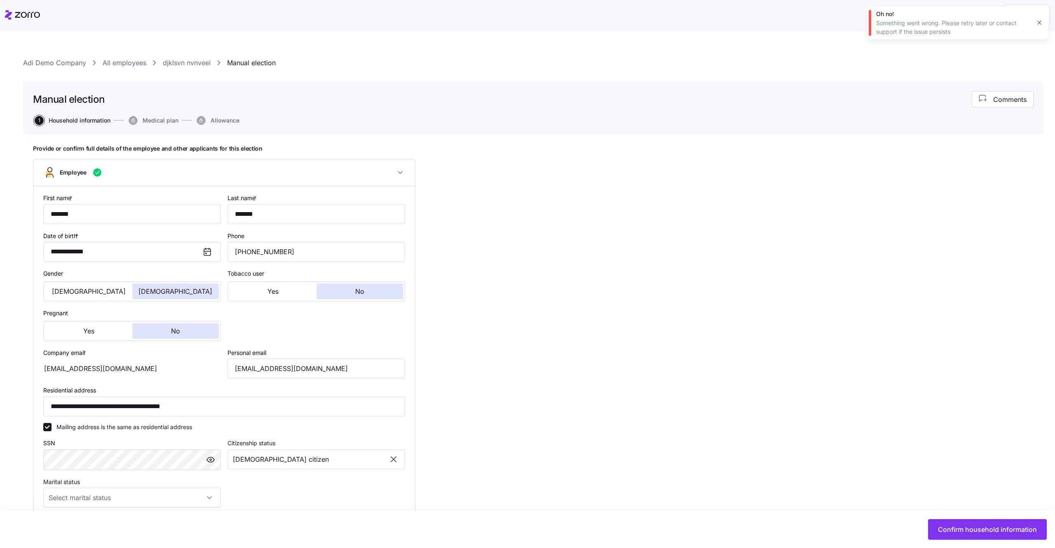
click at [66, 53] on div "**********" at bounding box center [527, 289] width 1055 height 516
click at [66, 64] on link "Adi Demo Company" at bounding box center [54, 63] width 63 height 10
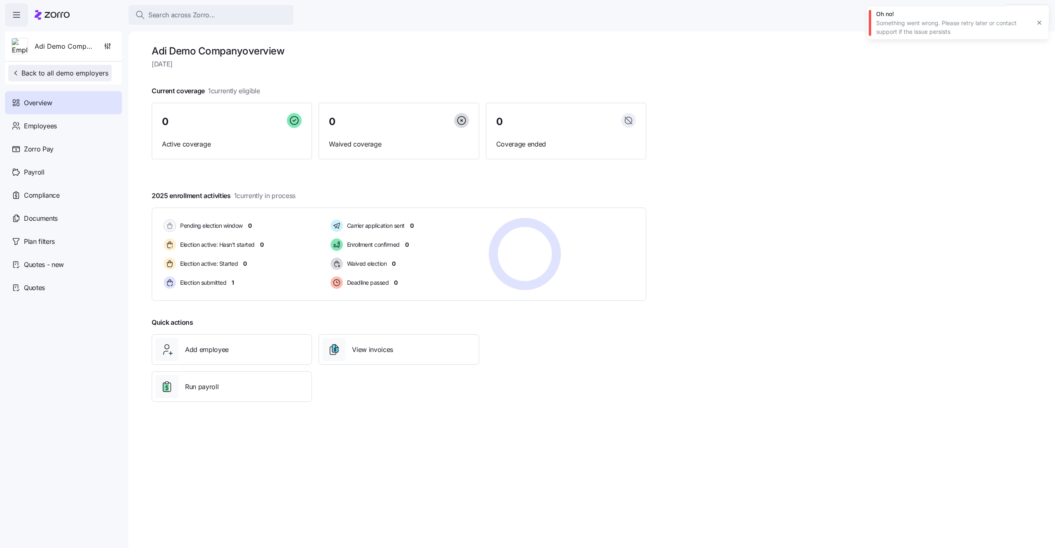
click at [66, 68] on span "Back to all demo employers" at bounding box center [60, 73] width 97 height 10
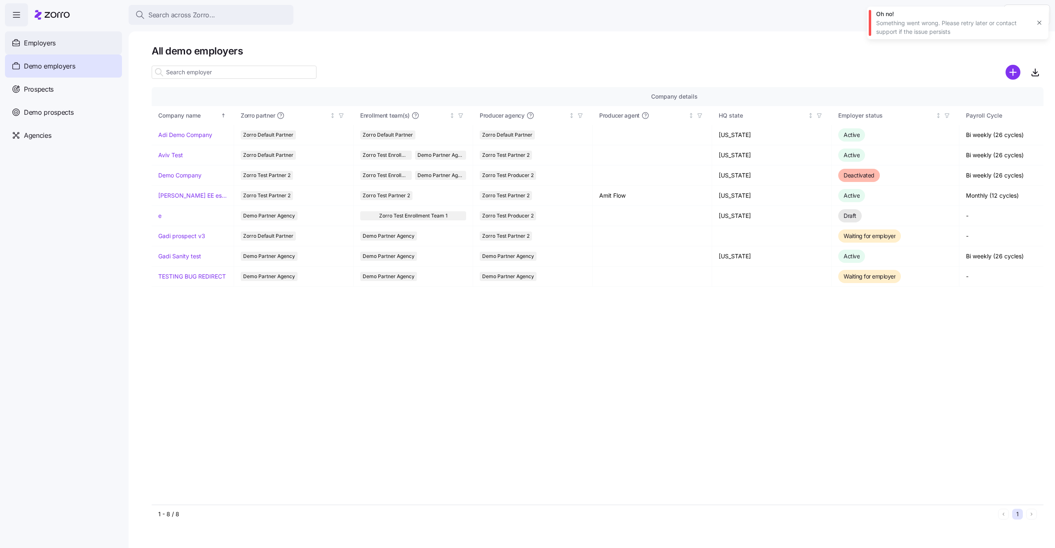
click at [66, 44] on div "Employers" at bounding box center [63, 42] width 117 height 23
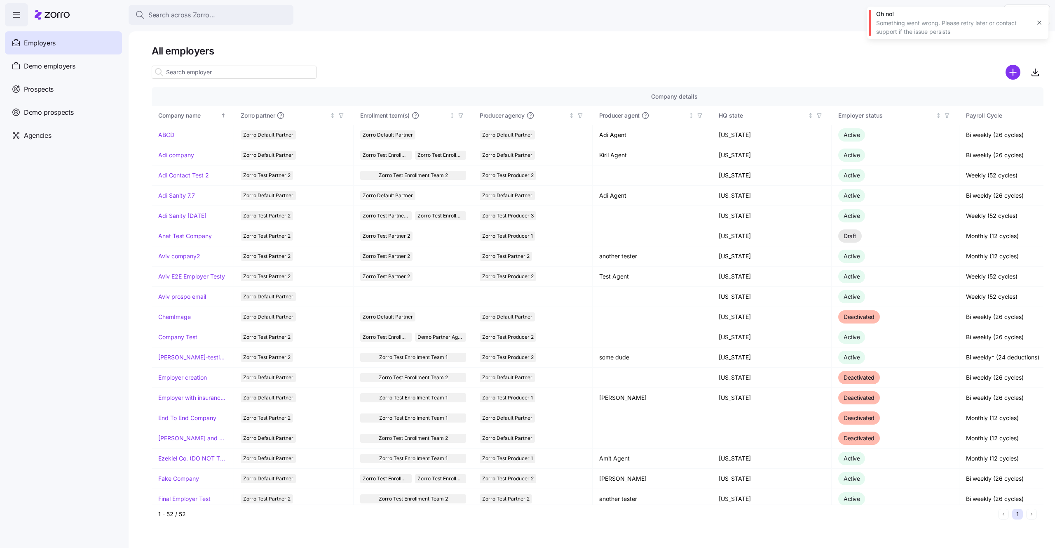
click at [1042, 24] on icon "button" at bounding box center [1040, 22] width 7 height 7
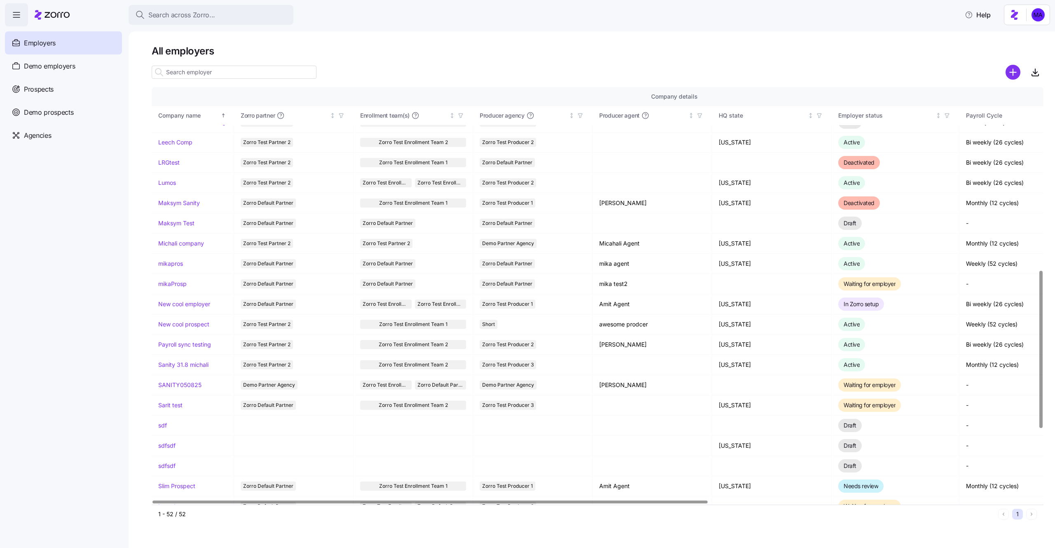
scroll to position [485, 0]
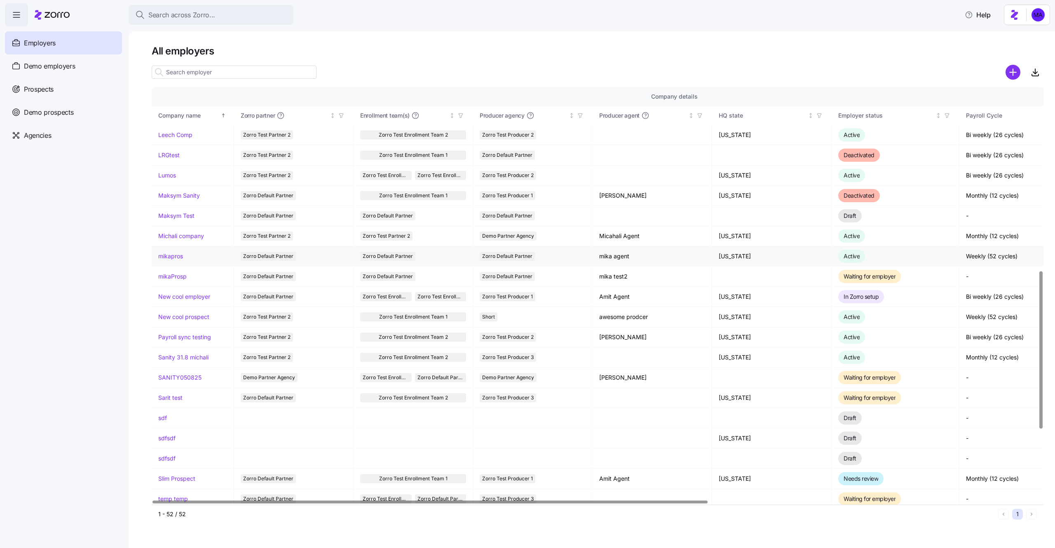
click at [176, 256] on link "mikapros" at bounding box center [170, 256] width 25 height 8
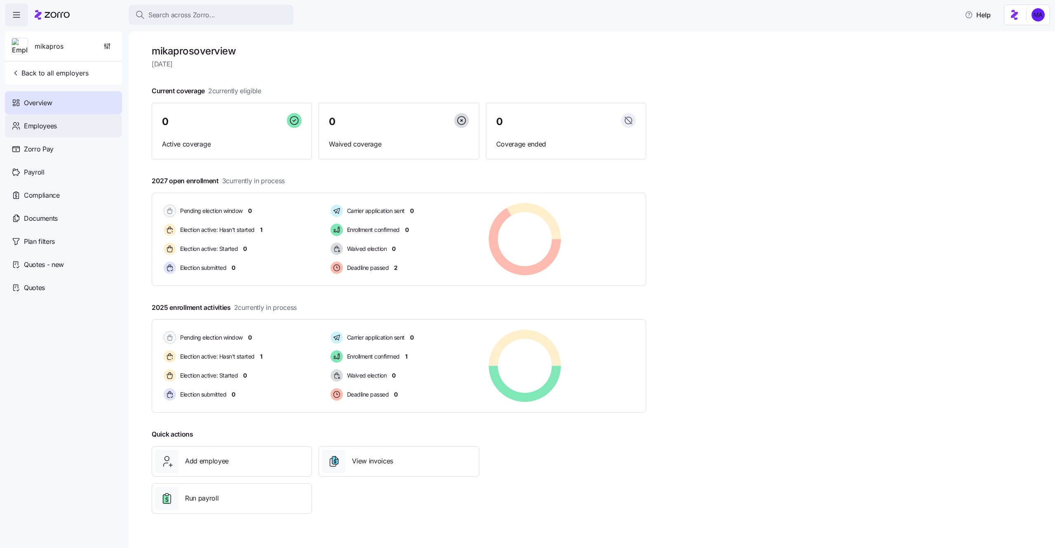
click at [68, 127] on div "Employees" at bounding box center [63, 125] width 117 height 23
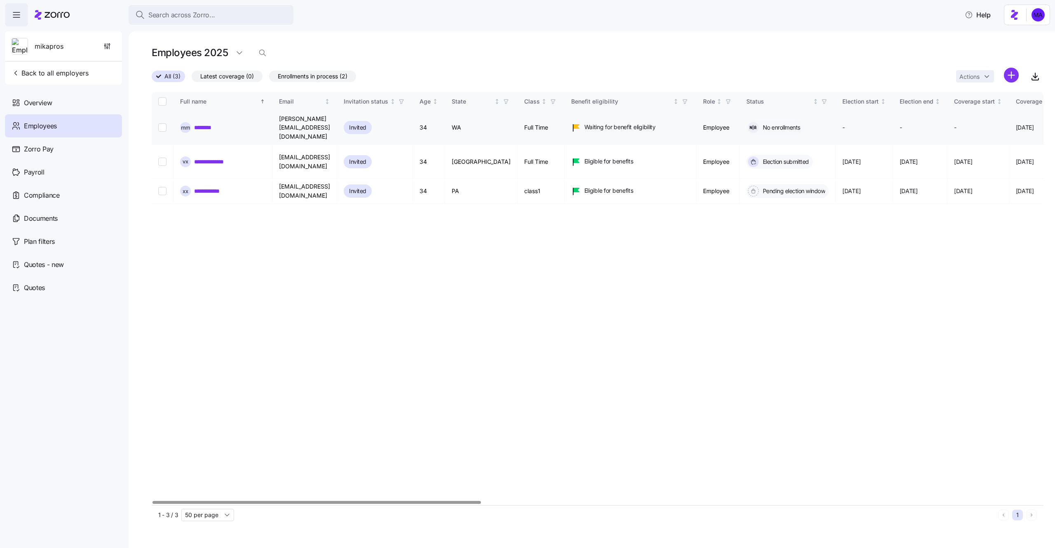
click at [223, 123] on link "********" at bounding box center [212, 127] width 37 height 8
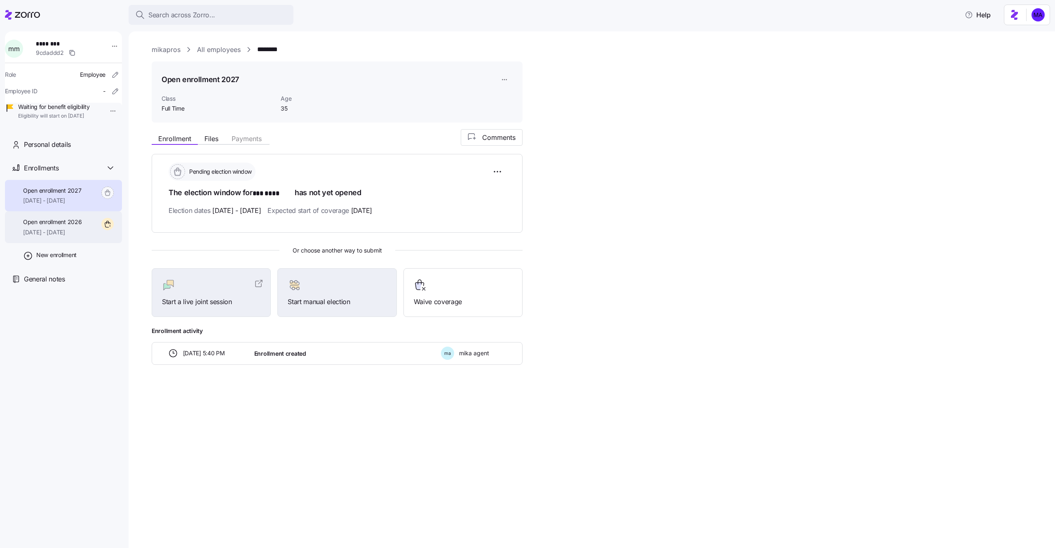
click at [60, 226] on span "Open enrollment 2026" at bounding box center [52, 222] width 59 height 8
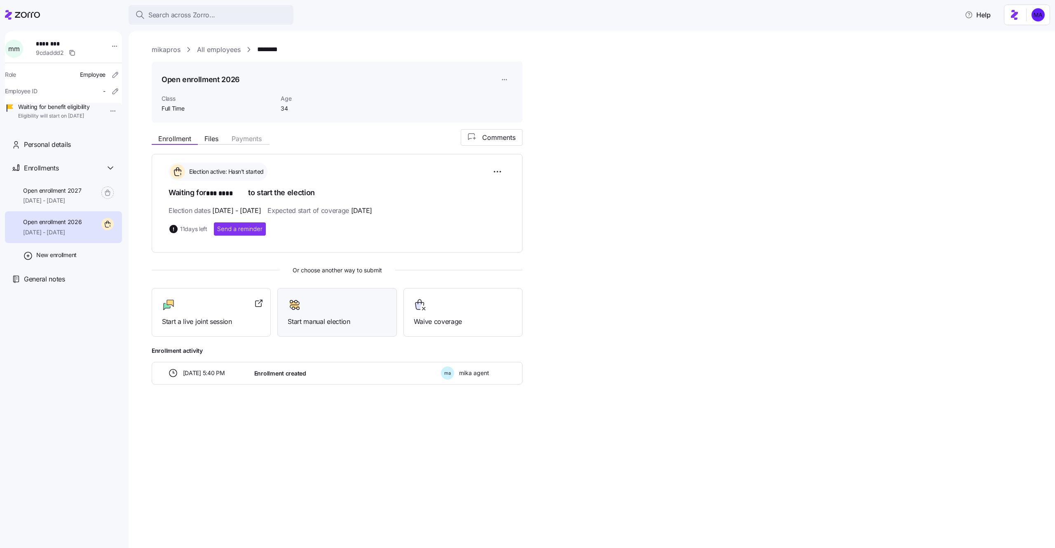
click at [340, 314] on div "Start manual election" at bounding box center [337, 312] width 99 height 28
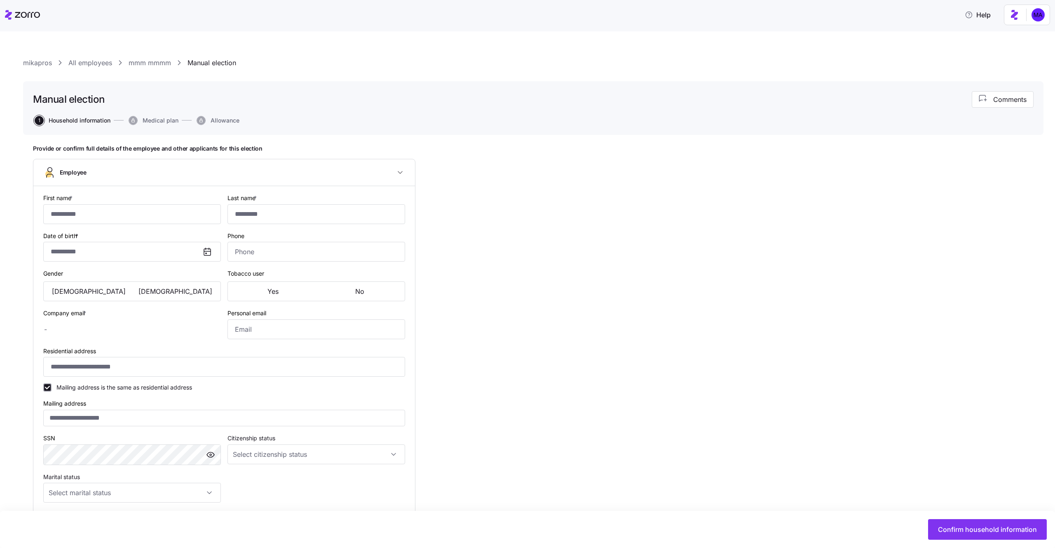
type input "***"
type input "****"
type input "[PERSON_NAME][EMAIL_ADDRESS][DOMAIN_NAME]"
type input "[EMAIL_ADDRESS][DOMAIN_NAME]"
type input "**********"
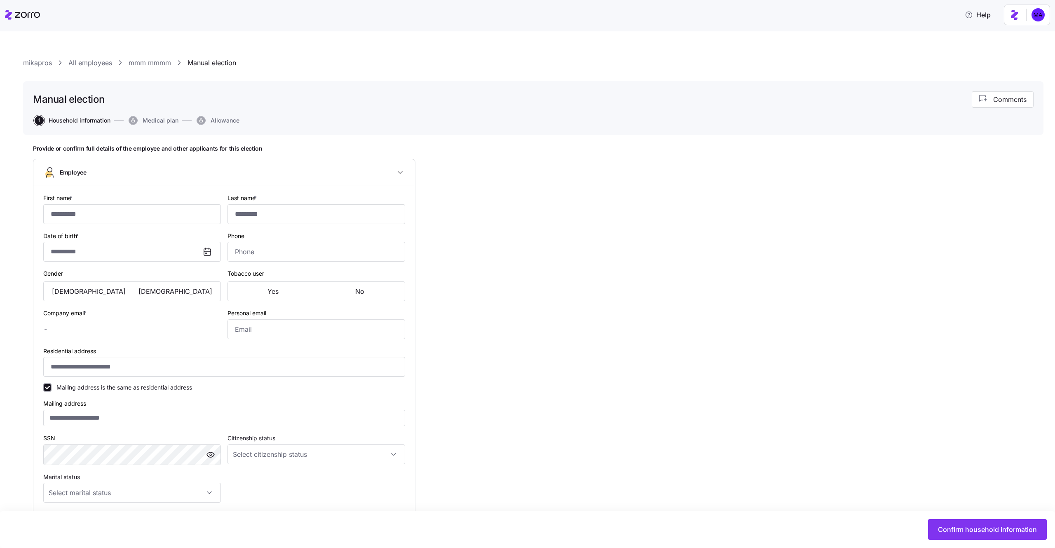
checkbox input "true"
type input "**********"
type input "[PHONE_NUMBER]"
type input "[DEMOGRAPHIC_DATA] citizen"
type input "Single"
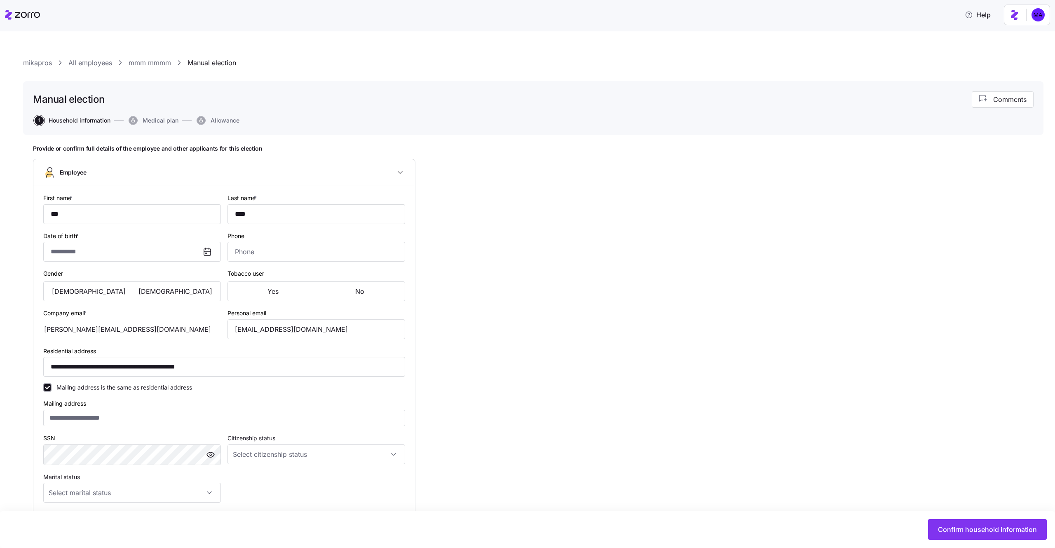
type input "Part time"
type input "Salary"
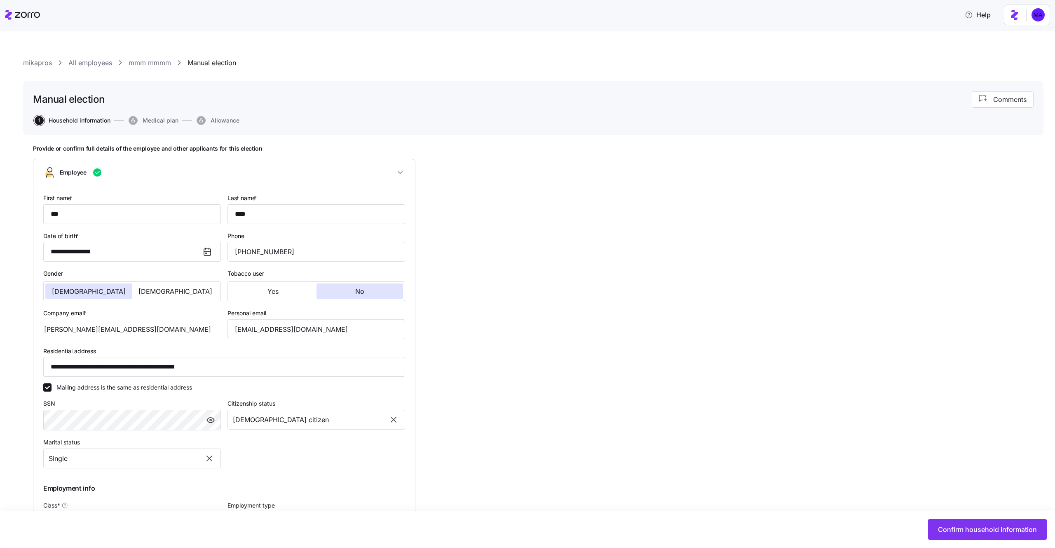
type input "Full Time"
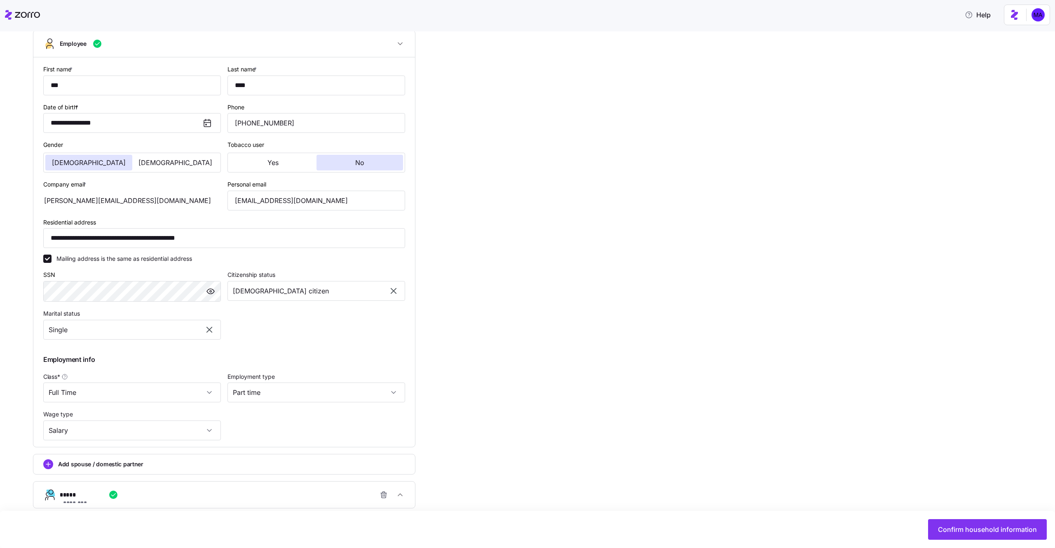
scroll to position [167, 0]
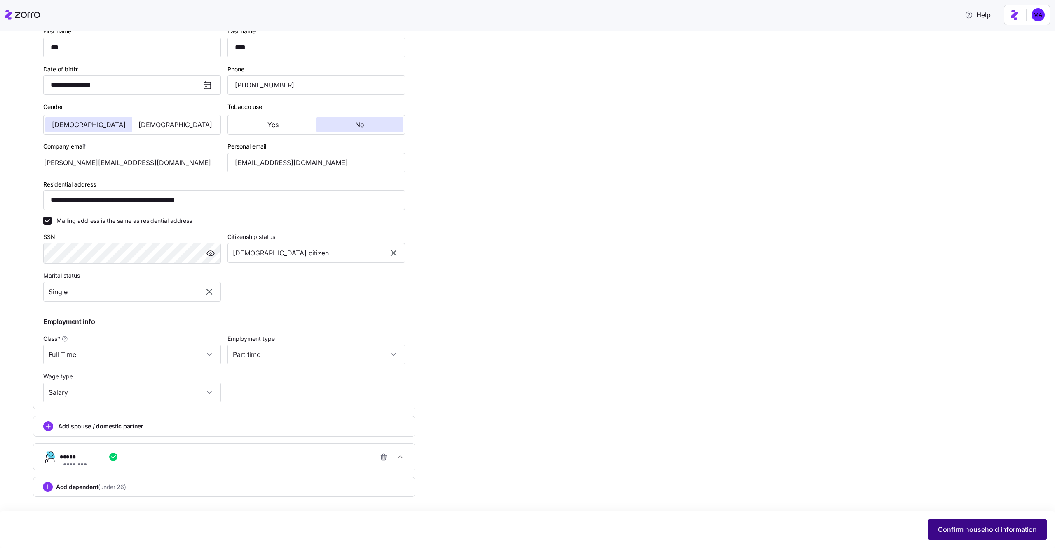
click at [940, 533] on span "Confirm household information" at bounding box center [987, 529] width 99 height 10
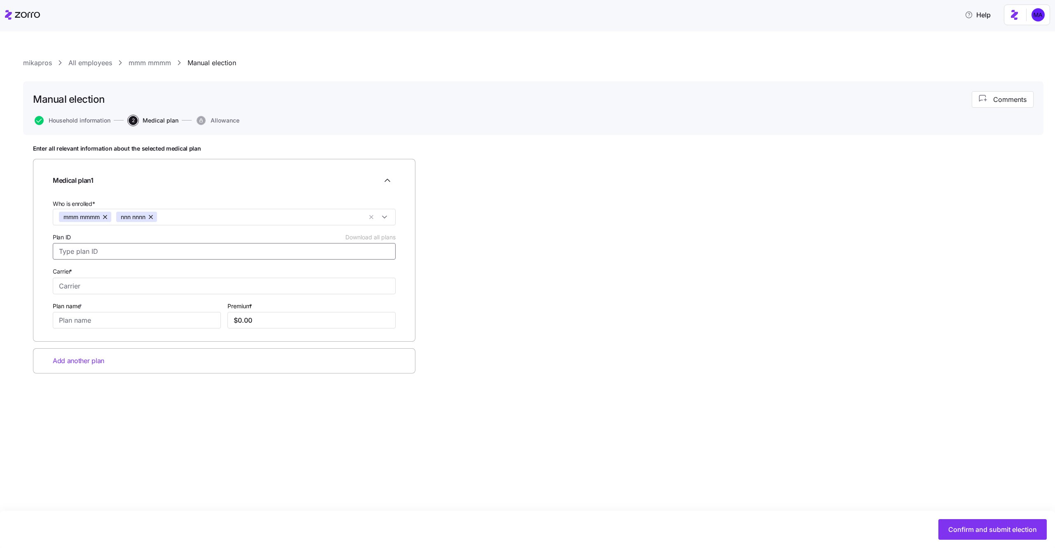
click at [282, 247] on input "Plan ID Download all plans" at bounding box center [224, 251] width 343 height 16
click at [155, 216] on button "button" at bounding box center [152, 217] width 12 height 10
click at [155, 252] on input "Plan ID Download all plans" at bounding box center [224, 251] width 343 height 16
click at [144, 212] on input "Who is enrolled*" at bounding box center [238, 217] width 247 height 11
click at [136, 249] on div "nnn nnnn" at bounding box center [224, 253] width 331 height 10
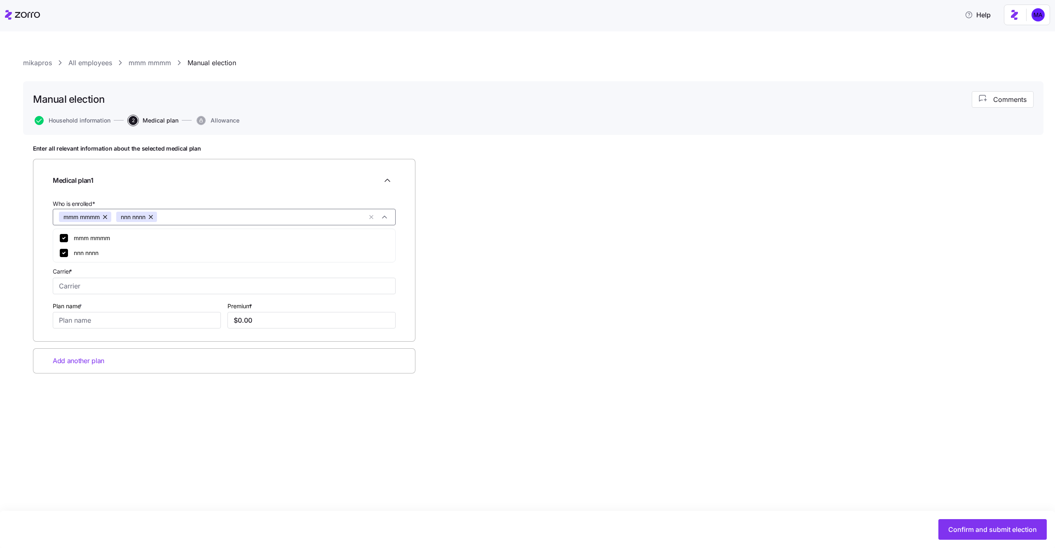
click at [239, 164] on div "Medical plan 1 Who is enrolled* mmm mmmm nnn nnnn Plan ID Download all plans Ca…" at bounding box center [224, 250] width 383 height 183
click at [209, 254] on input "Plan ID Download all plans" at bounding box center [224, 251] width 343 height 16
click at [1031, 22] on html "Help mikapros All employees mmm mmmm Manual election Manual election Comments H…" at bounding box center [527, 271] width 1055 height 543
click at [1018, 52] on div "Log out" at bounding box center [1017, 50] width 32 height 9
